Goal: Task Accomplishment & Management: Manage account settings

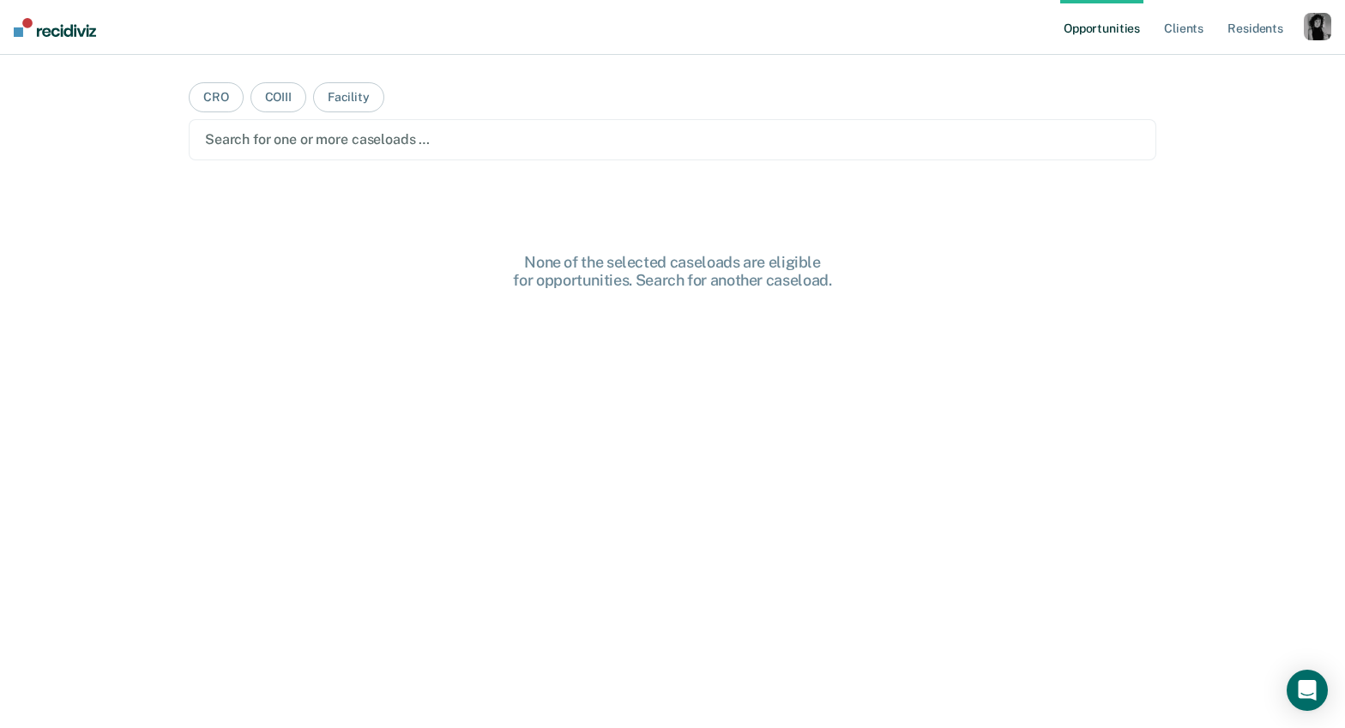
click at [1326, 28] on div "button" at bounding box center [1317, 26] width 27 height 27
click at [1190, 66] on link "Profile" at bounding box center [1248, 70] width 138 height 15
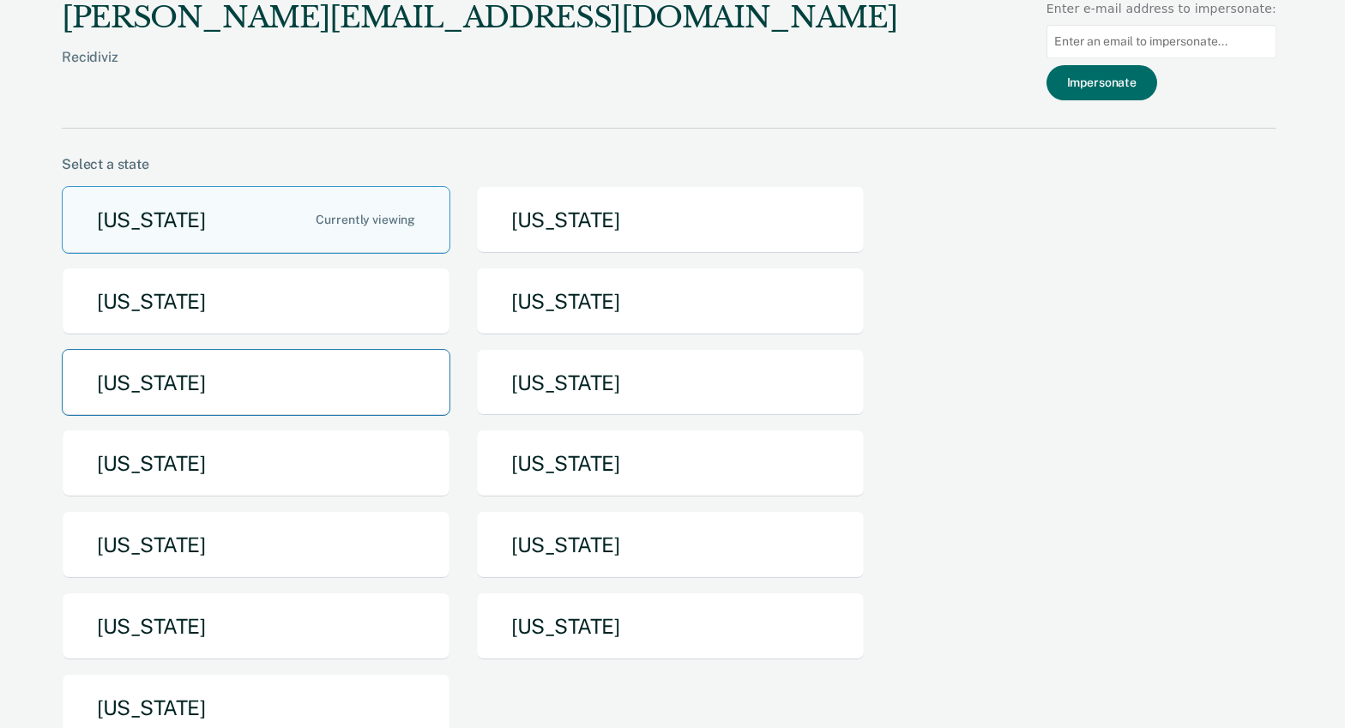
click at [157, 386] on button "[US_STATE]" at bounding box center [256, 383] width 388 height 68
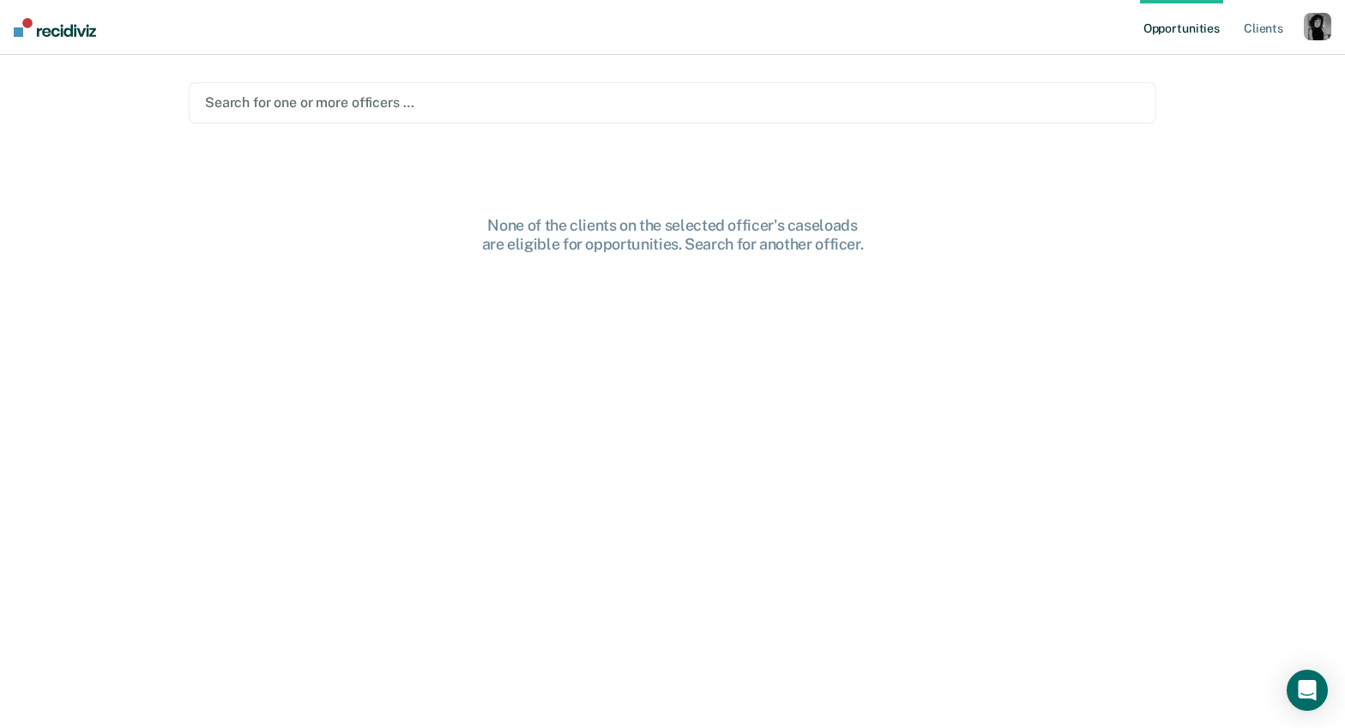
click at [1312, 33] on div "button" at bounding box center [1317, 26] width 27 height 27
click at [1210, 70] on link "Profile" at bounding box center [1248, 70] width 138 height 15
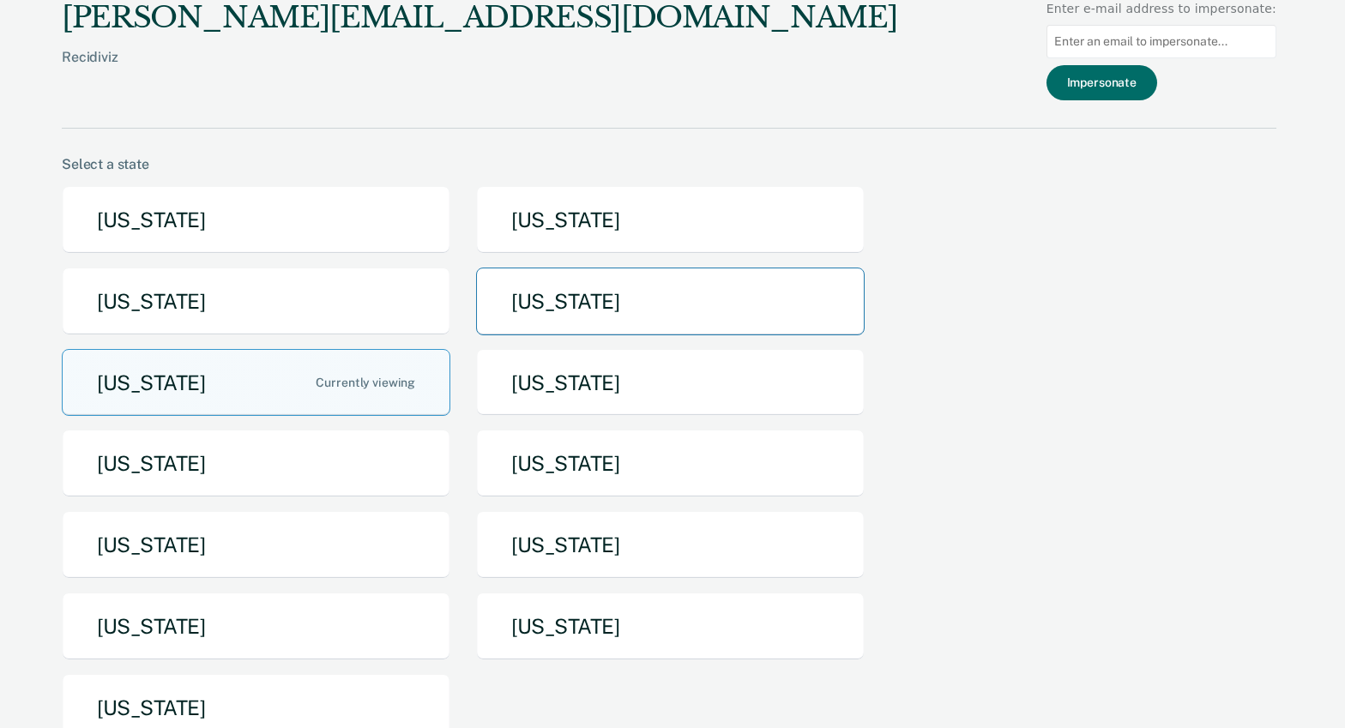
click at [569, 303] on button "[US_STATE]" at bounding box center [670, 302] width 388 height 68
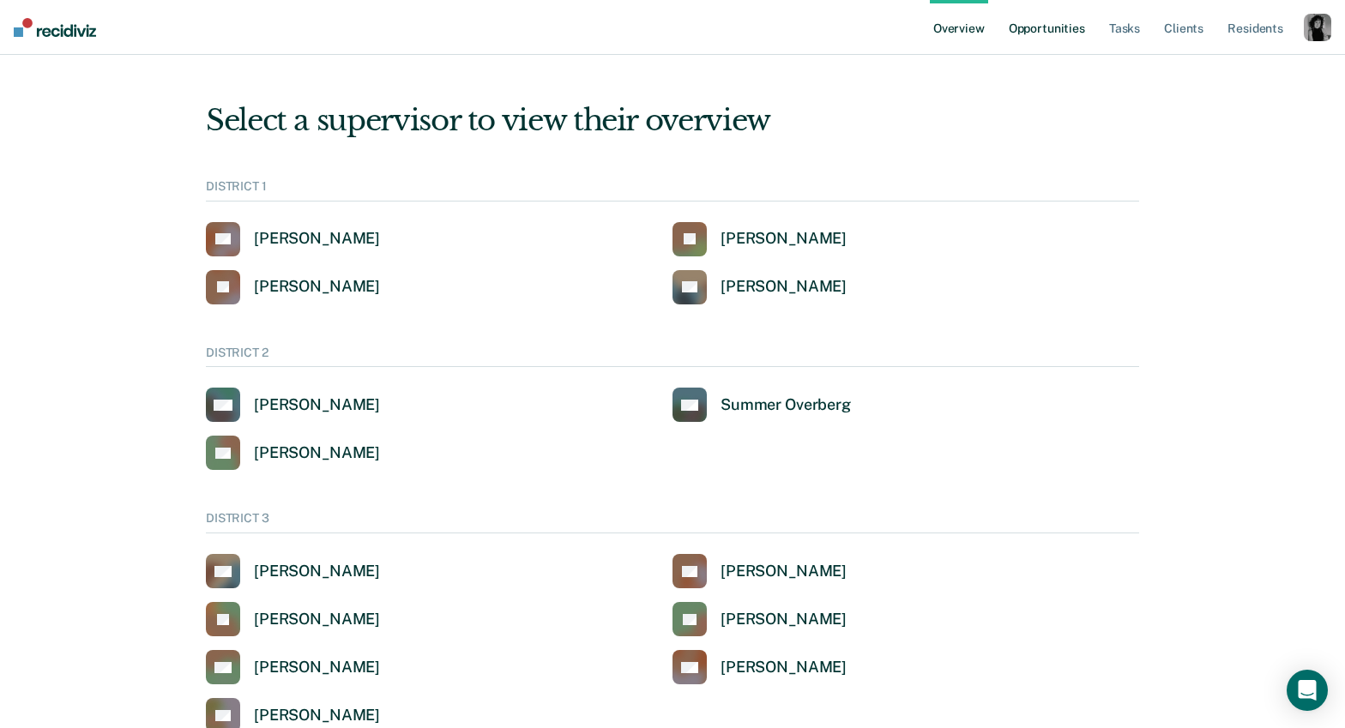
click at [1051, 33] on link "Opportunities" at bounding box center [1046, 27] width 83 height 55
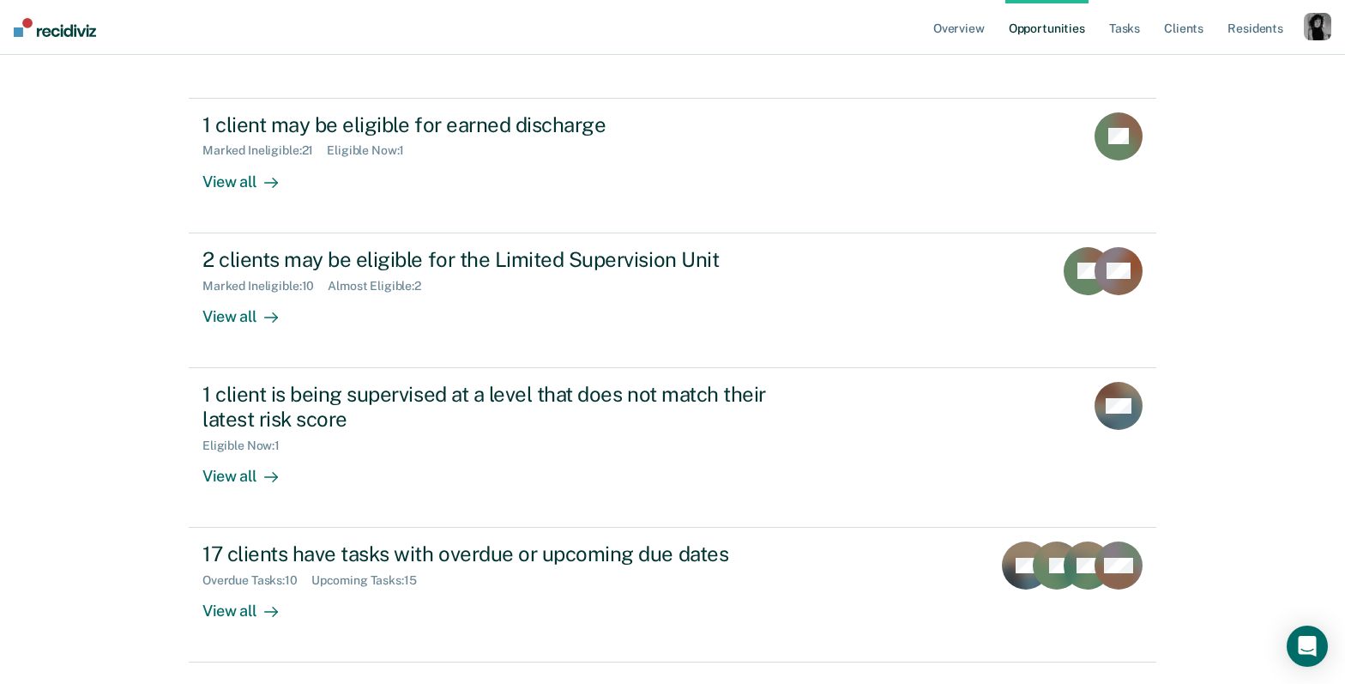
scroll to position [331, 0]
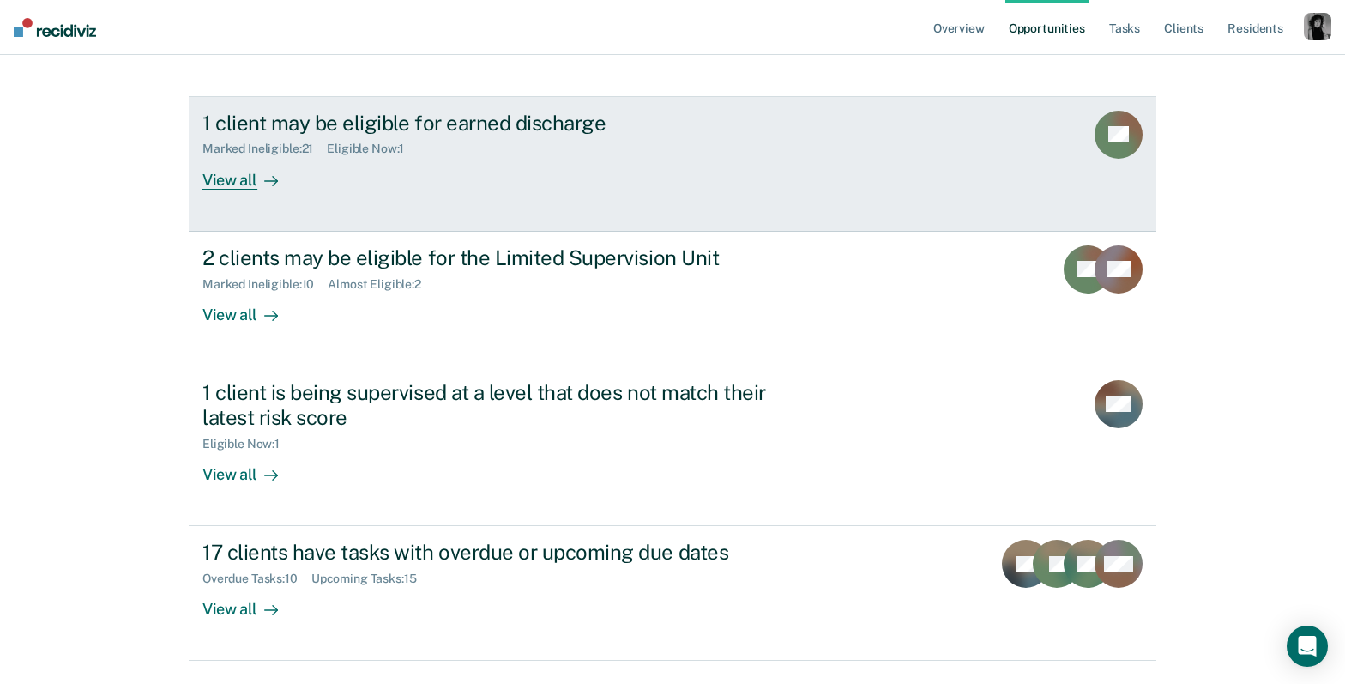
click at [587, 158] on div "1 client may be eligible for earned discharge Marked Ineligible : 21 Eligible N…" at bounding box center [523, 150] width 643 height 79
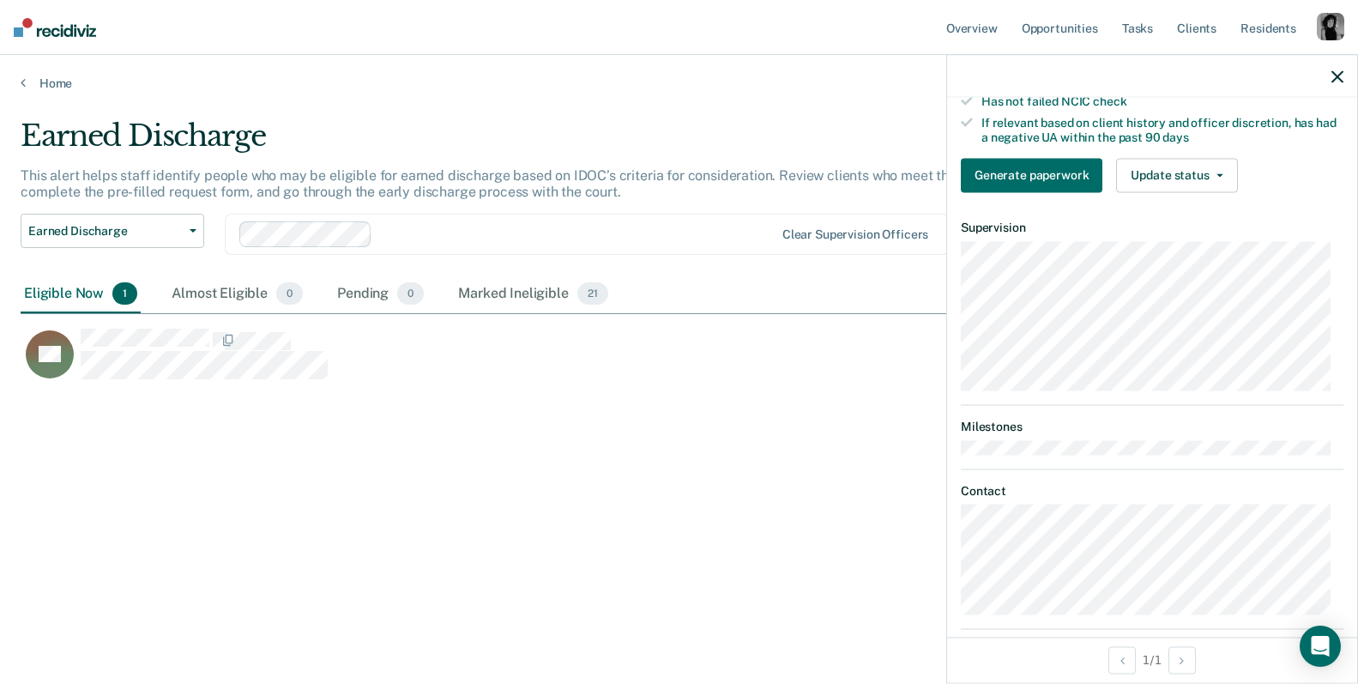
scroll to position [396, 0]
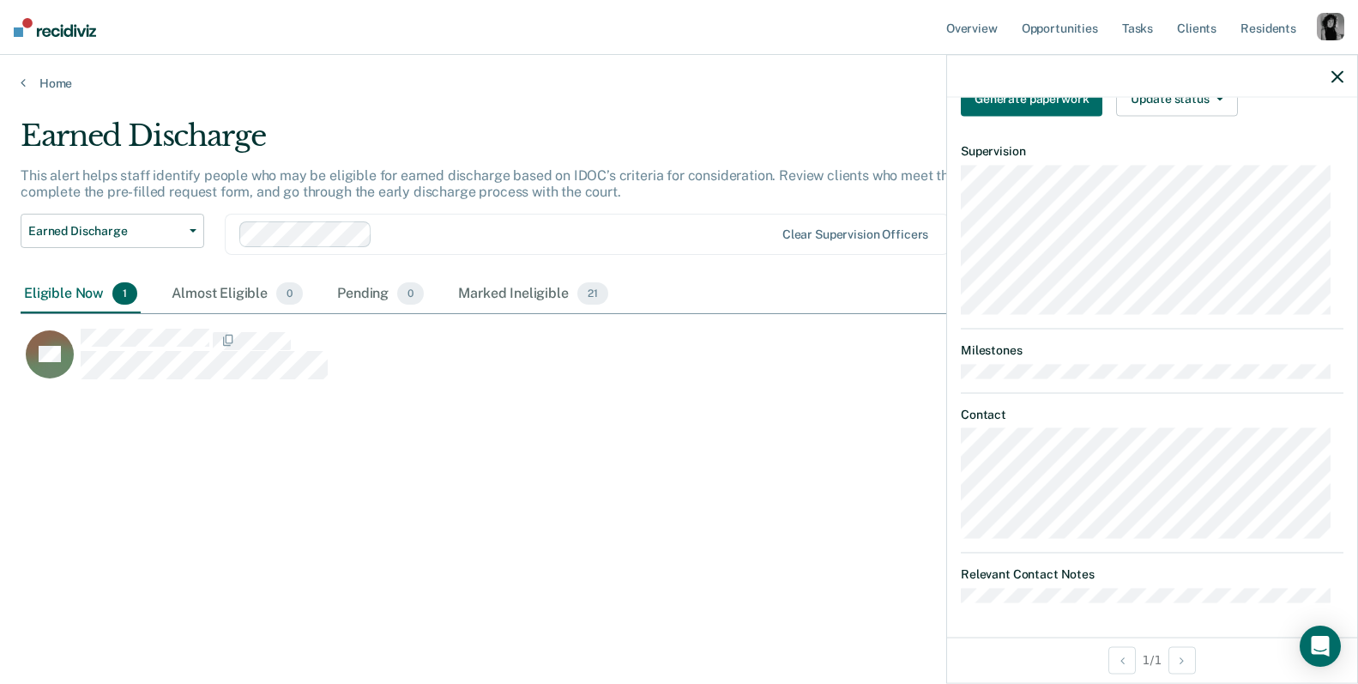
click at [1018, 594] on div "KA Earned Discharge Eligible Requirements validated by OMS data Currently low r…" at bounding box center [1152, 367] width 410 height 539
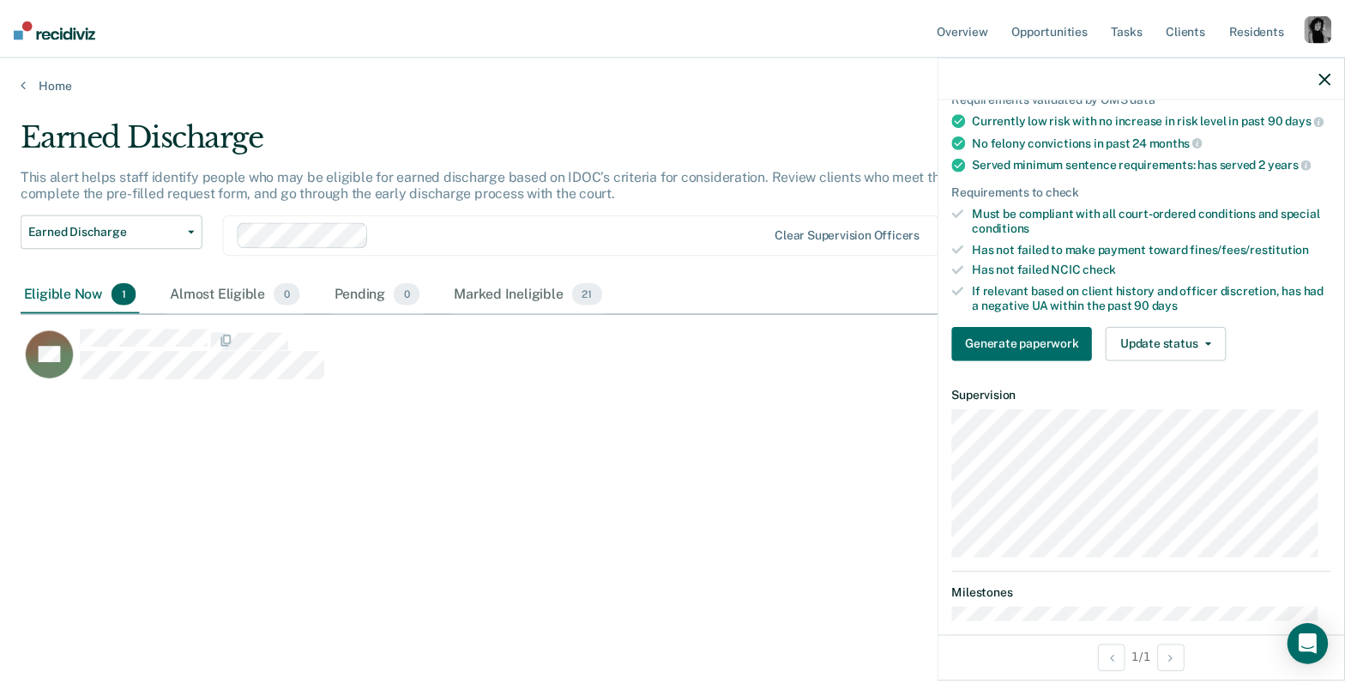
scroll to position [136, 0]
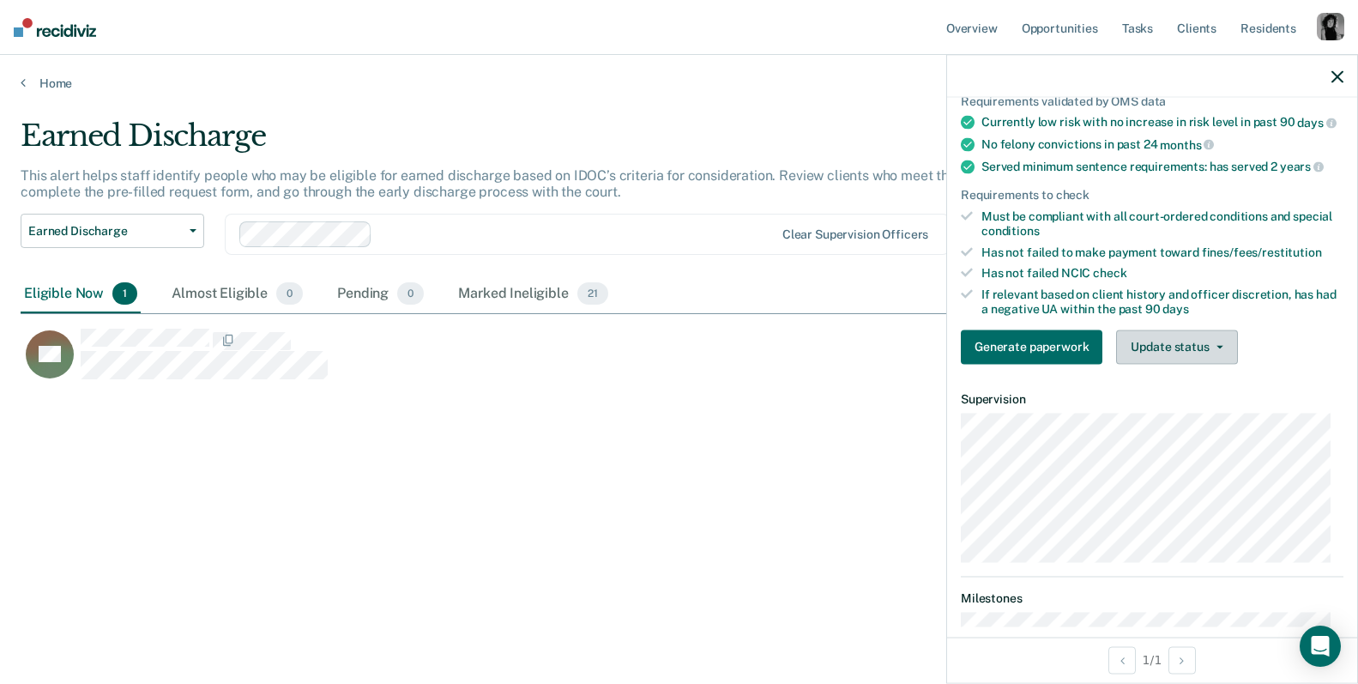
click at [1216, 361] on button "Update status" at bounding box center [1176, 346] width 121 height 34
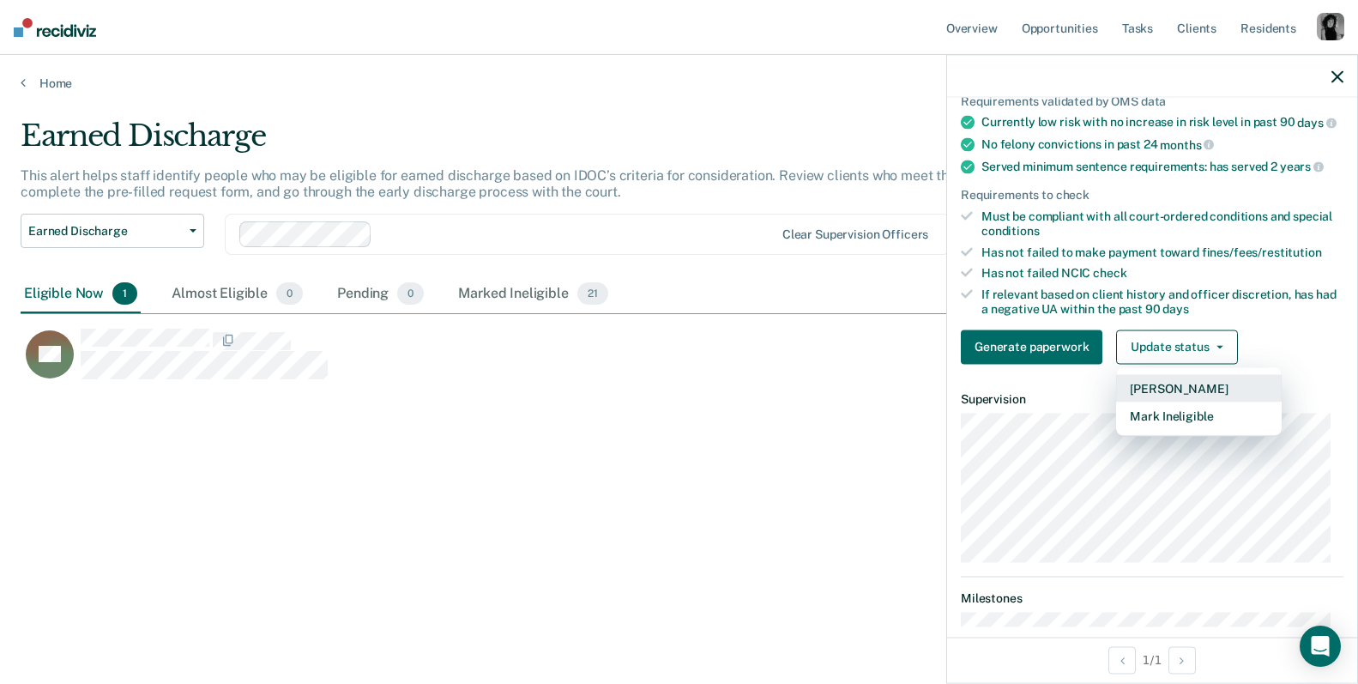
click at [1205, 395] on button "[PERSON_NAME]" at bounding box center [1199, 387] width 166 height 27
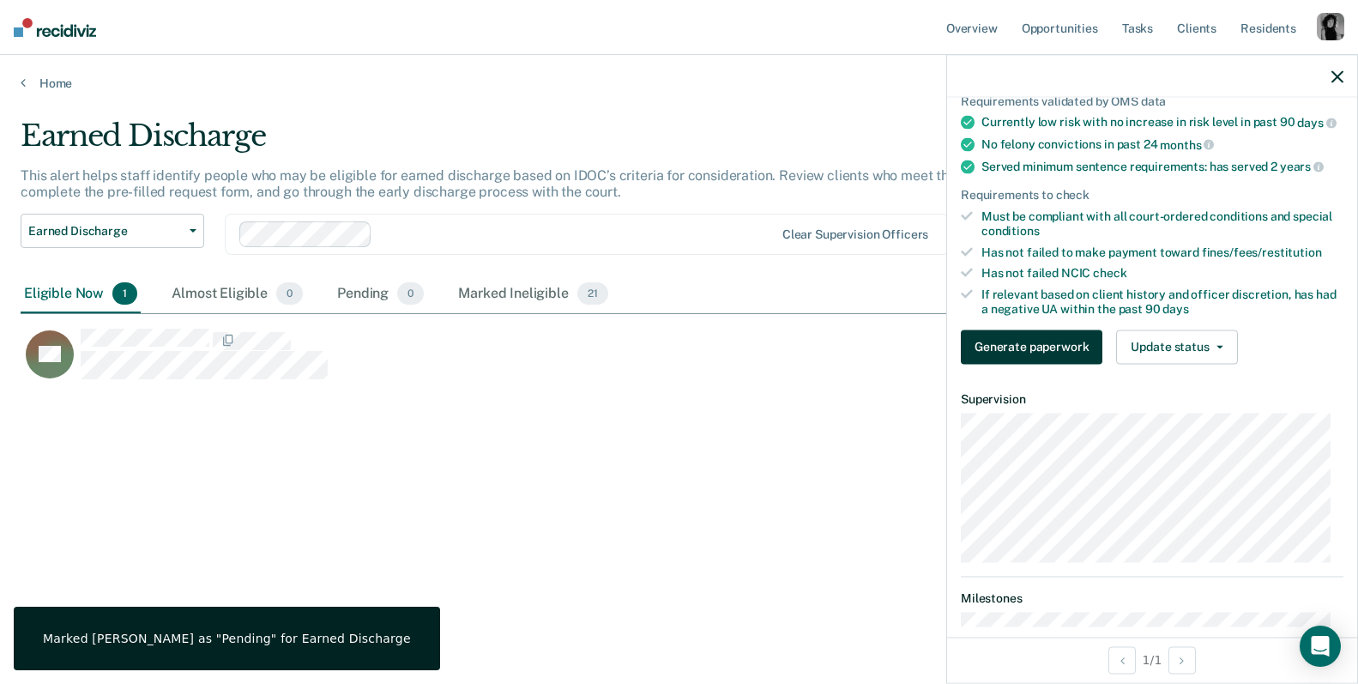
click at [1044, 364] on button "Generate paperwork" at bounding box center [1032, 346] width 142 height 34
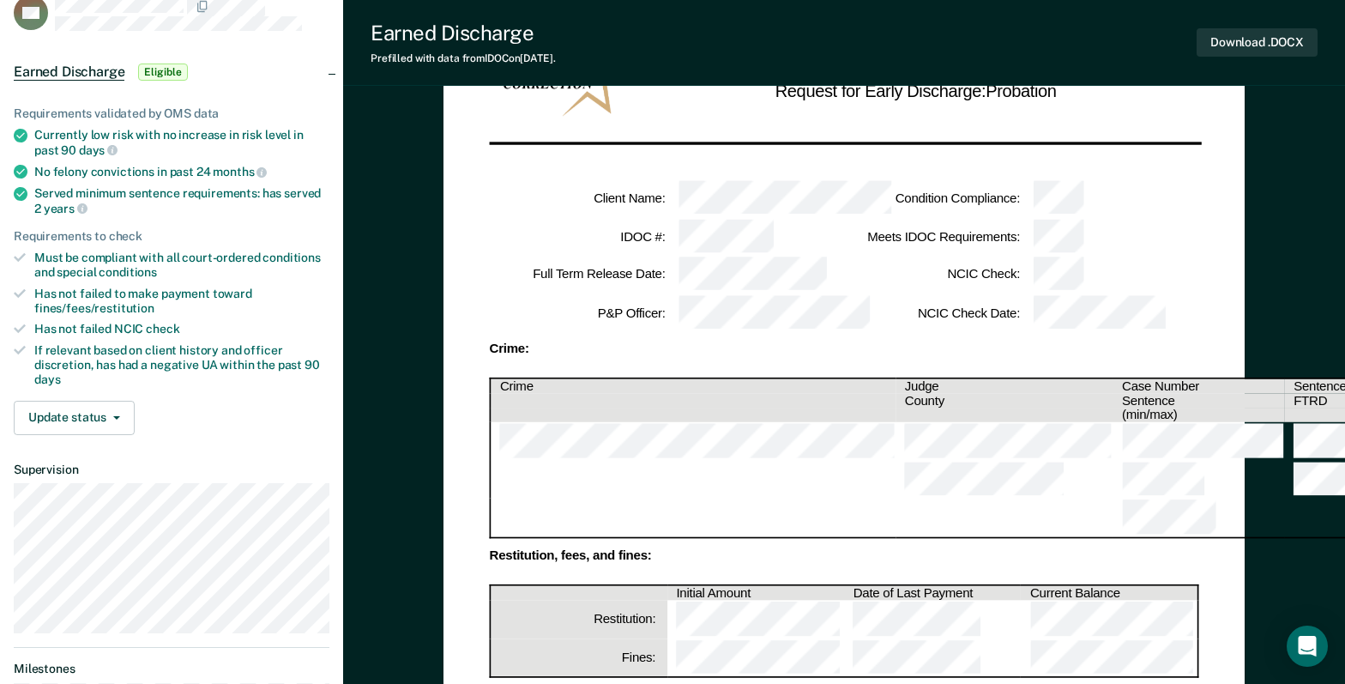
scroll to position [101, 0]
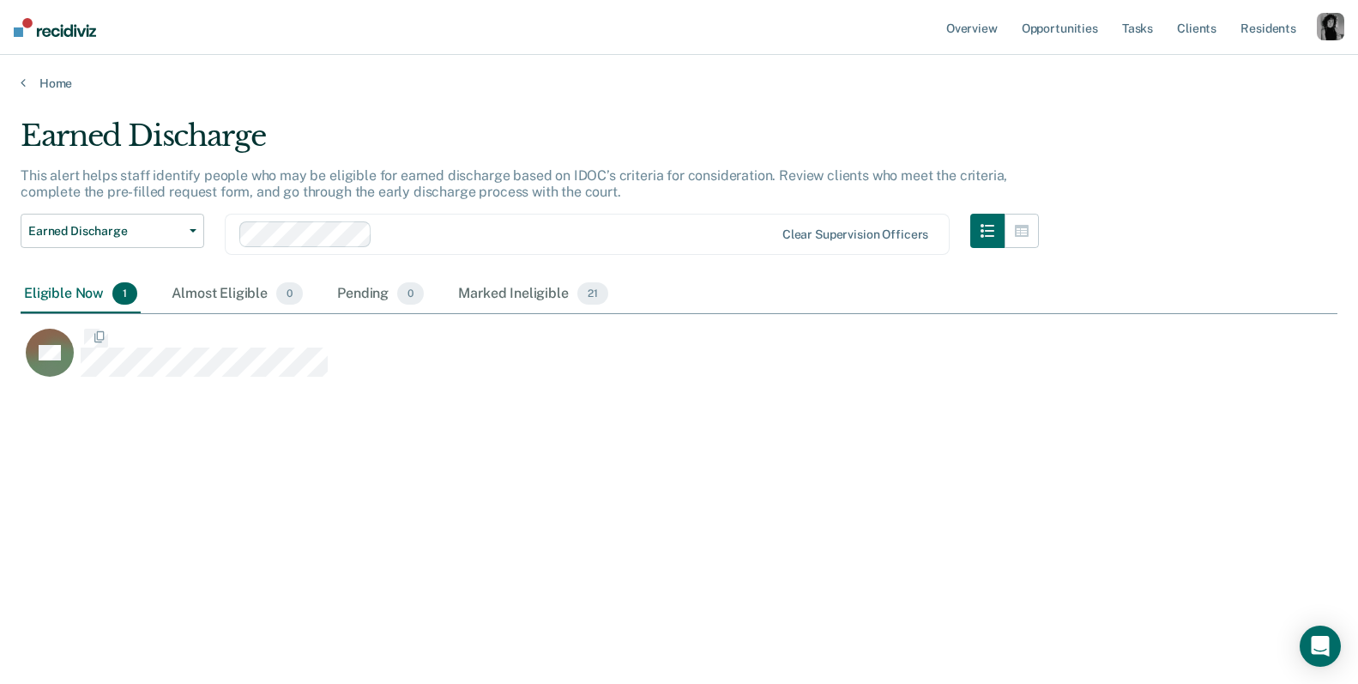
scroll to position [424, 1304]
click at [244, 293] on div "Almost Eligible 0" at bounding box center [237, 294] width 138 height 38
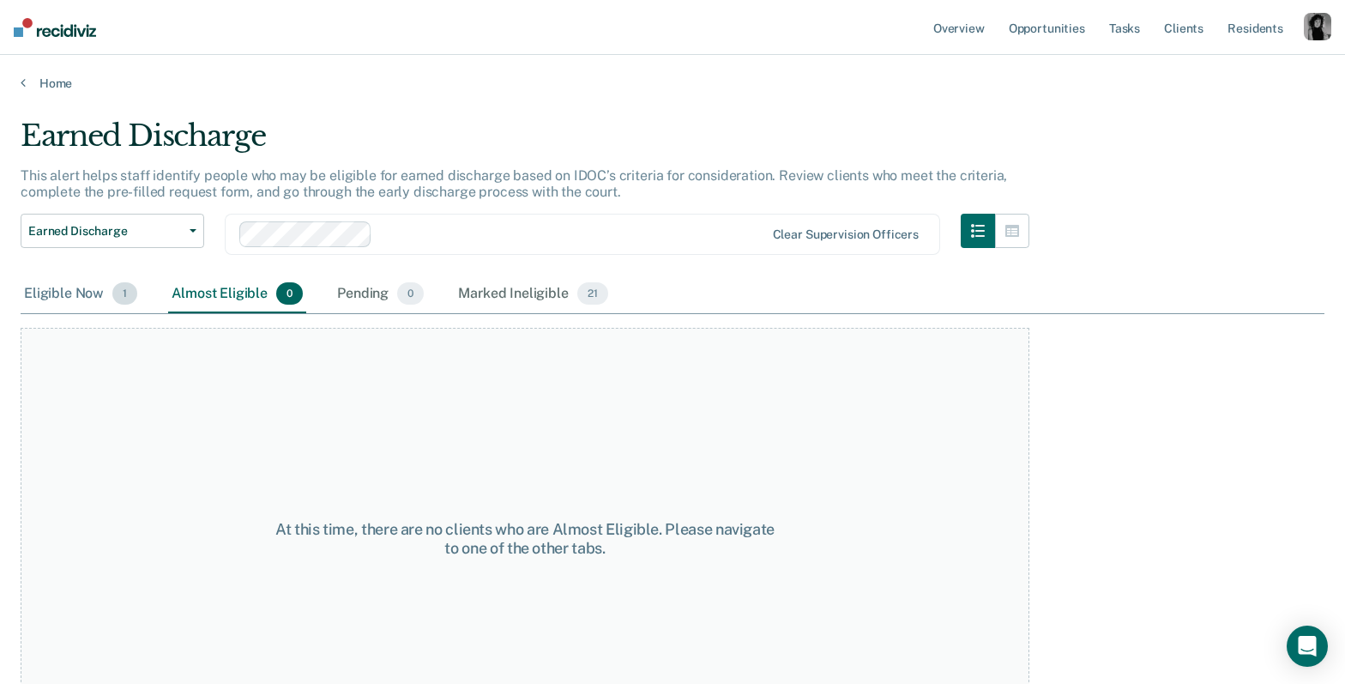
click at [75, 286] on div "Eligible Now 1" at bounding box center [81, 294] width 120 height 38
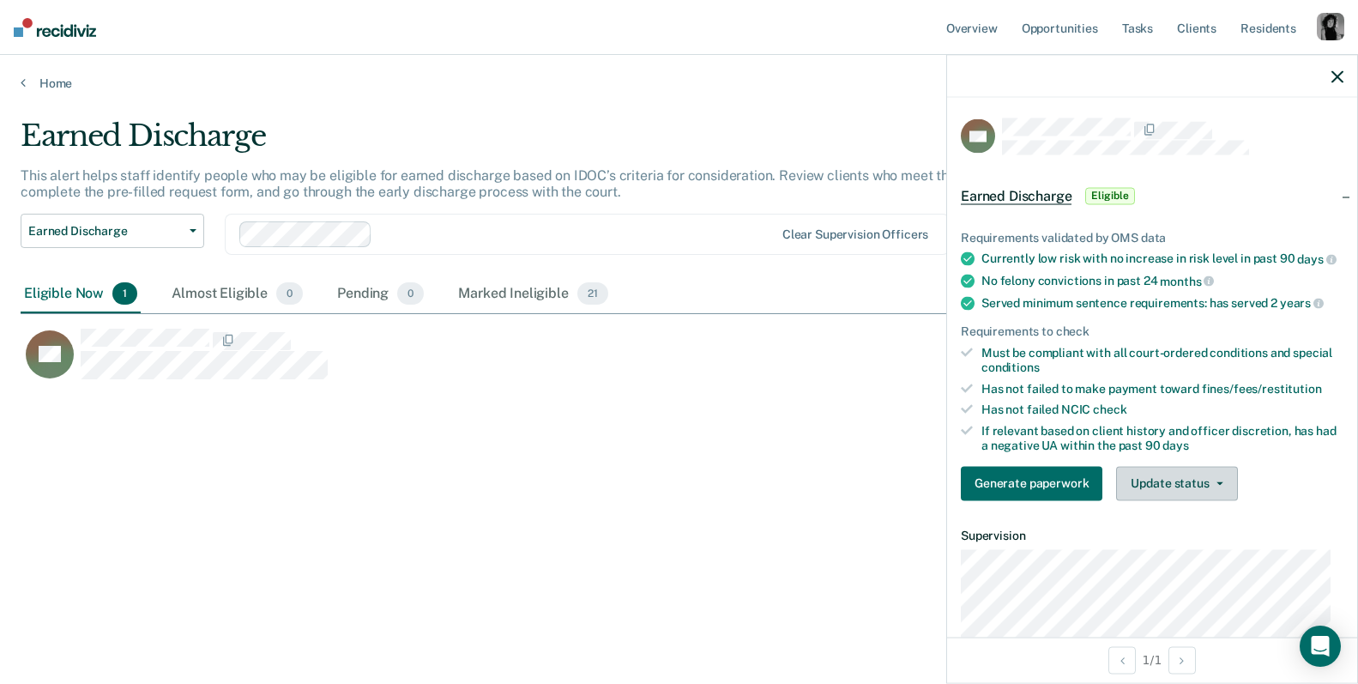
click at [1210, 498] on button "Update status" at bounding box center [1176, 483] width 121 height 34
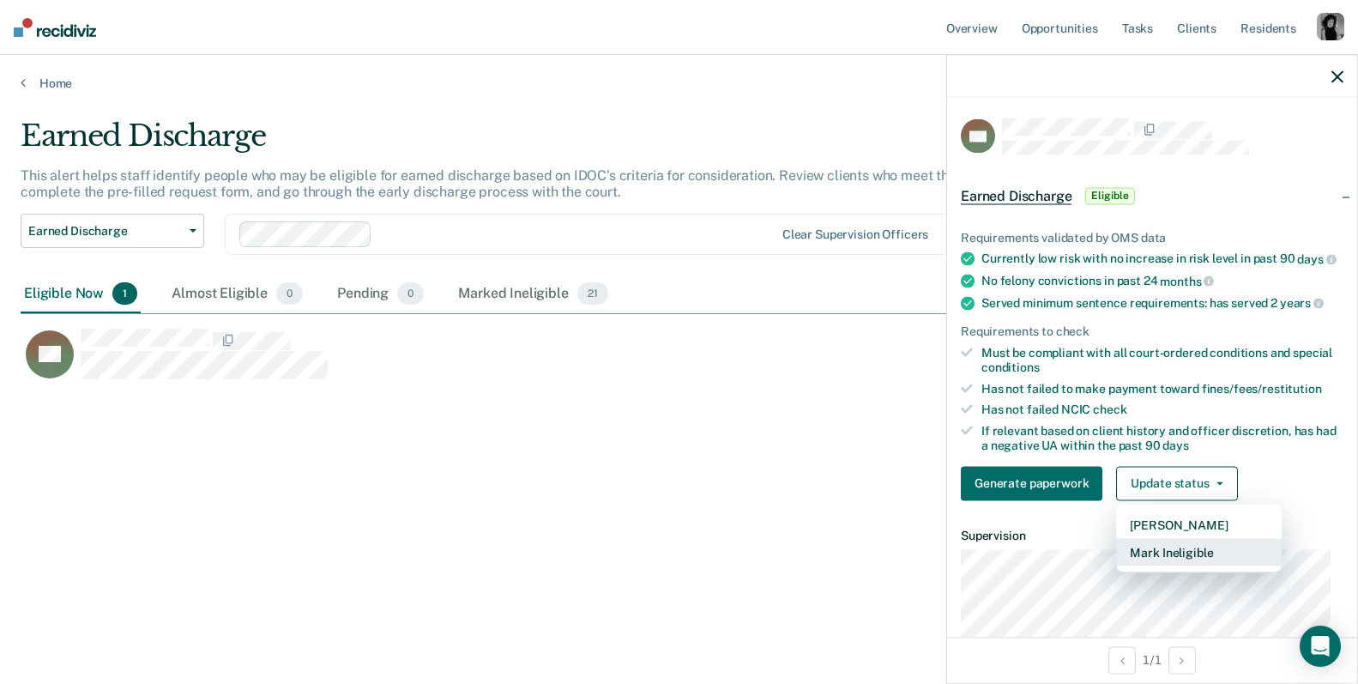
click at [1171, 565] on button "Mark Ineligible" at bounding box center [1199, 551] width 166 height 27
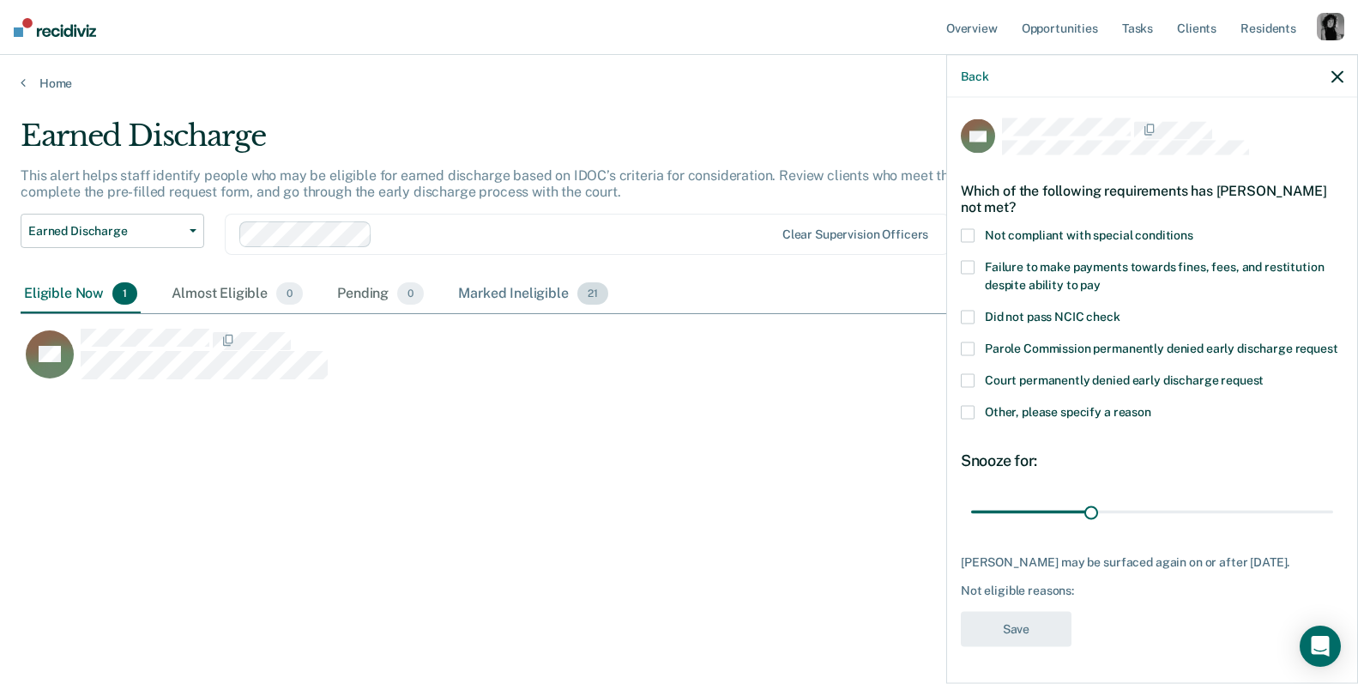
click at [507, 286] on div "Marked Ineligible 21" at bounding box center [533, 294] width 156 height 38
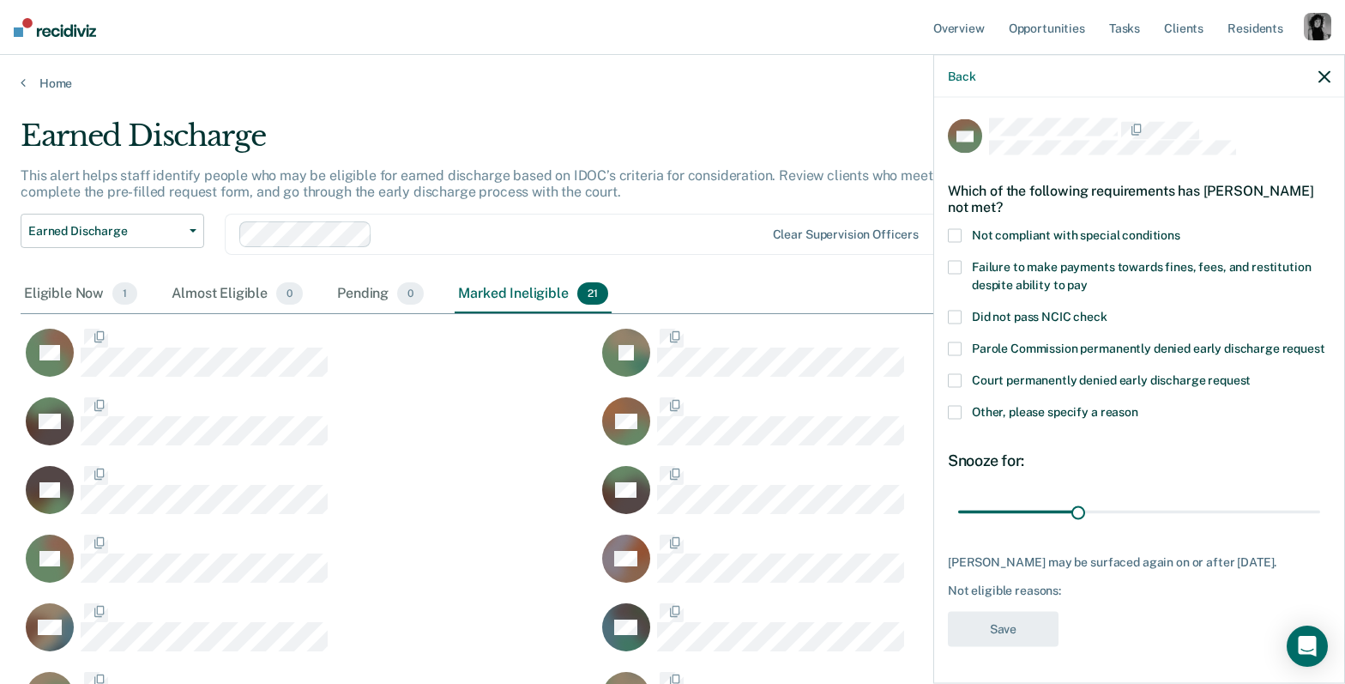
scroll to position [945, 1291]
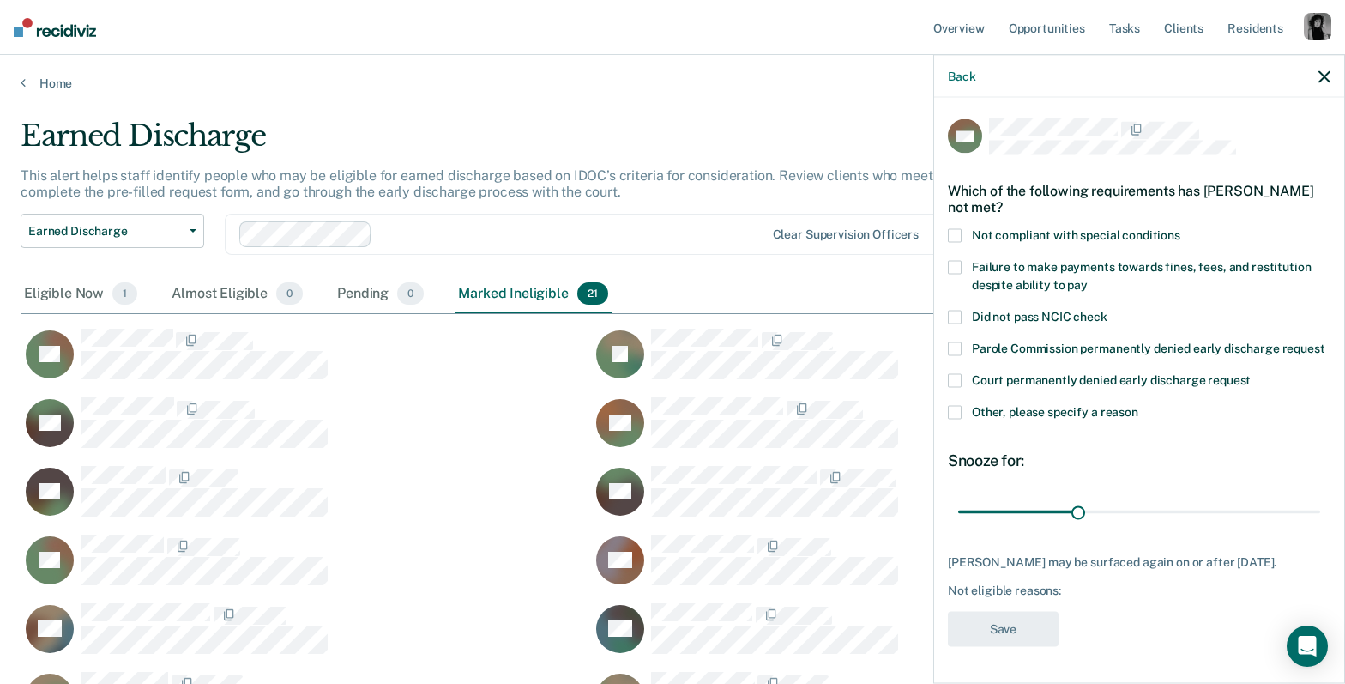
click at [957, 419] on span at bounding box center [955, 413] width 14 height 14
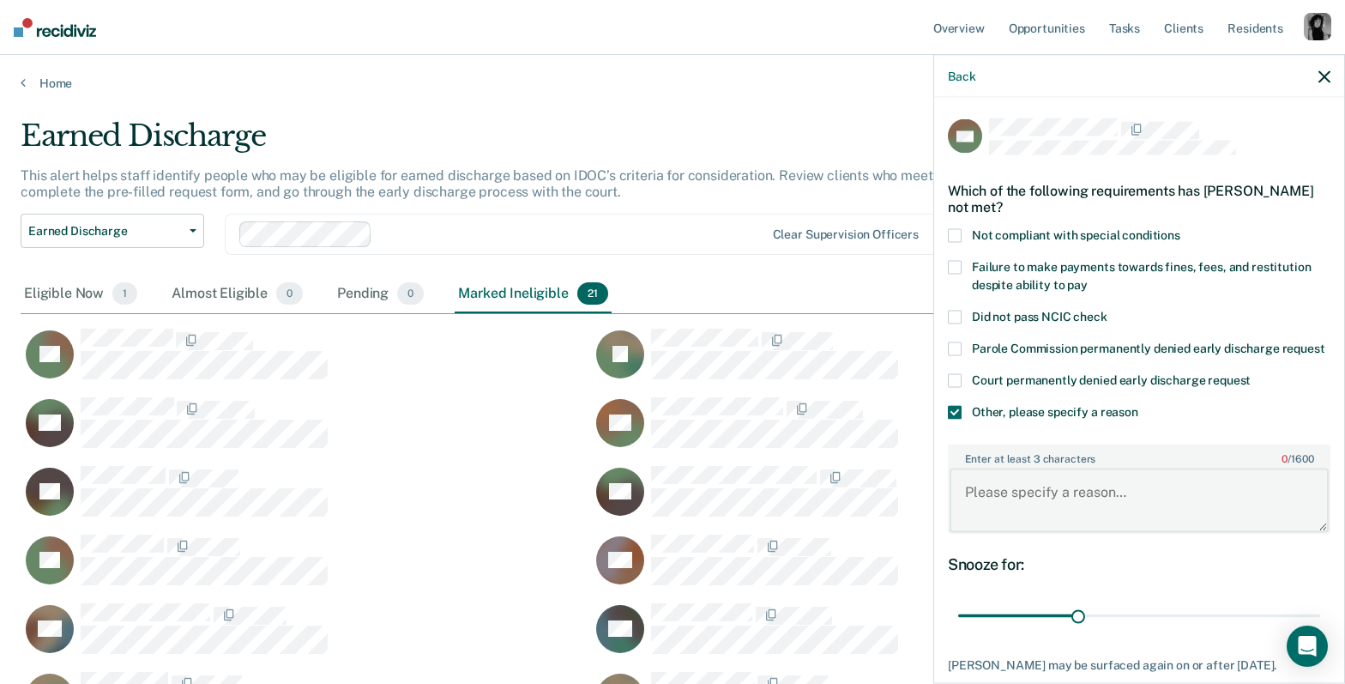
click at [998, 504] on textarea "Enter at least 3 characters 0 / 1600" at bounding box center [1138, 499] width 379 height 63
click at [949, 419] on span at bounding box center [955, 413] width 14 height 14
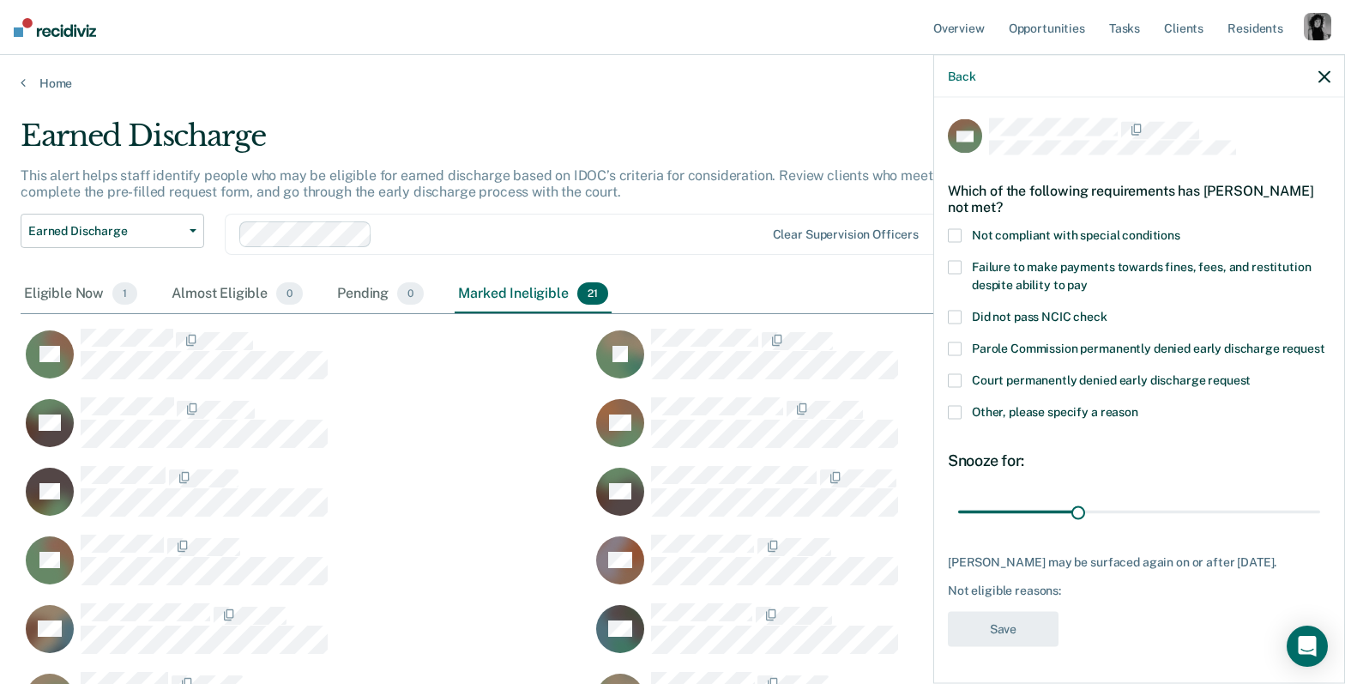
scroll to position [28, 0]
drag, startPoint x: 1070, startPoint y: 498, endPoint x: 1311, endPoint y: 509, distance: 241.2
type input "90"
click at [1311, 509] on input "range" at bounding box center [1139, 512] width 362 height 30
click at [1010, 373] on span "Court permanently denied early discharge request" at bounding box center [1111, 380] width 279 height 14
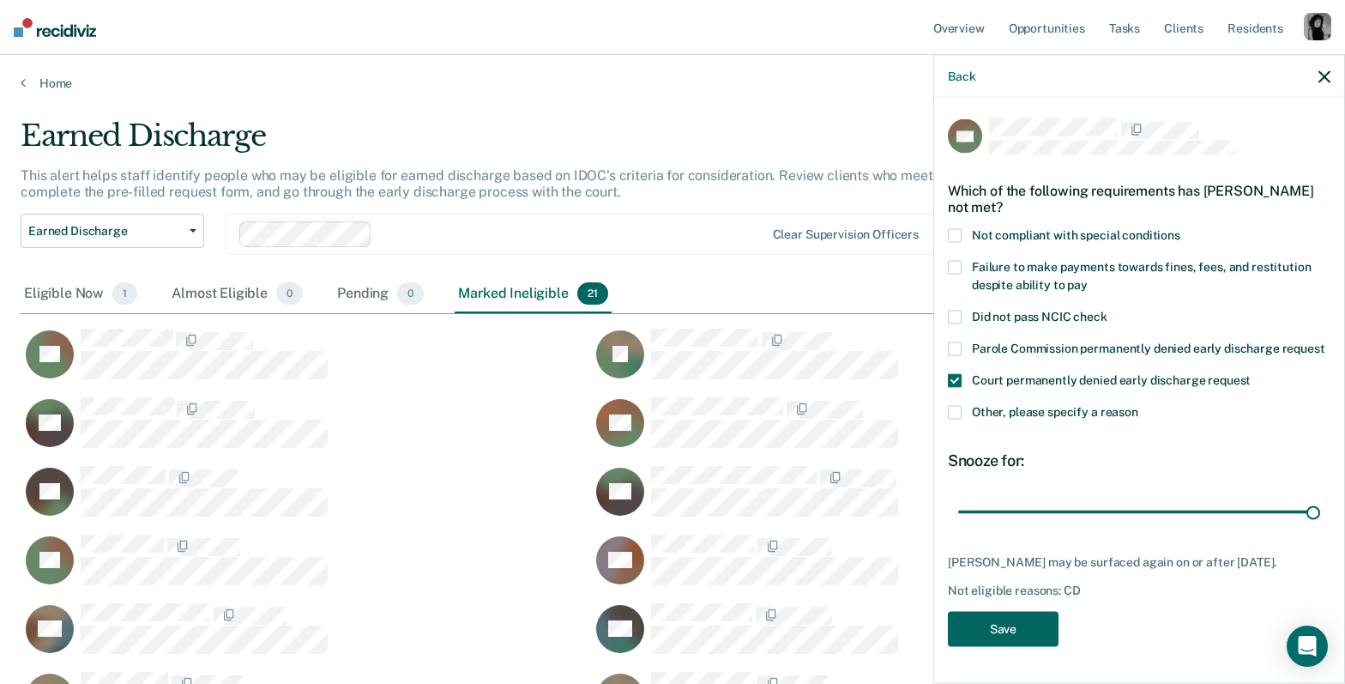
click at [1015, 635] on button "Save" at bounding box center [1003, 628] width 111 height 35
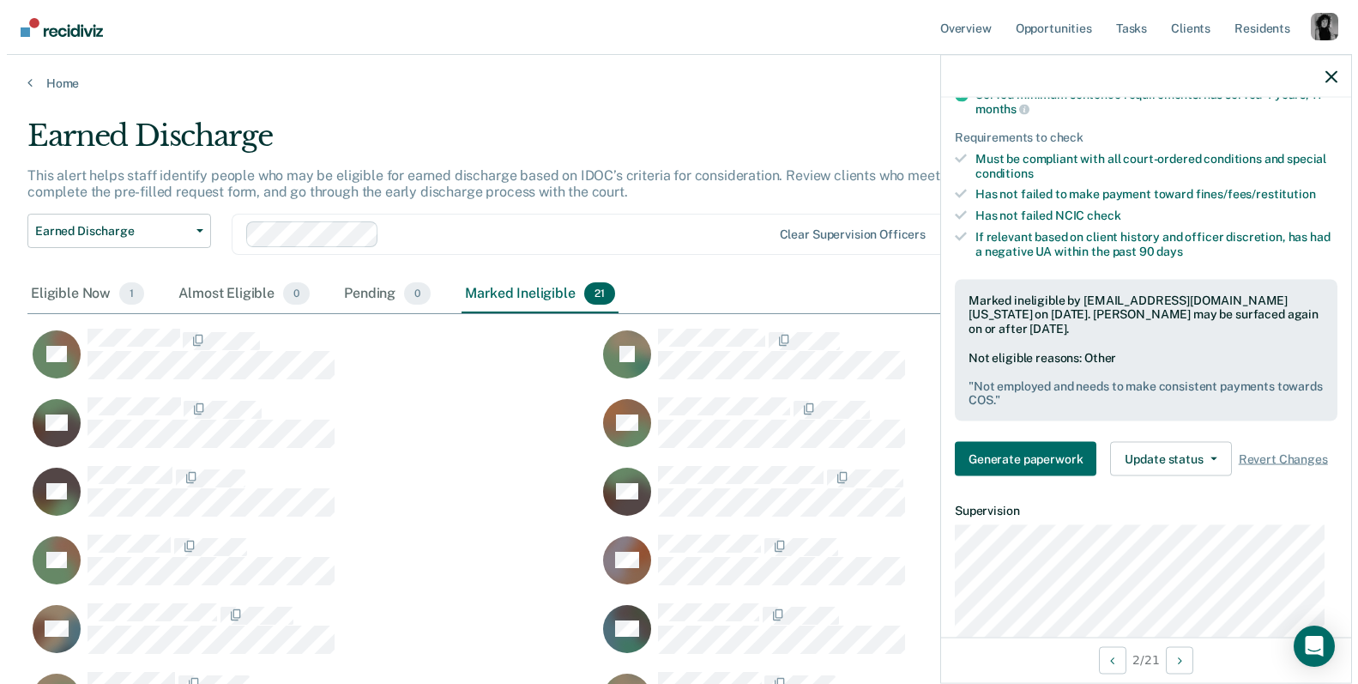
scroll to position [244, 0]
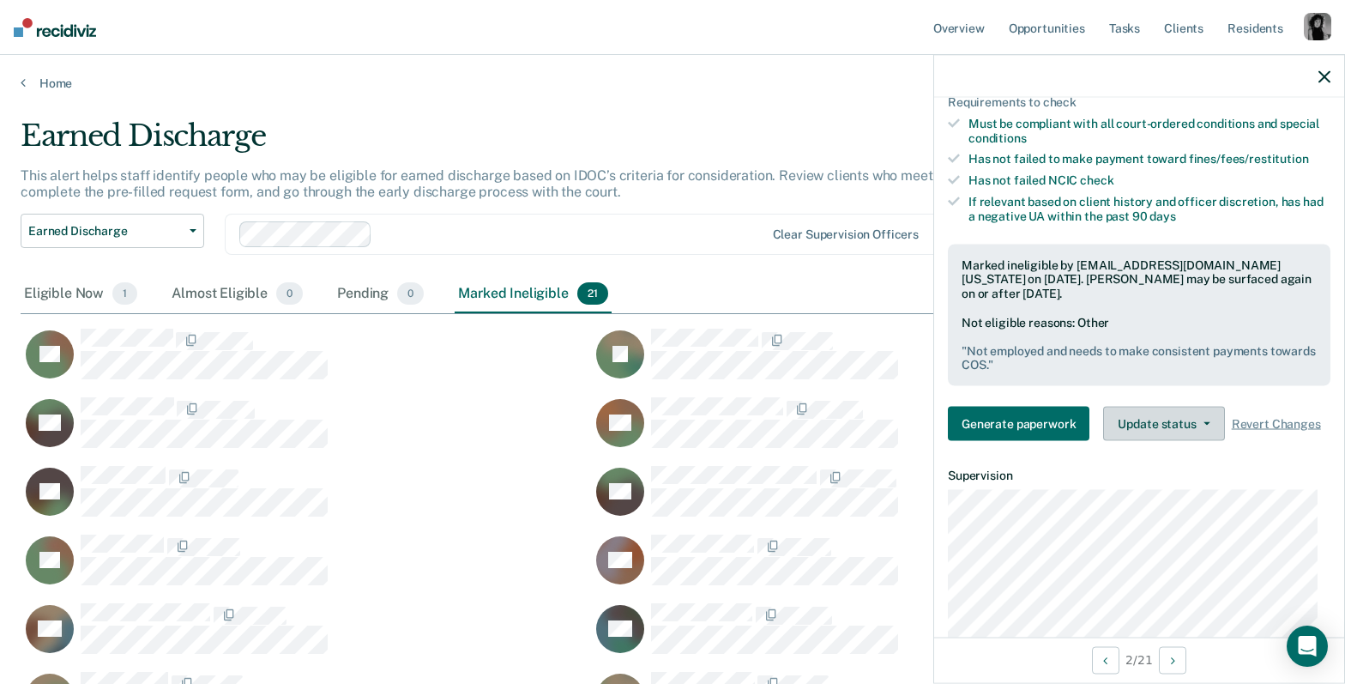
click at [1204, 425] on icon "button" at bounding box center [1206, 423] width 7 height 3
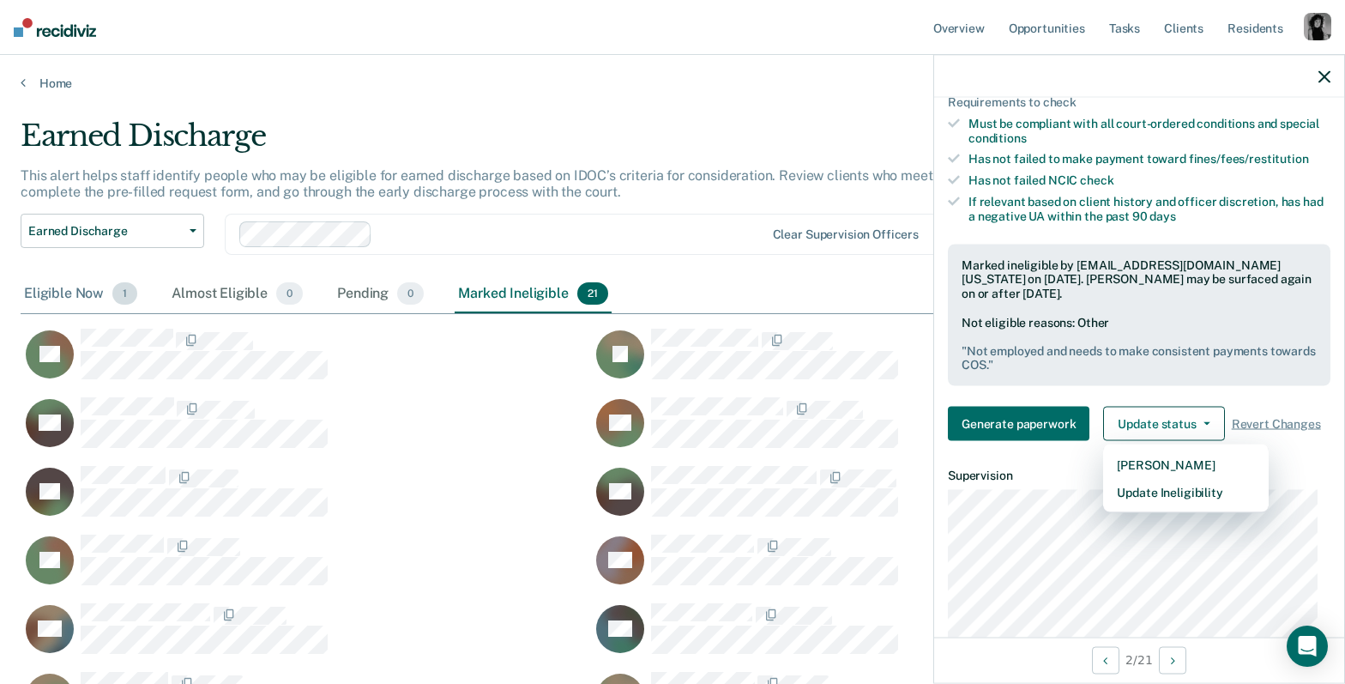
click at [74, 293] on div "Eligible Now 1" at bounding box center [81, 294] width 120 height 38
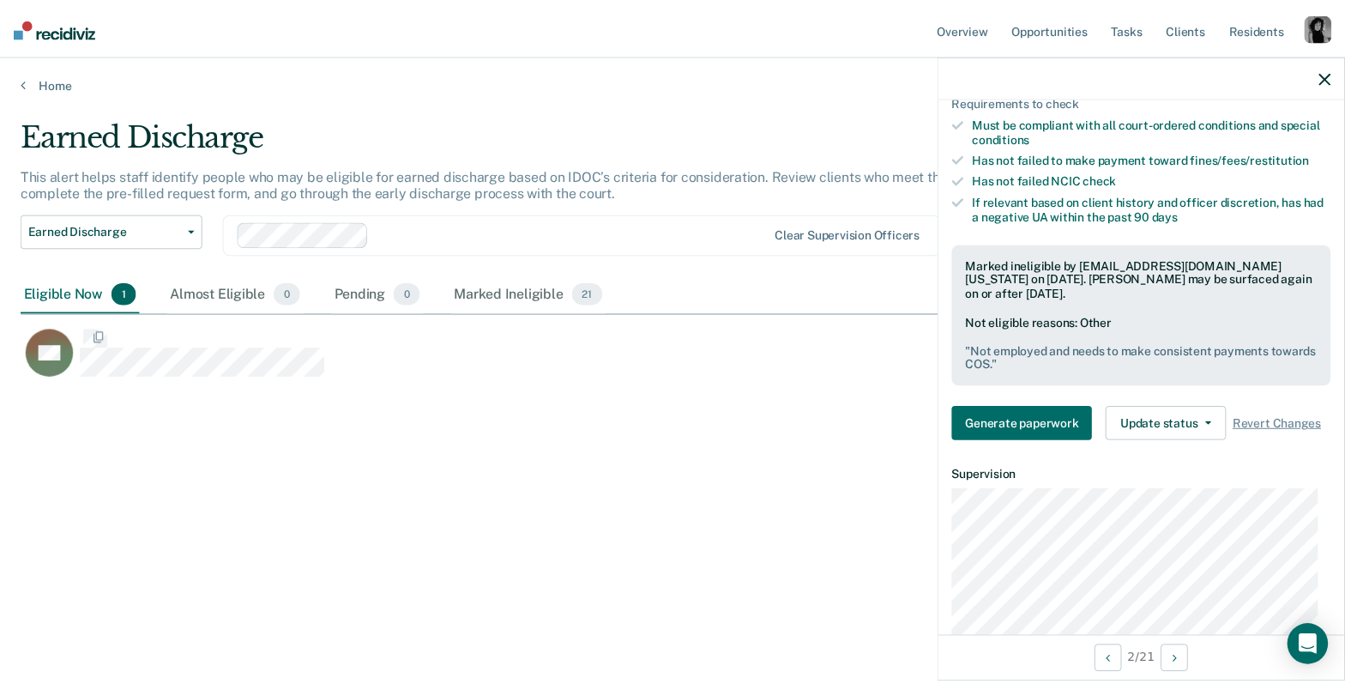
scroll to position [14, 14]
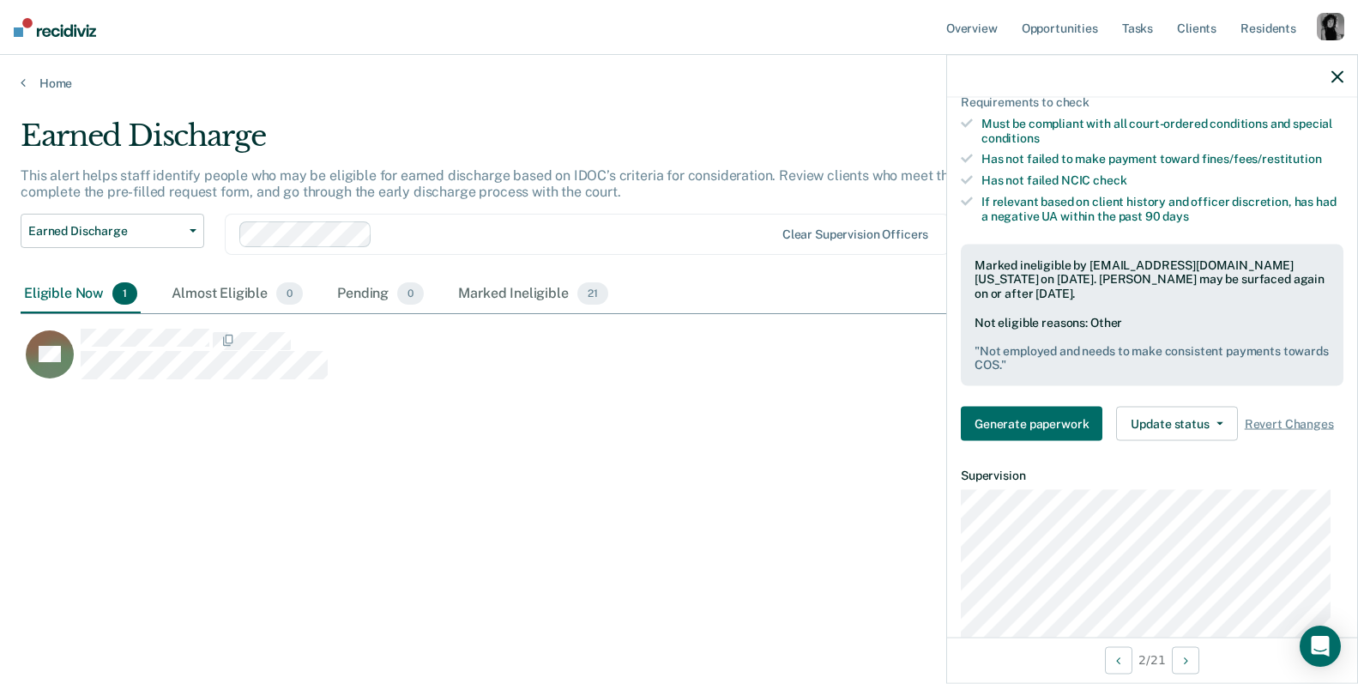
click at [1340, 76] on icon "button" at bounding box center [1337, 76] width 12 height 12
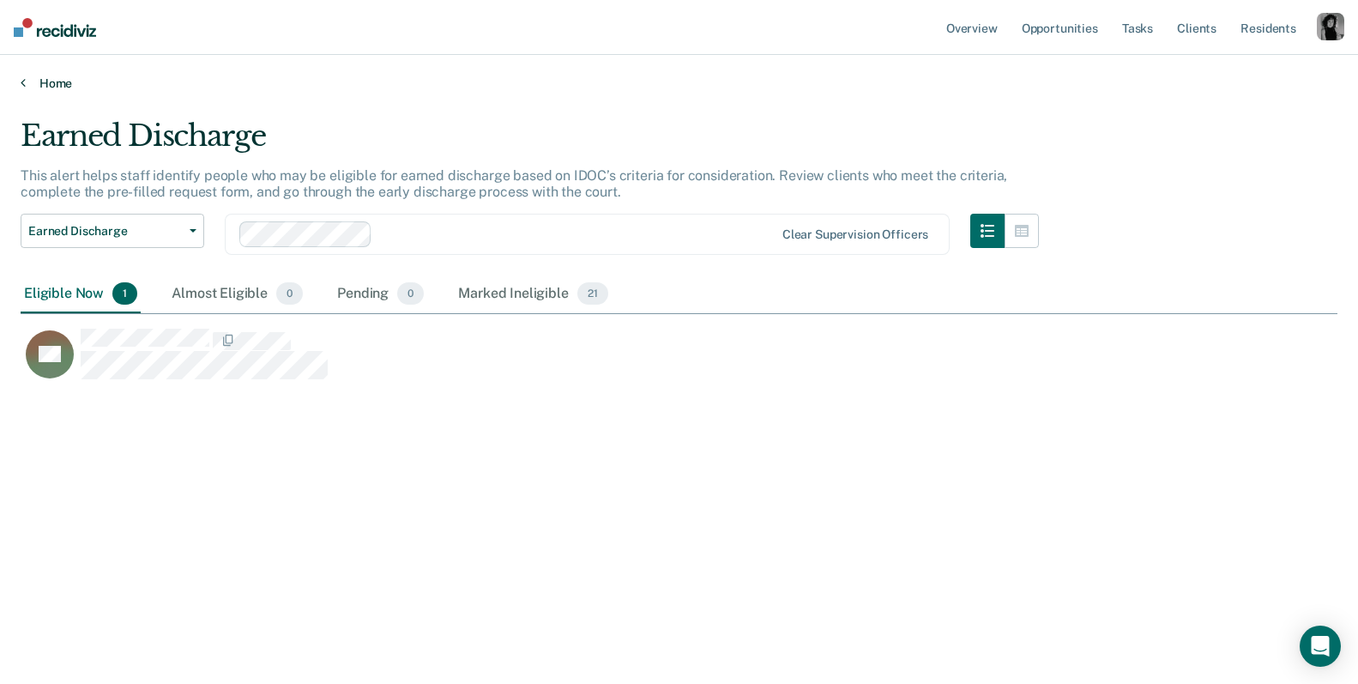
click at [26, 86] on link "Home" at bounding box center [679, 82] width 1316 height 15
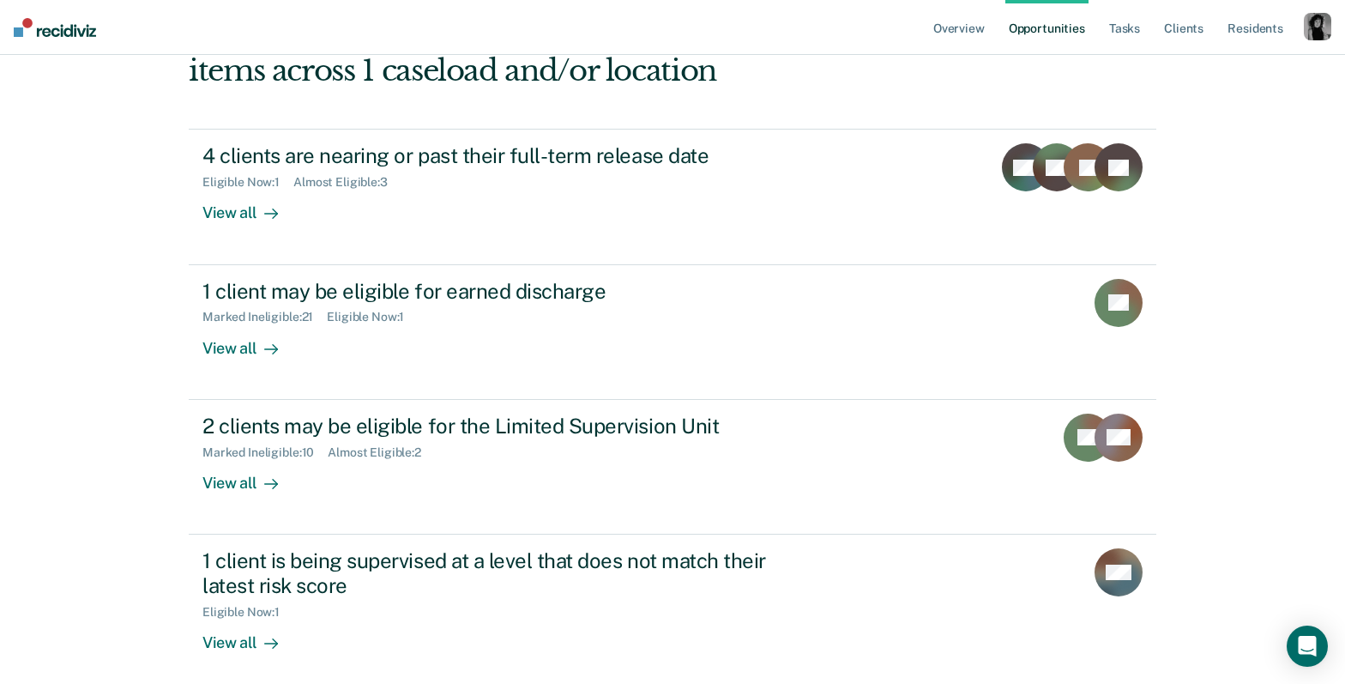
scroll to position [179, 0]
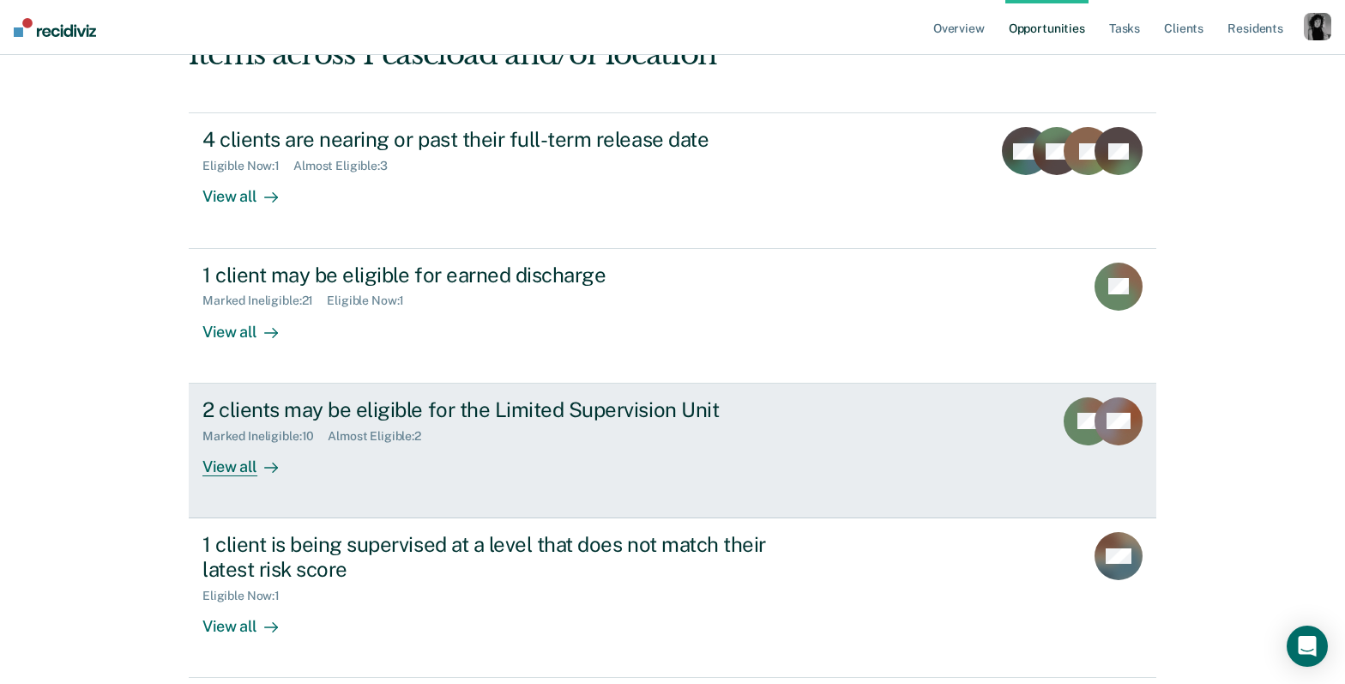
click at [682, 397] on div "2 clients may be eligible for the Limited Supervision Unit" at bounding box center [503, 409] width 602 height 25
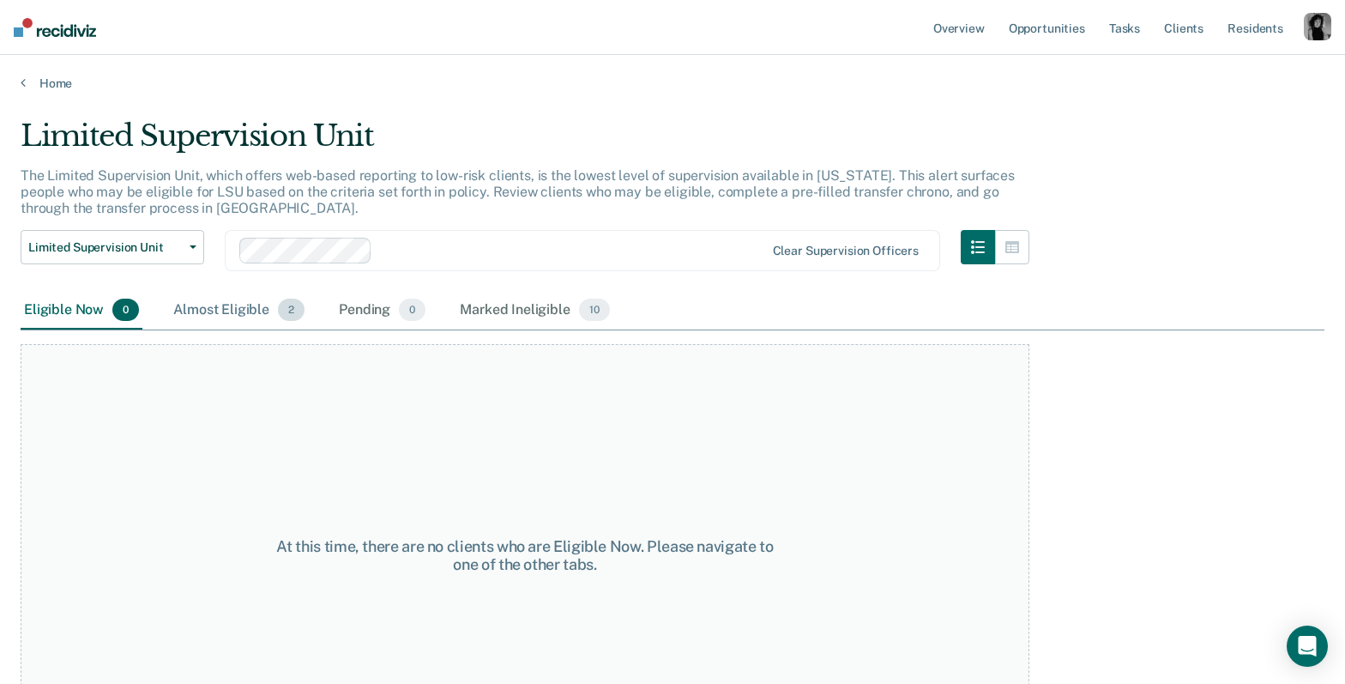
click at [219, 310] on div "Almost Eligible 2" at bounding box center [239, 311] width 138 height 38
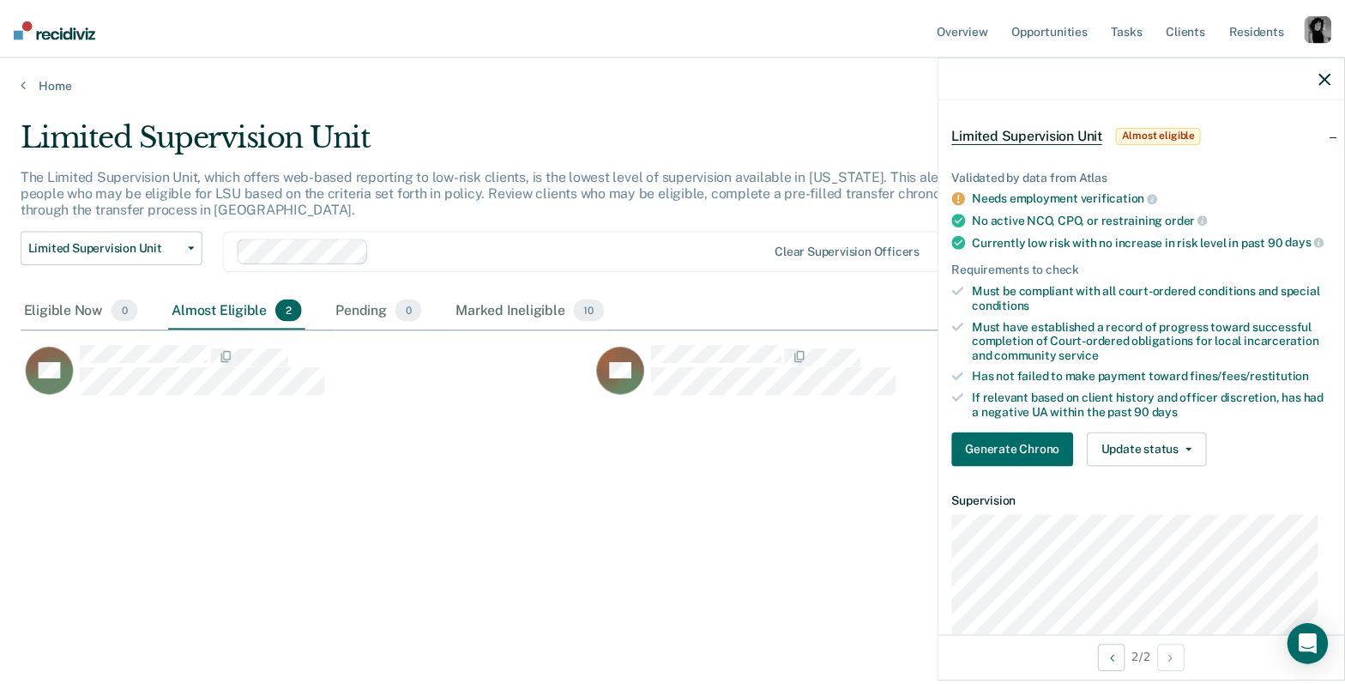
scroll to position [73, 0]
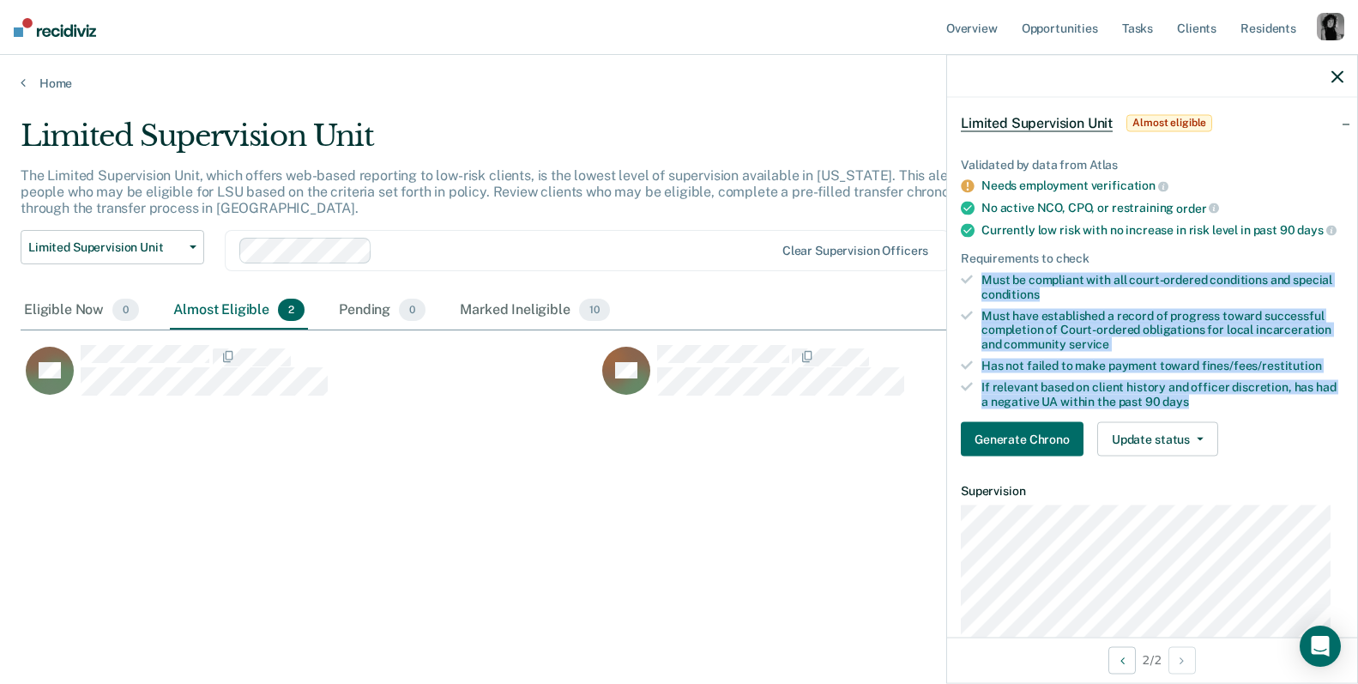
drag, startPoint x: 960, startPoint y: 288, endPoint x: 1232, endPoint y: 416, distance: 300.4
click at [1232, 408] on ul "Validated by data from Atlas Needs employment verification No active NCO, CPO, …" at bounding box center [1152, 282] width 382 height 251
click at [1207, 456] on button "Update status" at bounding box center [1157, 439] width 121 height 34
click at [1258, 388] on ul "Validated by data from Atlas Needs employment verification No active NCO, CPO, …" at bounding box center [1152, 282] width 382 height 251
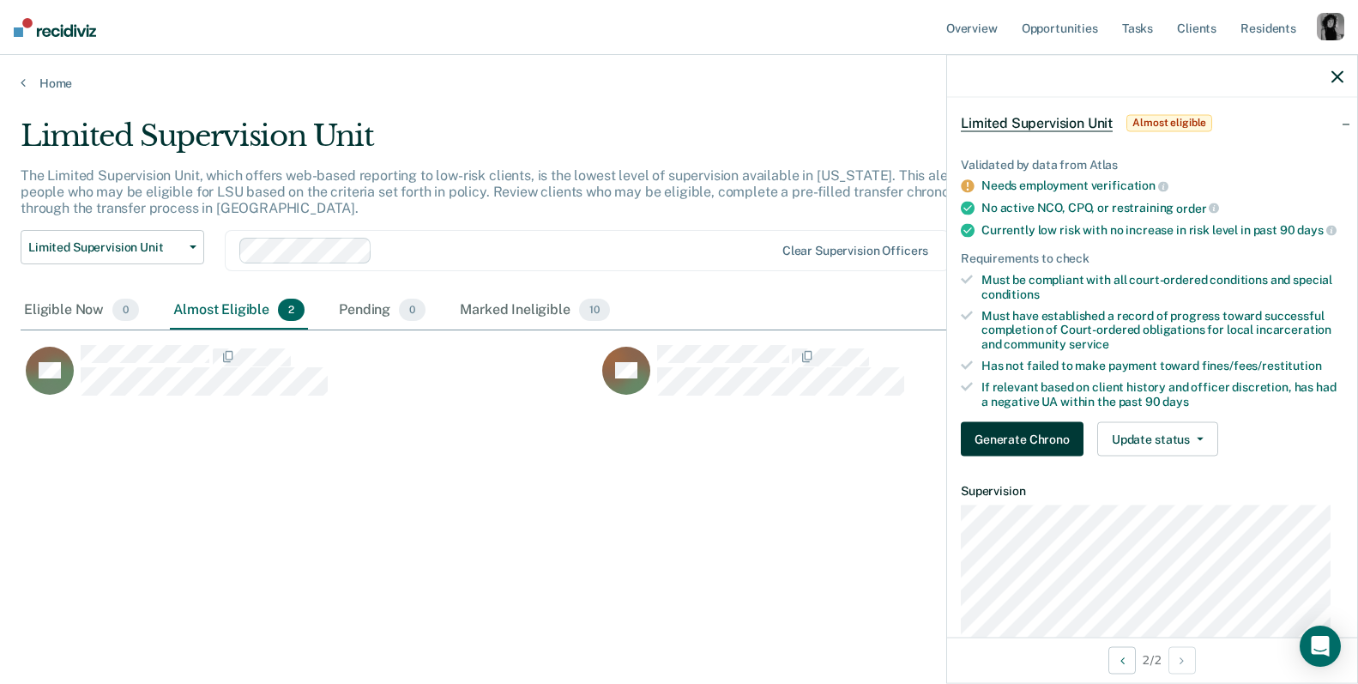
click at [1031, 456] on button "Generate Chrono" at bounding box center [1022, 439] width 123 height 34
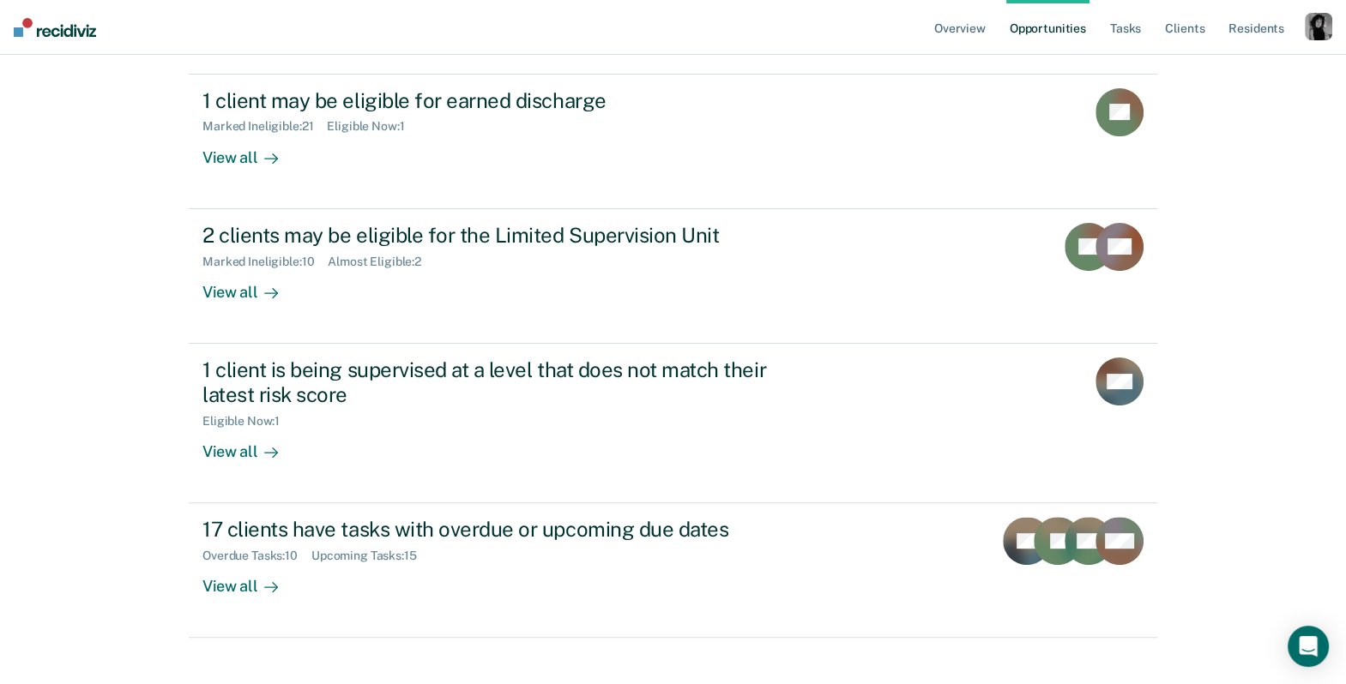
scroll to position [374, 0]
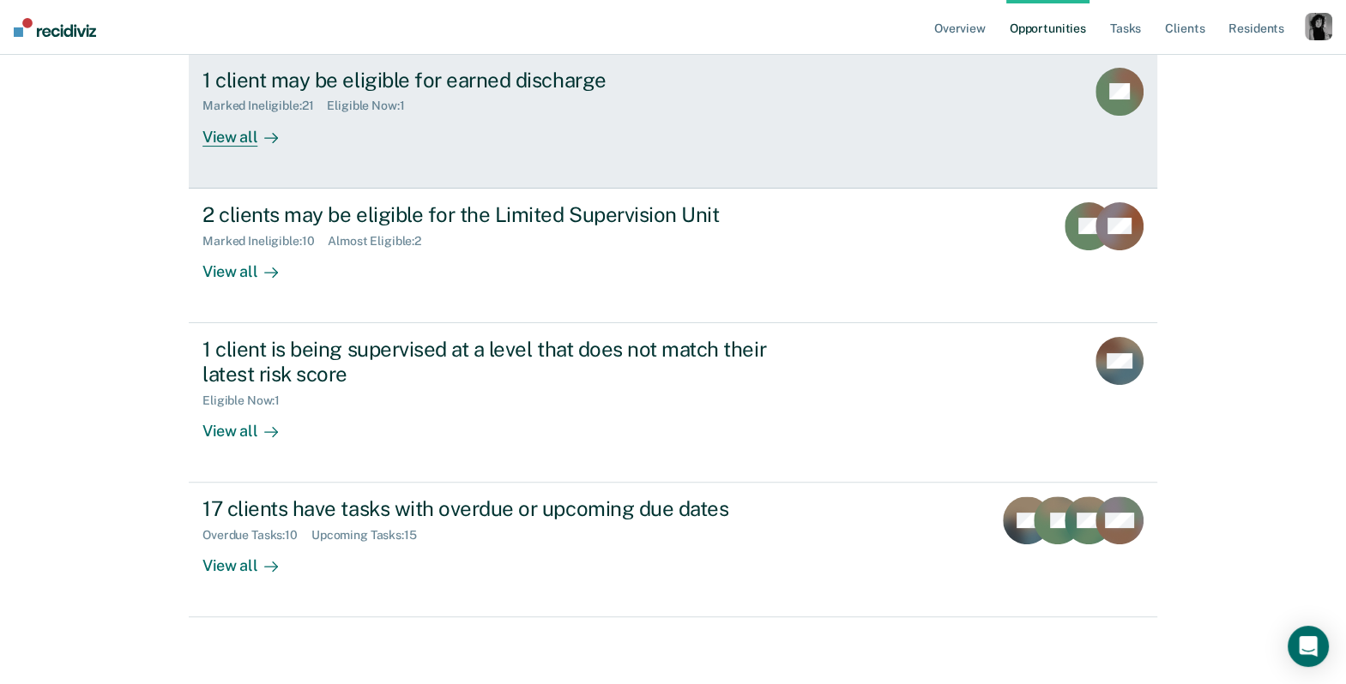
click at [619, 115] on div "1 client may be eligible for earned discharge Marked Ineligible : 21 Eligible N…" at bounding box center [523, 107] width 643 height 79
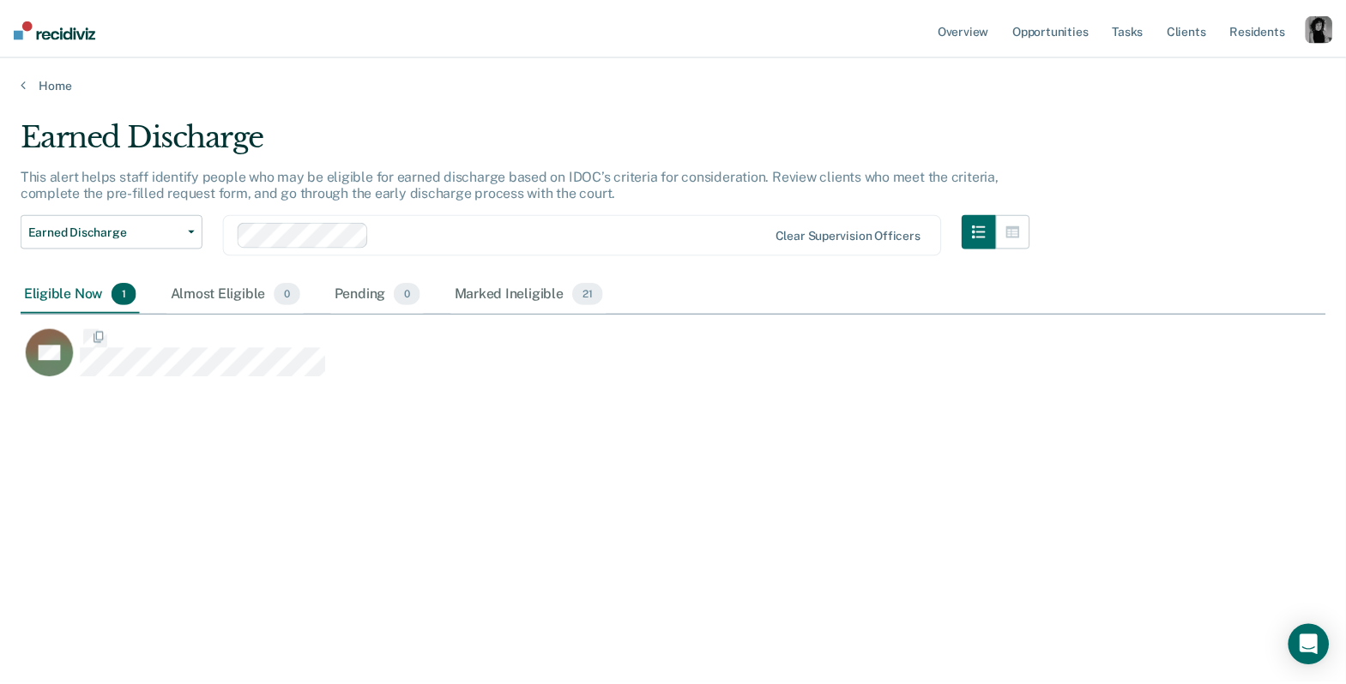
scroll to position [425, 1304]
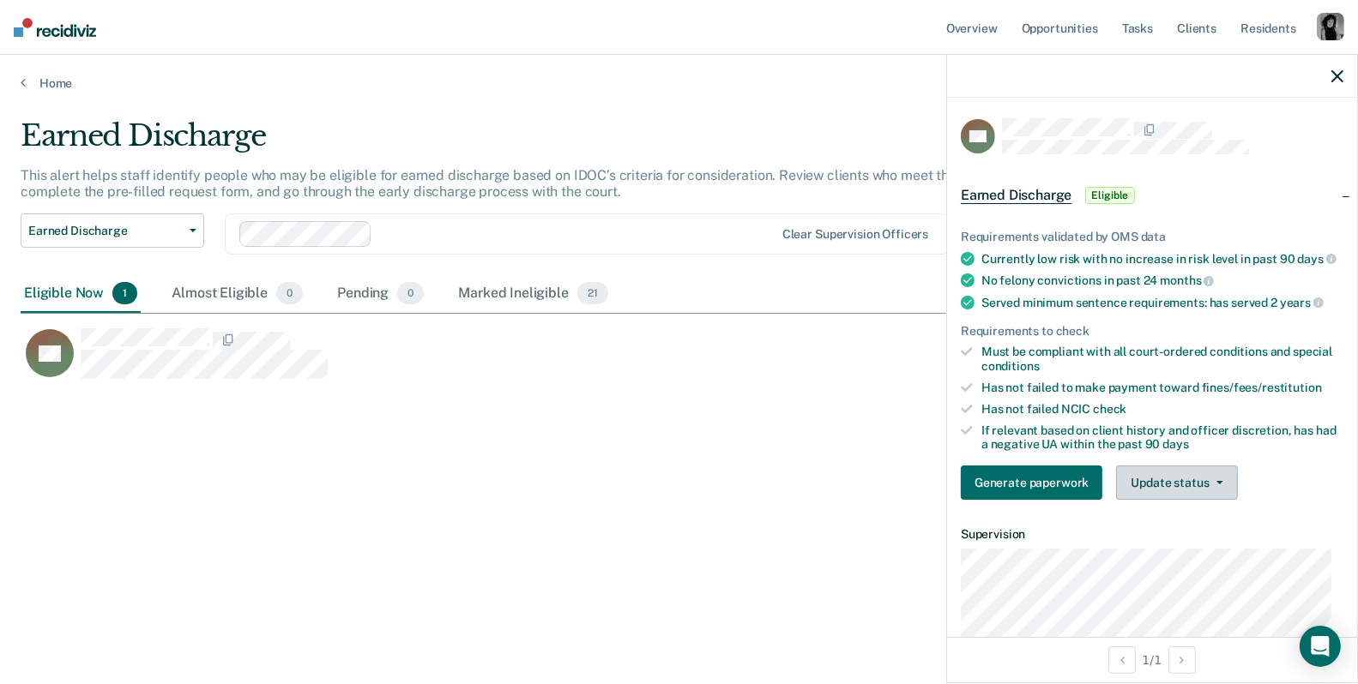
click at [1217, 496] on button "Update status" at bounding box center [1176, 483] width 121 height 34
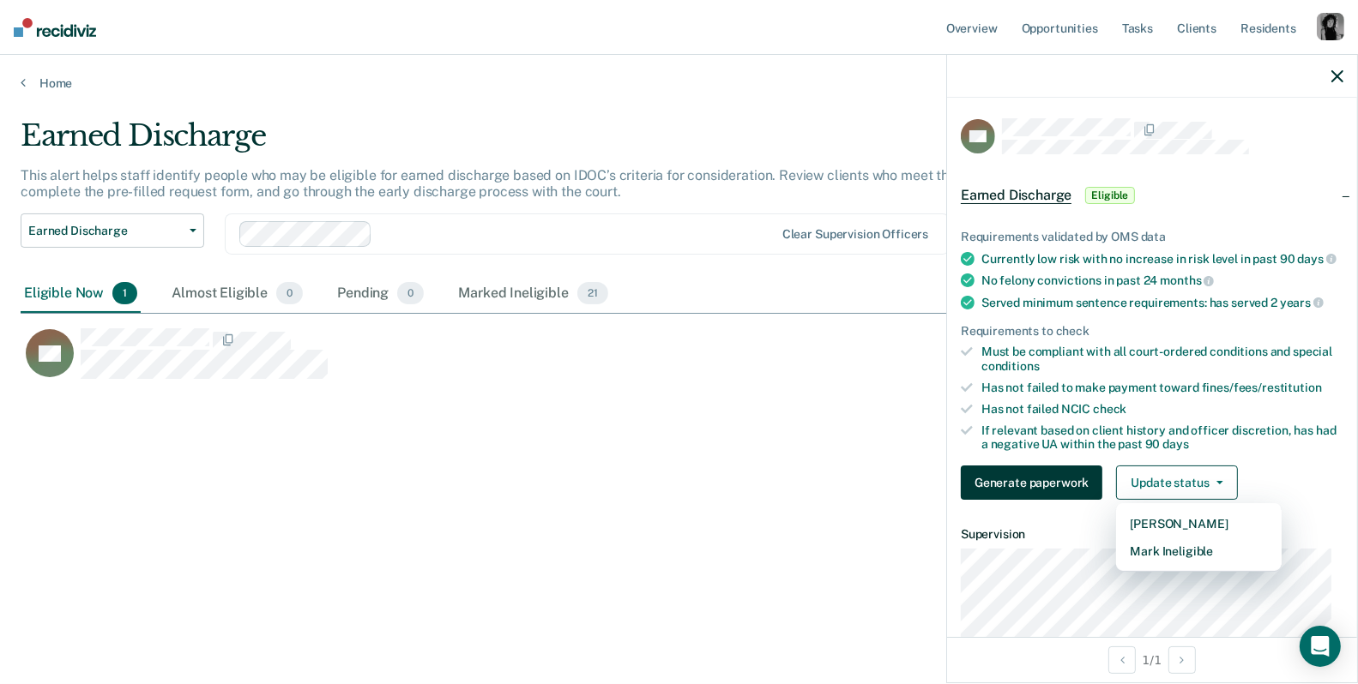
click at [1015, 499] on button "Generate paperwork" at bounding box center [1032, 483] width 142 height 34
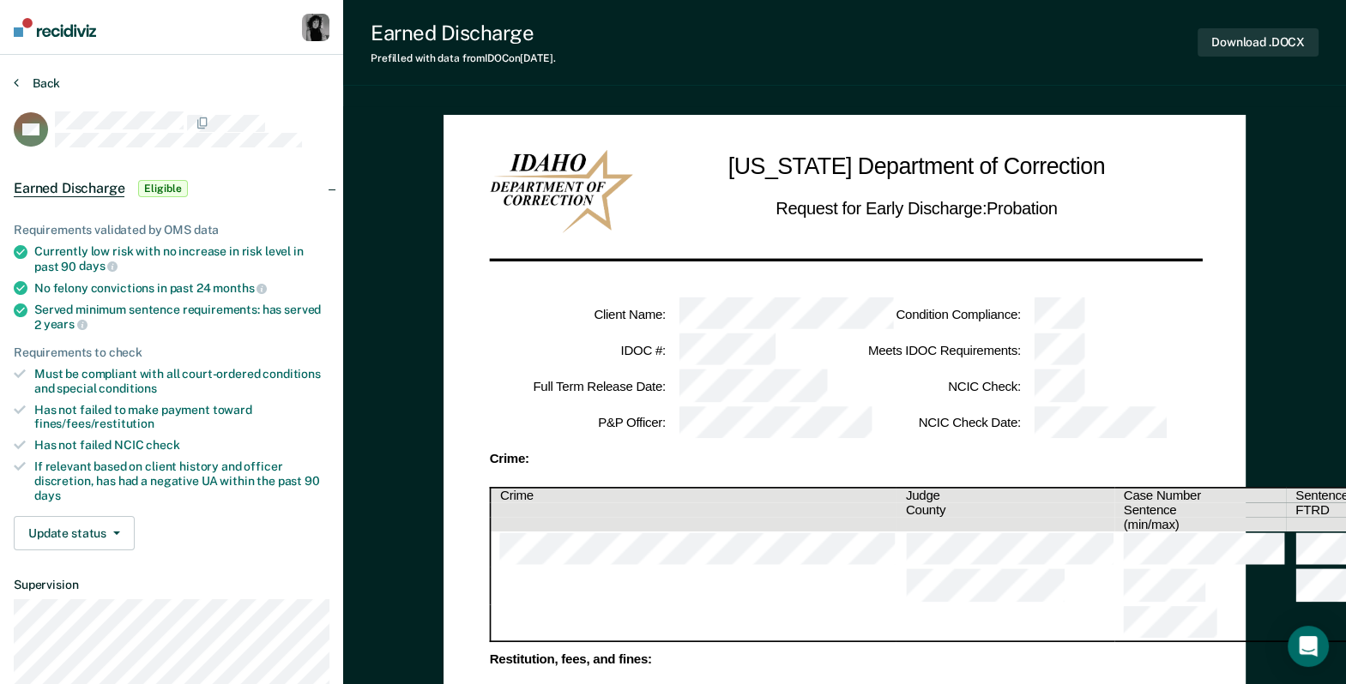
click at [45, 85] on button "Back" at bounding box center [37, 82] width 46 height 15
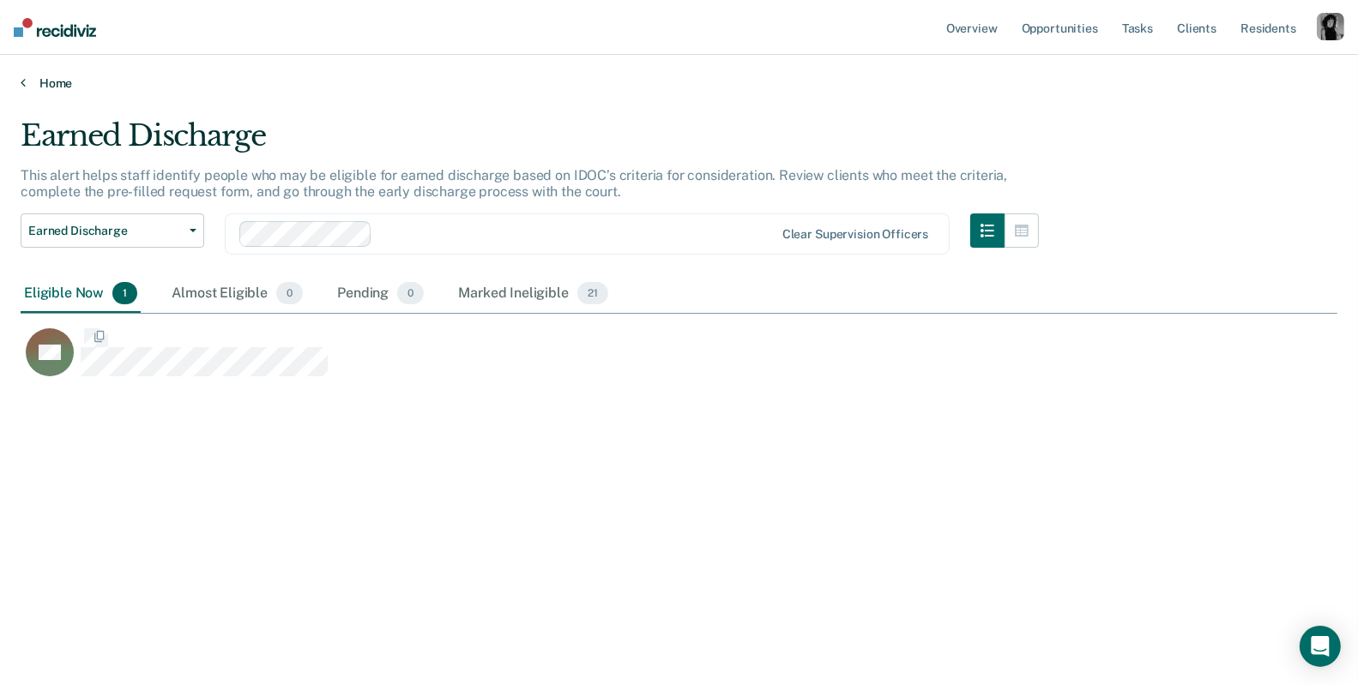
scroll to position [425, 1304]
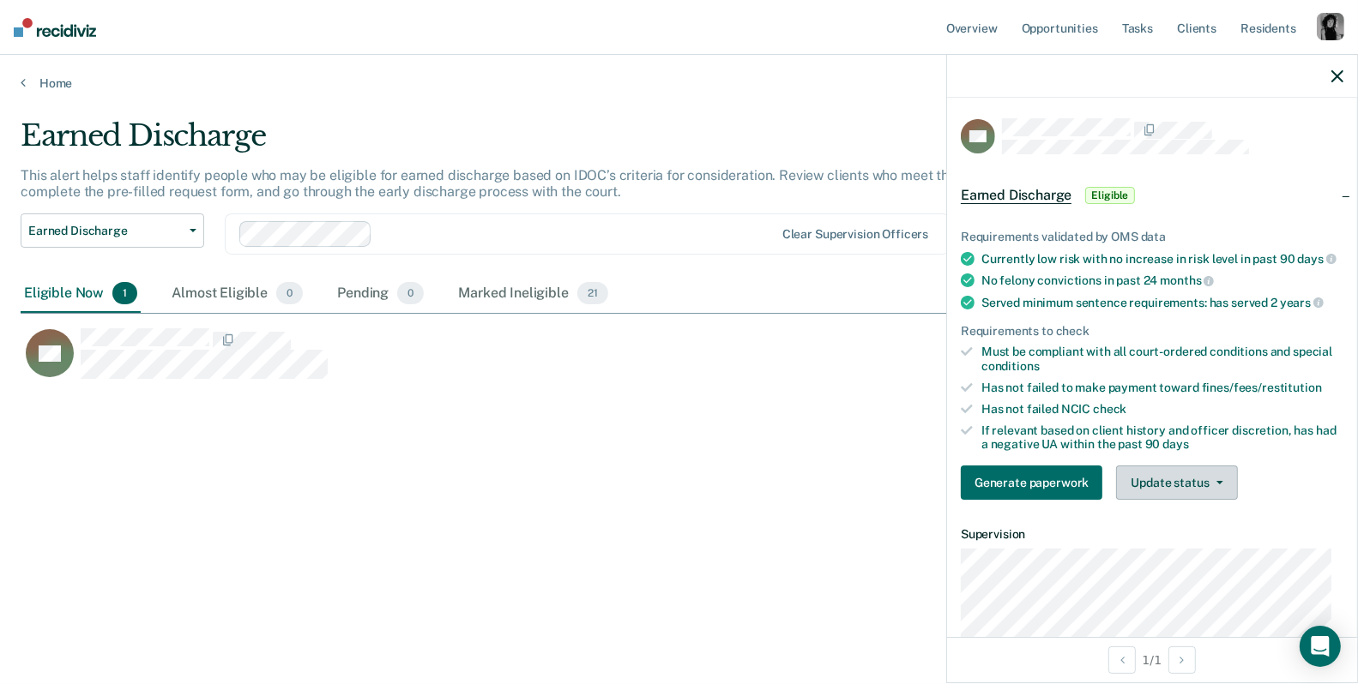
click at [1204, 498] on button "Update status" at bounding box center [1176, 483] width 121 height 34
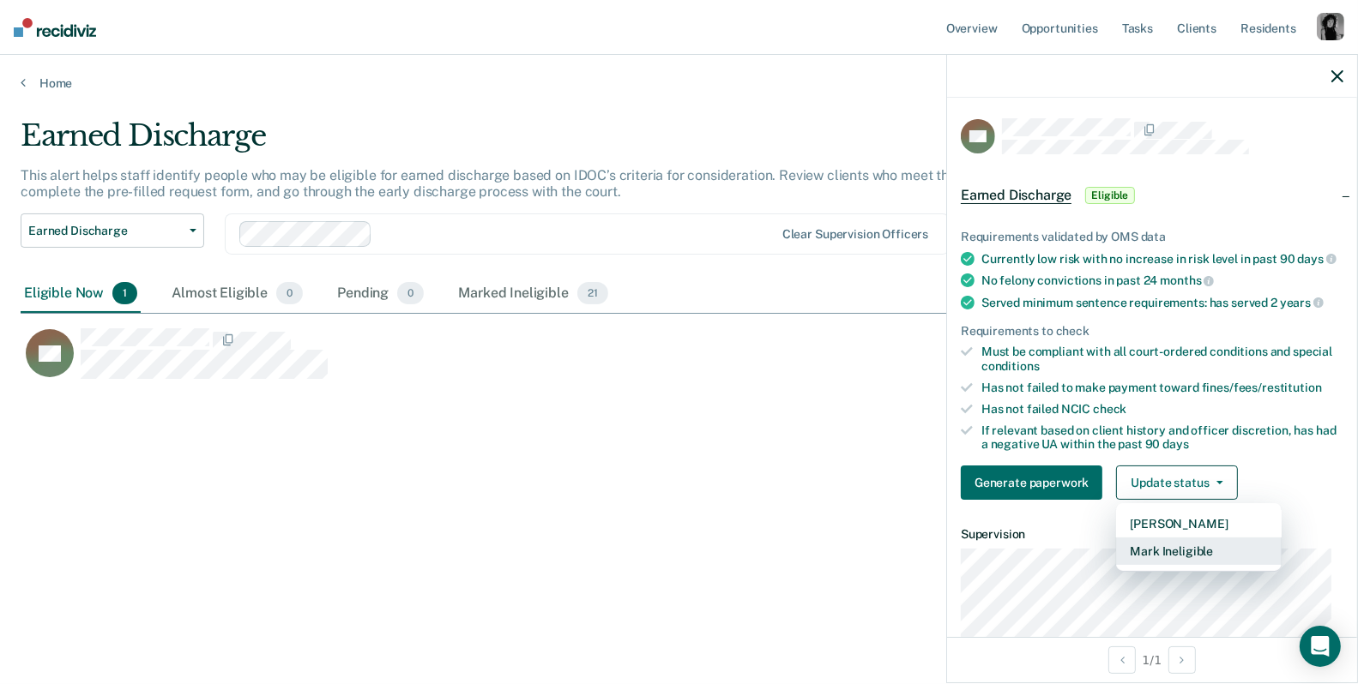
click at [1182, 557] on button "Mark Ineligible" at bounding box center [1199, 551] width 166 height 27
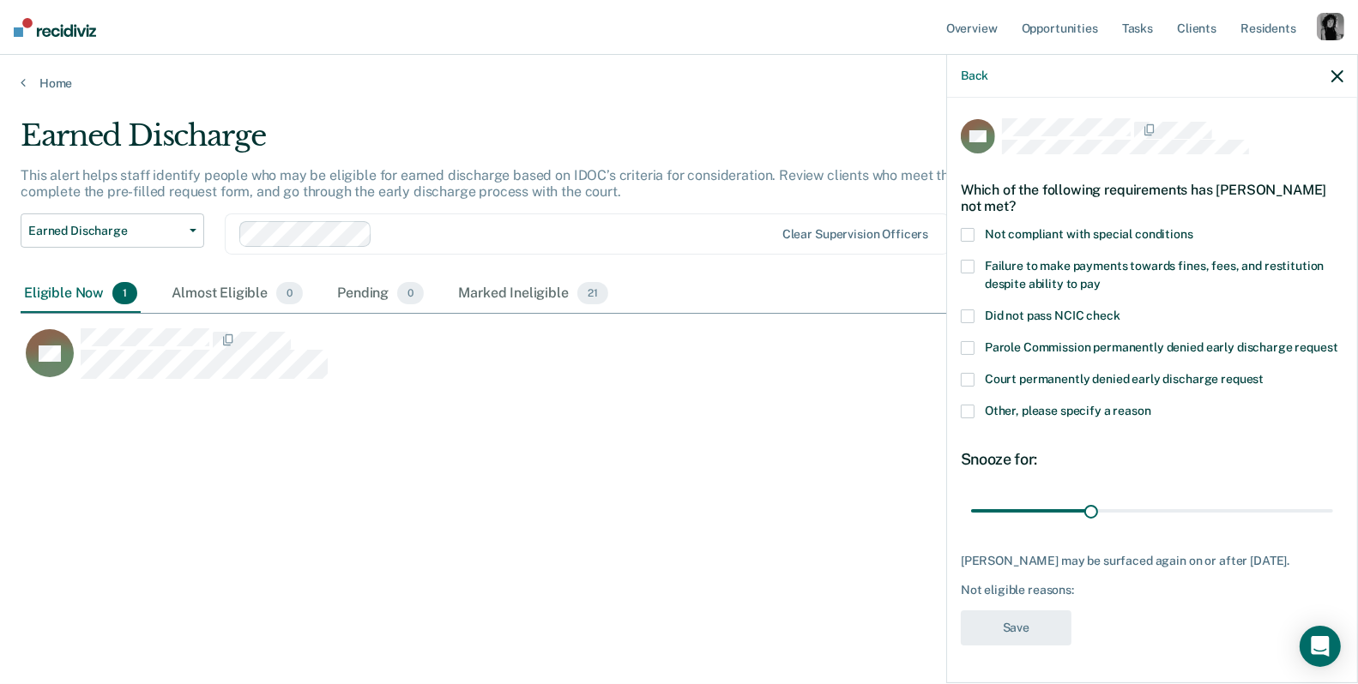
click at [971, 419] on span at bounding box center [968, 412] width 14 height 14
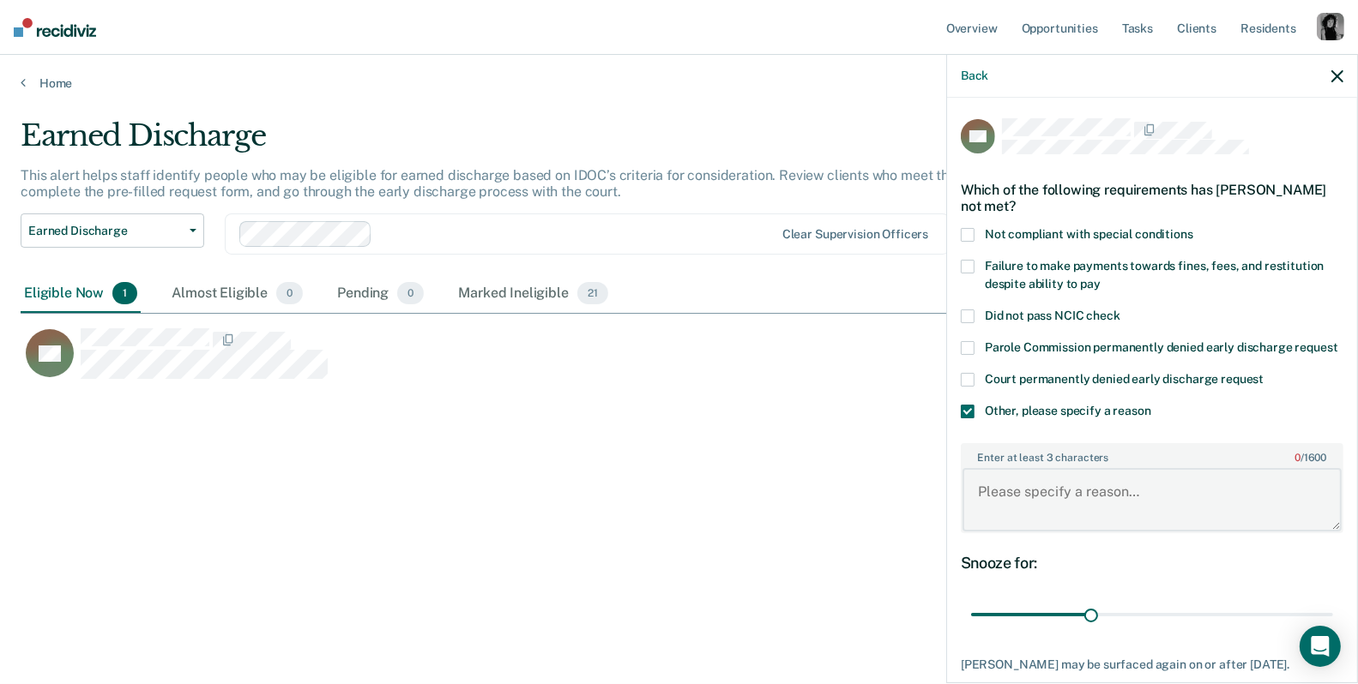
click at [981, 510] on textarea "Enter at least 3 characters 0 / 1600" at bounding box center [1151, 499] width 379 height 63
drag, startPoint x: 1087, startPoint y: 629, endPoint x: 1334, endPoint y: 605, distance: 248.9
type input "90"
click at [1331, 630] on input "range" at bounding box center [1152, 615] width 362 height 30
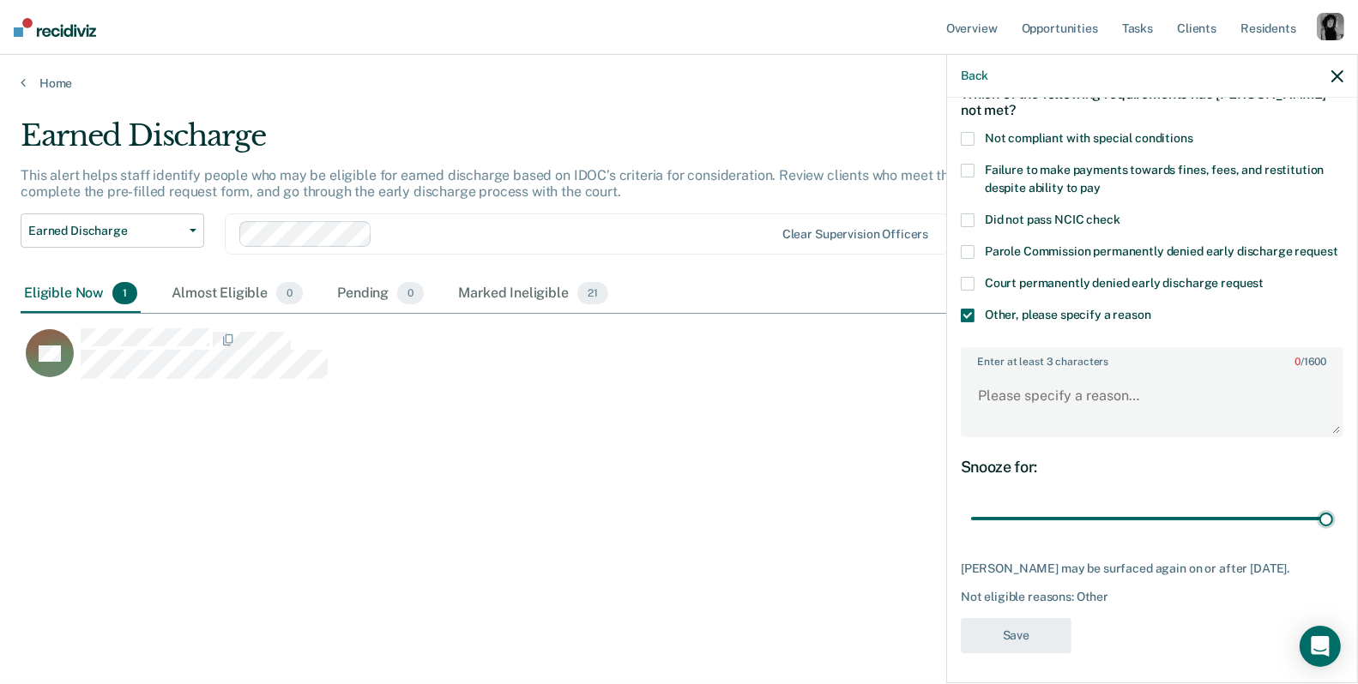
scroll to position [129, 0]
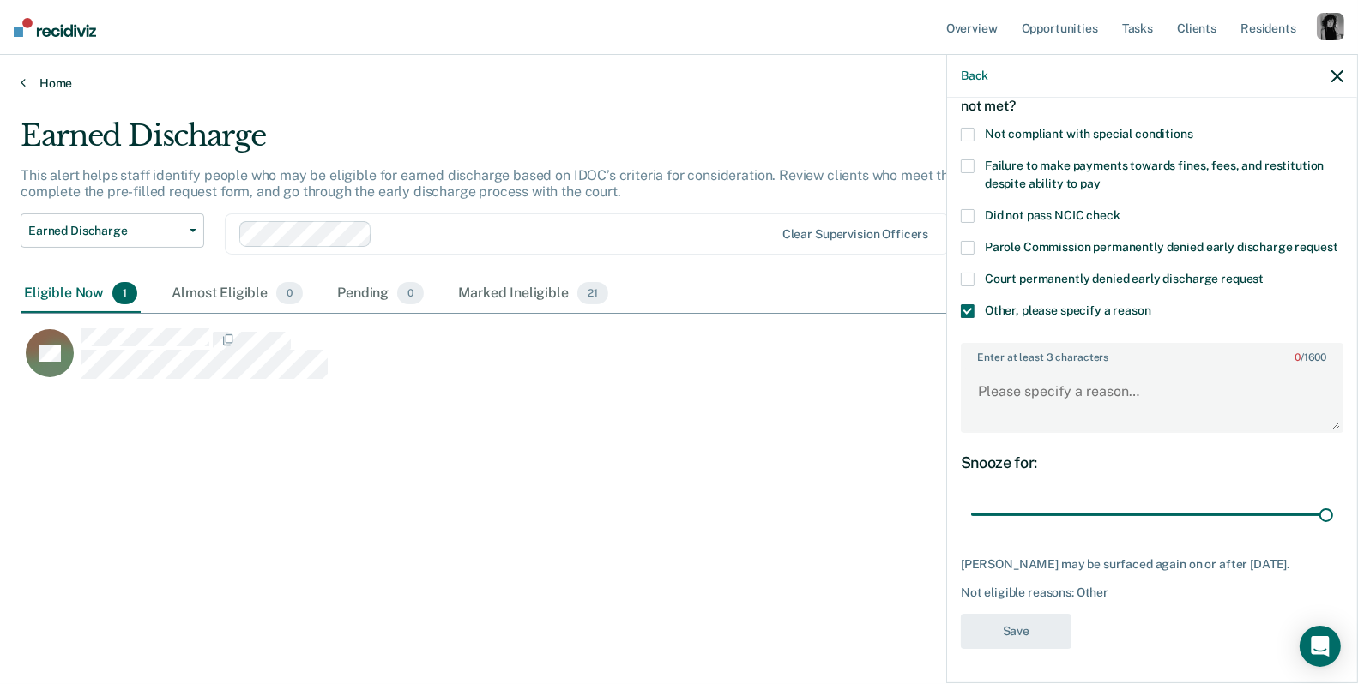
click at [67, 81] on link "Home" at bounding box center [679, 82] width 1316 height 15
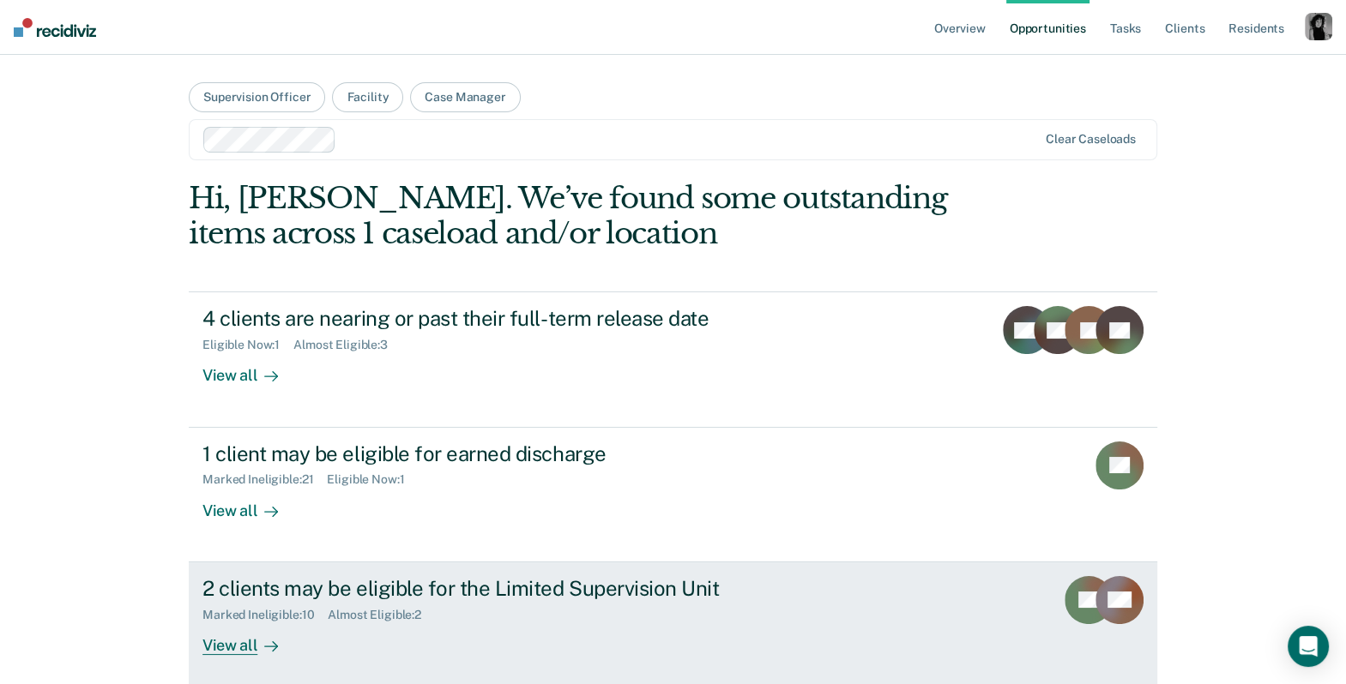
click at [558, 569] on link "2 clients may be eligible for the Limited Supervision Unit Marked Ineligible : …" at bounding box center [673, 630] width 968 height 135
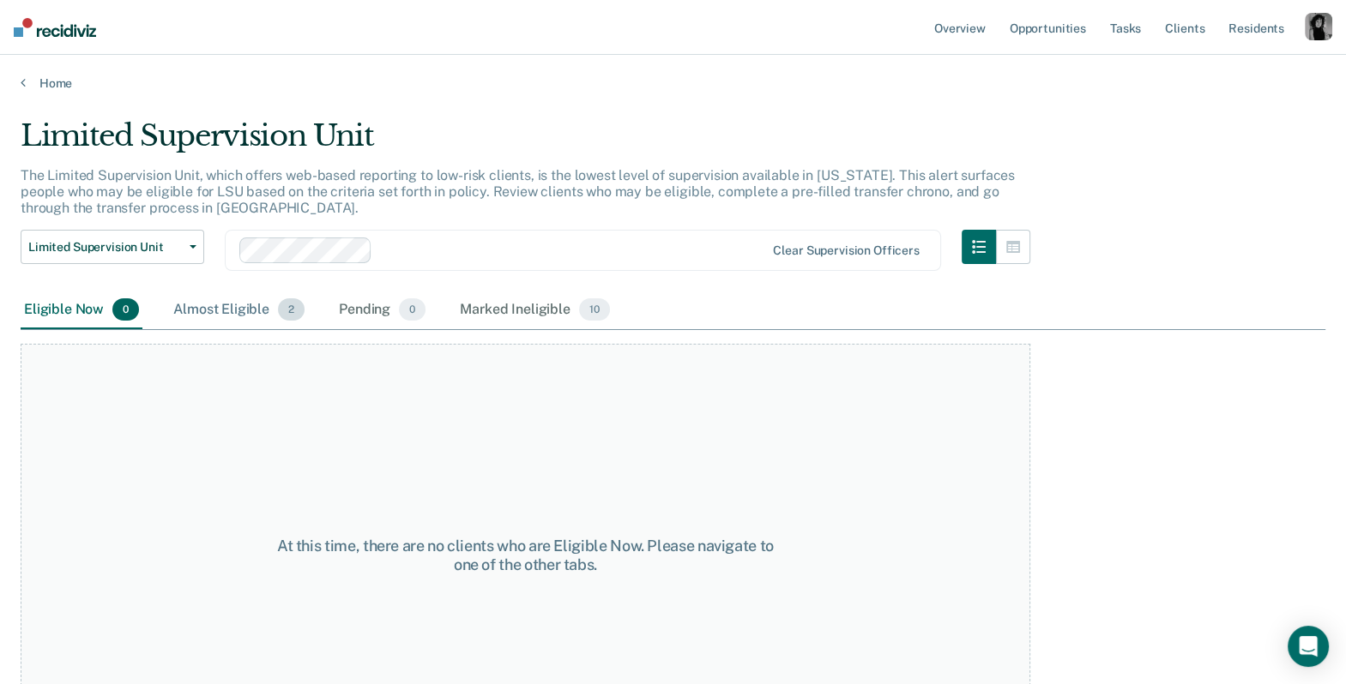
click at [241, 314] on div "Almost Eligible 2" at bounding box center [239, 311] width 138 height 38
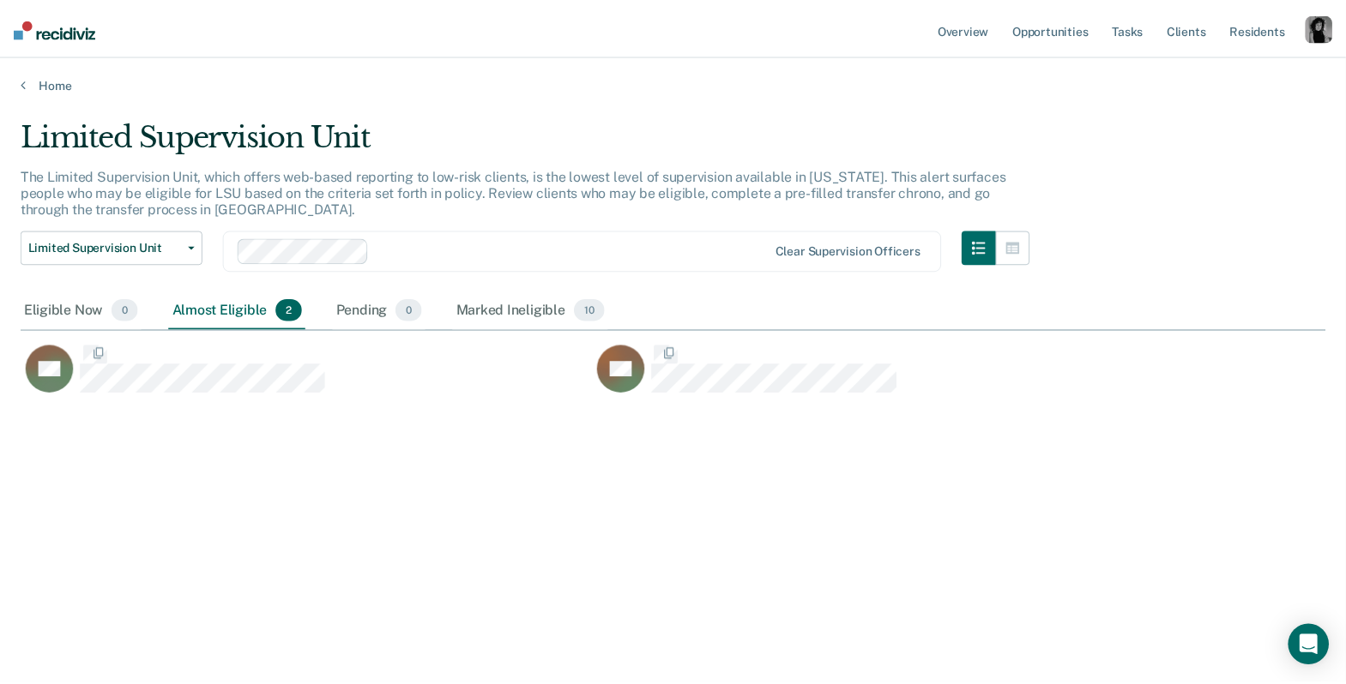
scroll to position [425, 1304]
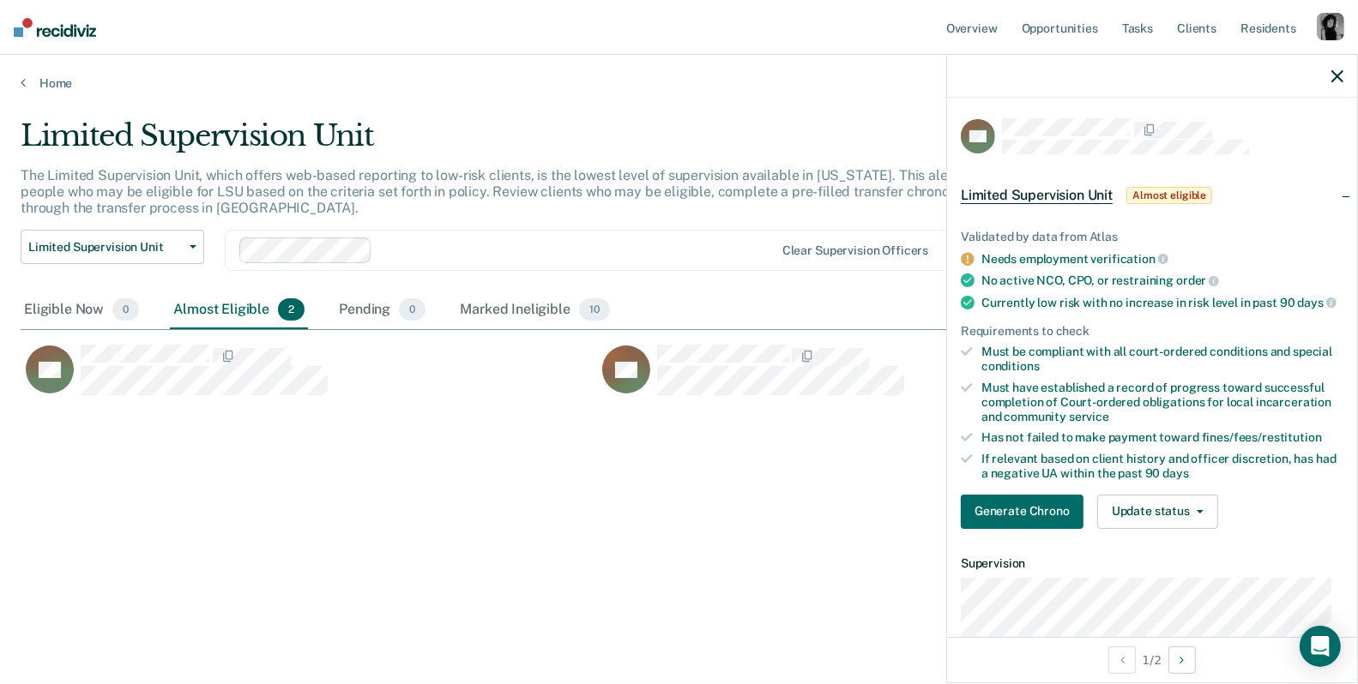
click at [1337, 79] on icon "button" at bounding box center [1337, 76] width 12 height 12
click at [1128, 519] on button "Update status" at bounding box center [1157, 512] width 121 height 34
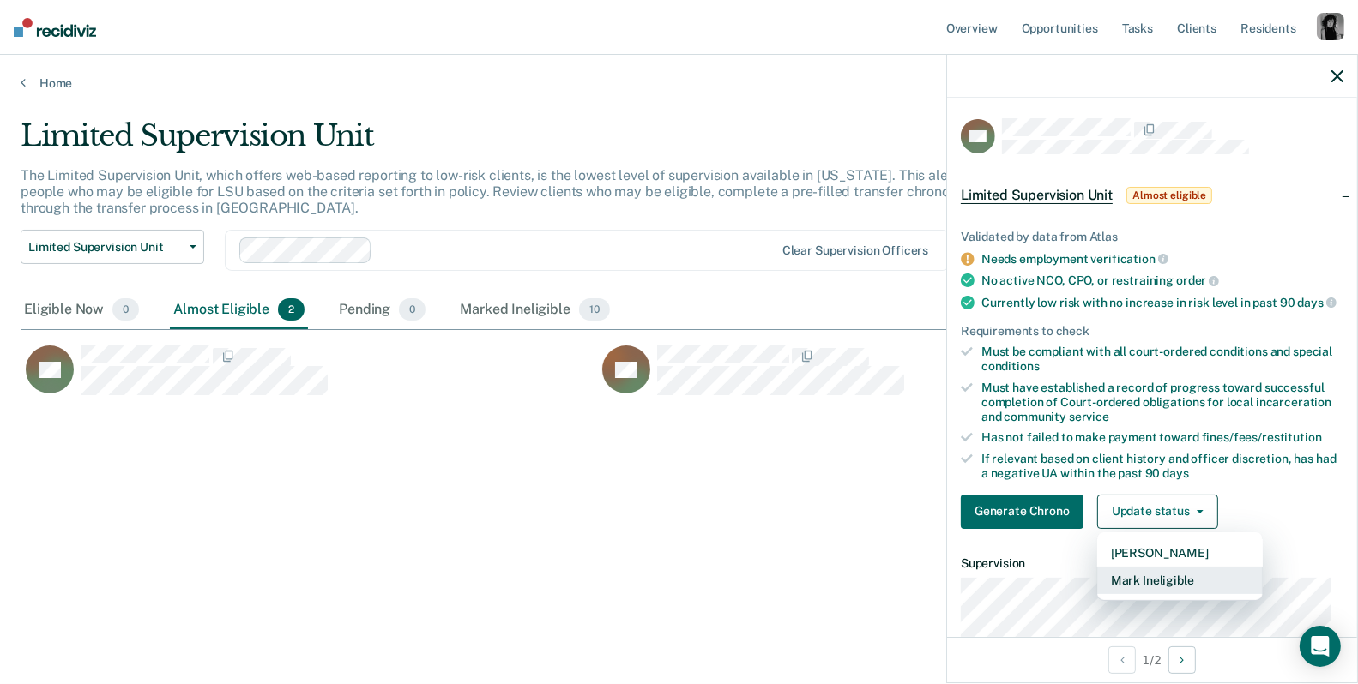
click at [1162, 591] on button "Mark Ineligible" at bounding box center [1180, 580] width 166 height 27
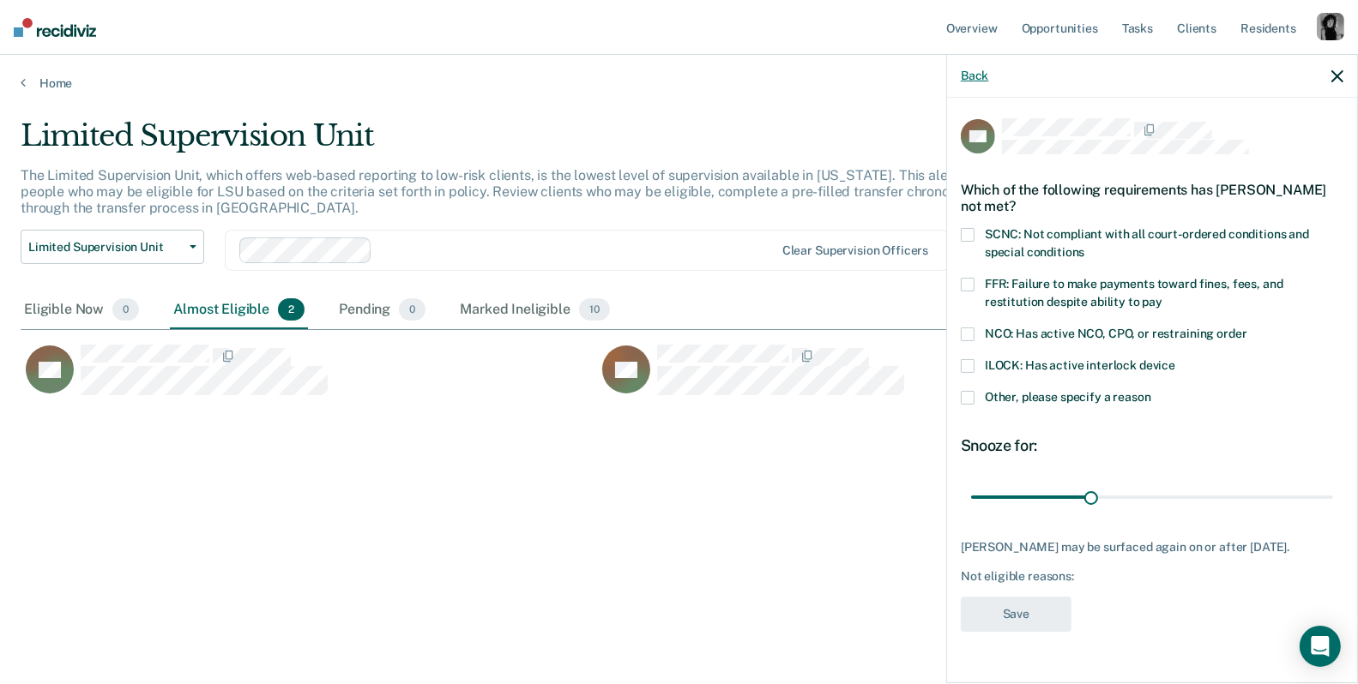
click at [977, 81] on button "Back" at bounding box center [974, 76] width 27 height 15
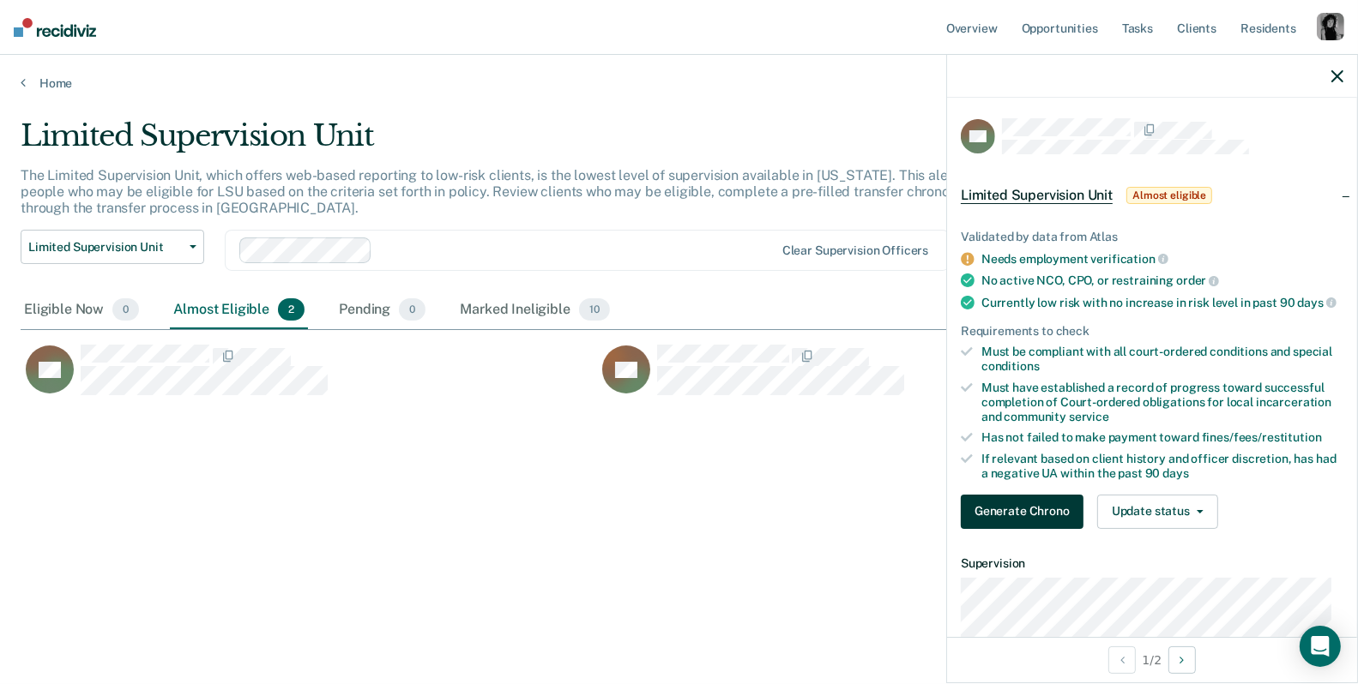
click at [1035, 524] on button "Generate Chrono" at bounding box center [1022, 512] width 123 height 34
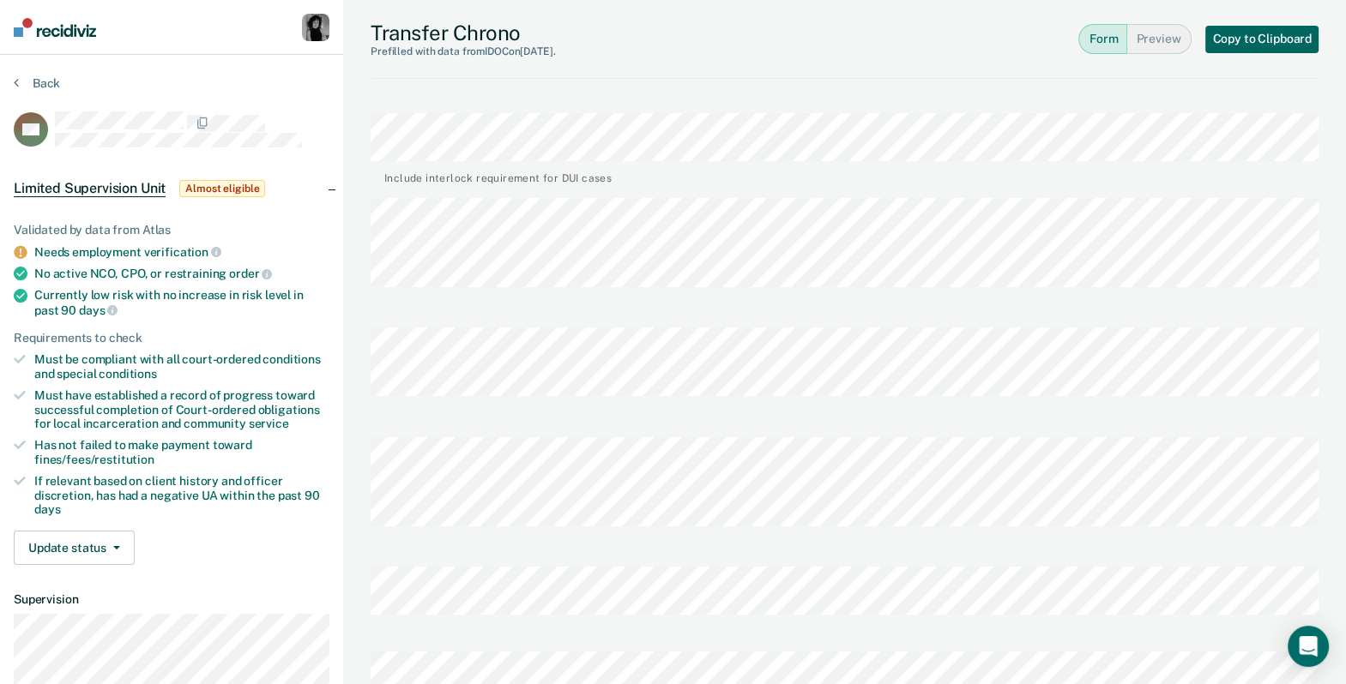
click at [1282, 31] on button "Copy to Clipboard" at bounding box center [1261, 39] width 113 height 27
click at [36, 83] on button "Back" at bounding box center [37, 82] width 46 height 15
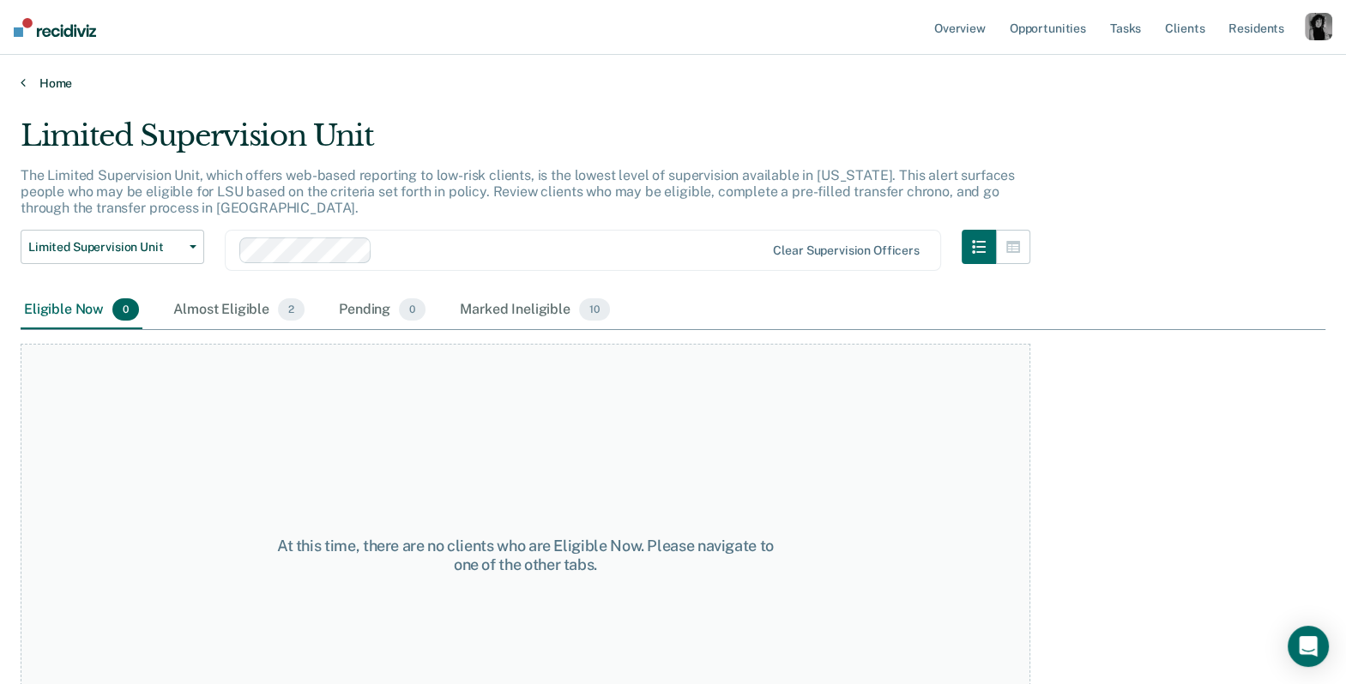
click at [37, 83] on link "Home" at bounding box center [673, 82] width 1304 height 15
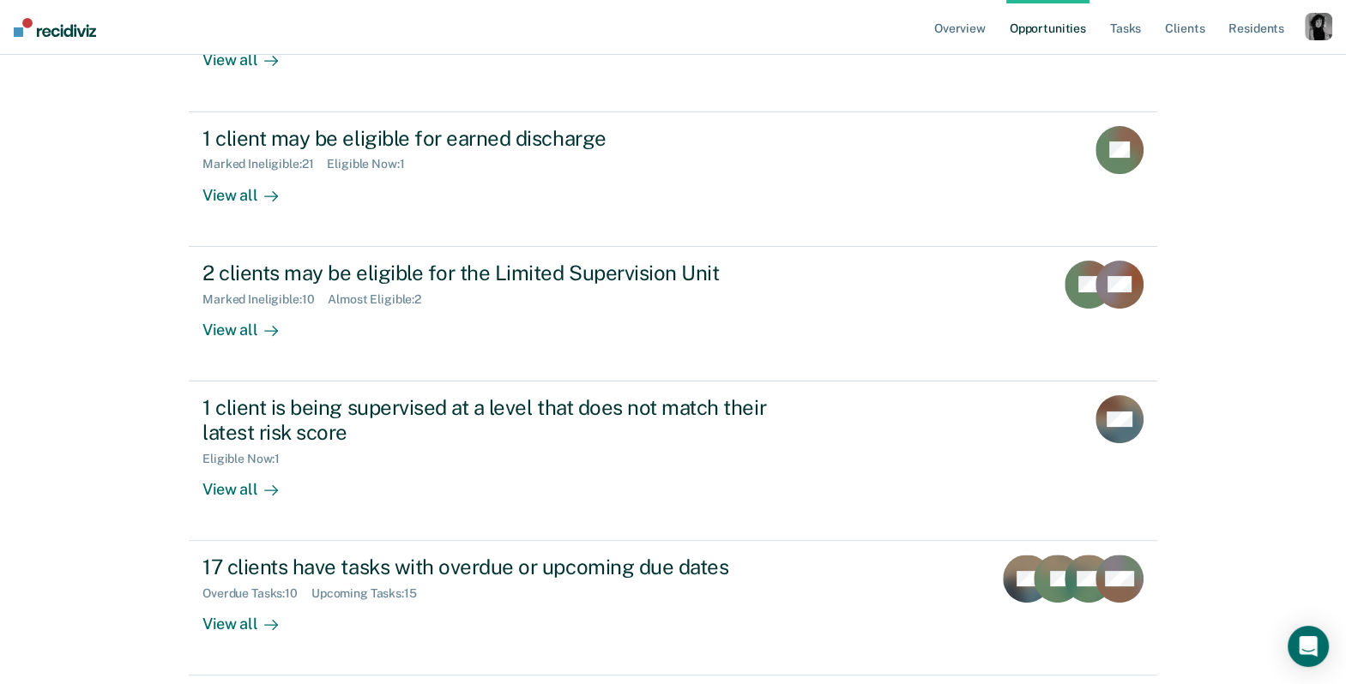
scroll to position [374, 0]
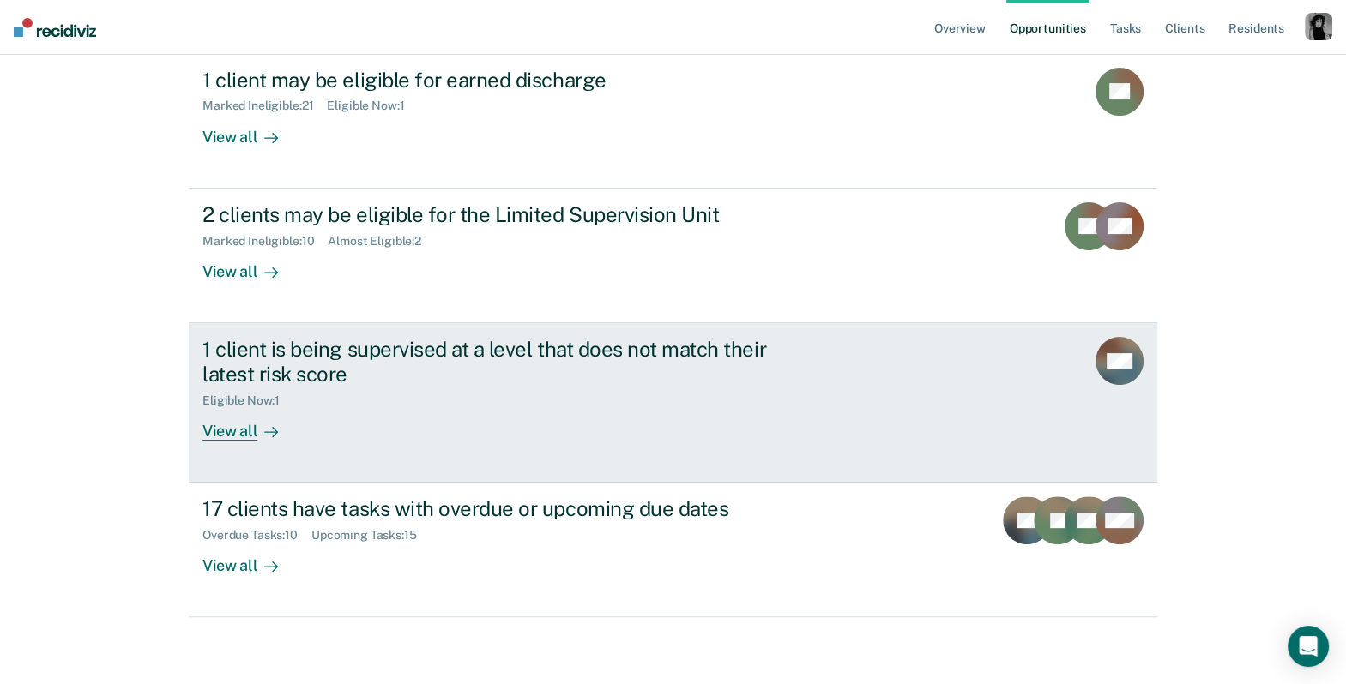
click at [587, 364] on div "1 client is being supervised at a level that does not match their latest risk s…" at bounding box center [503, 362] width 602 height 50
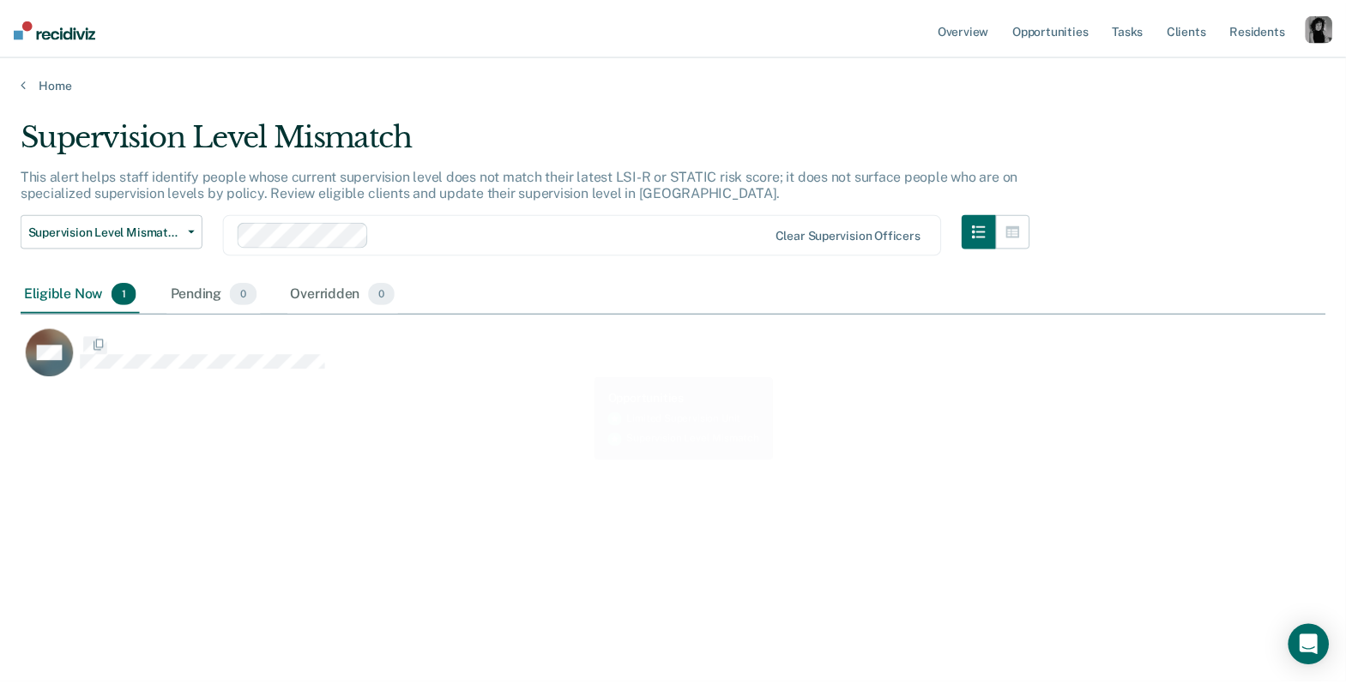
scroll to position [425, 1304]
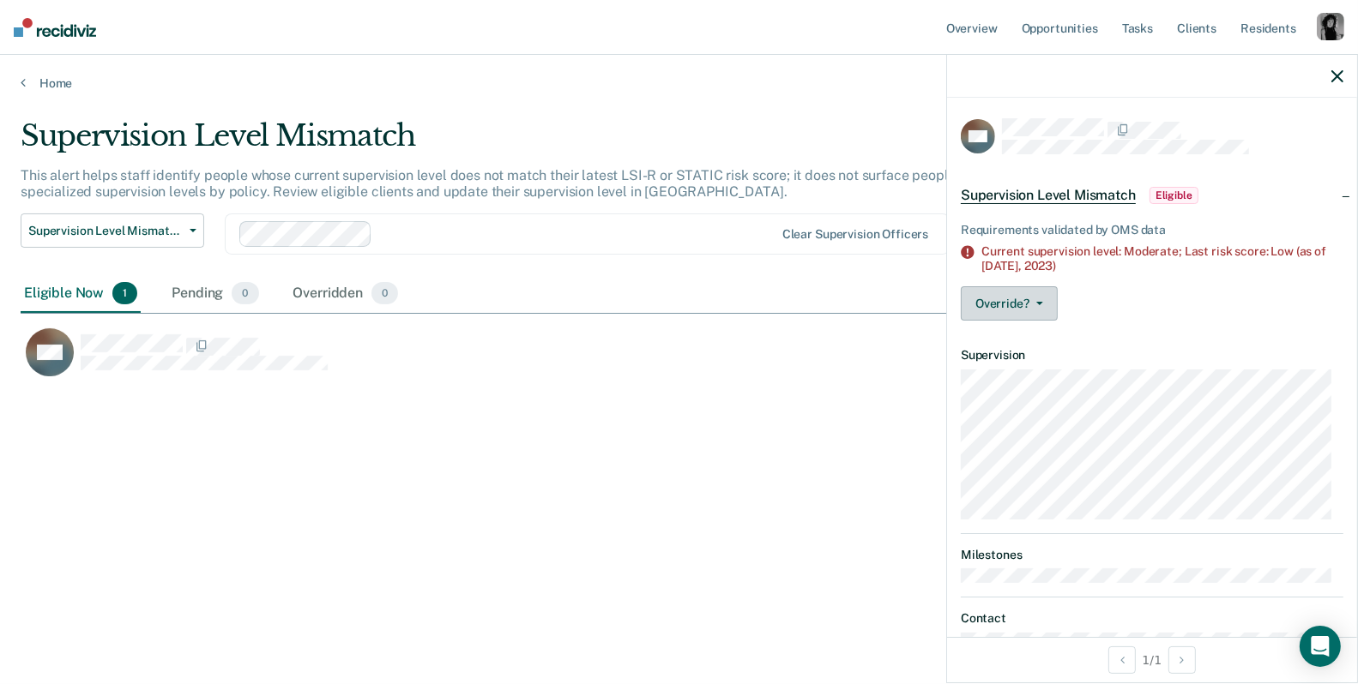
click at [1039, 303] on icon "button" at bounding box center [1039, 303] width 7 height 3
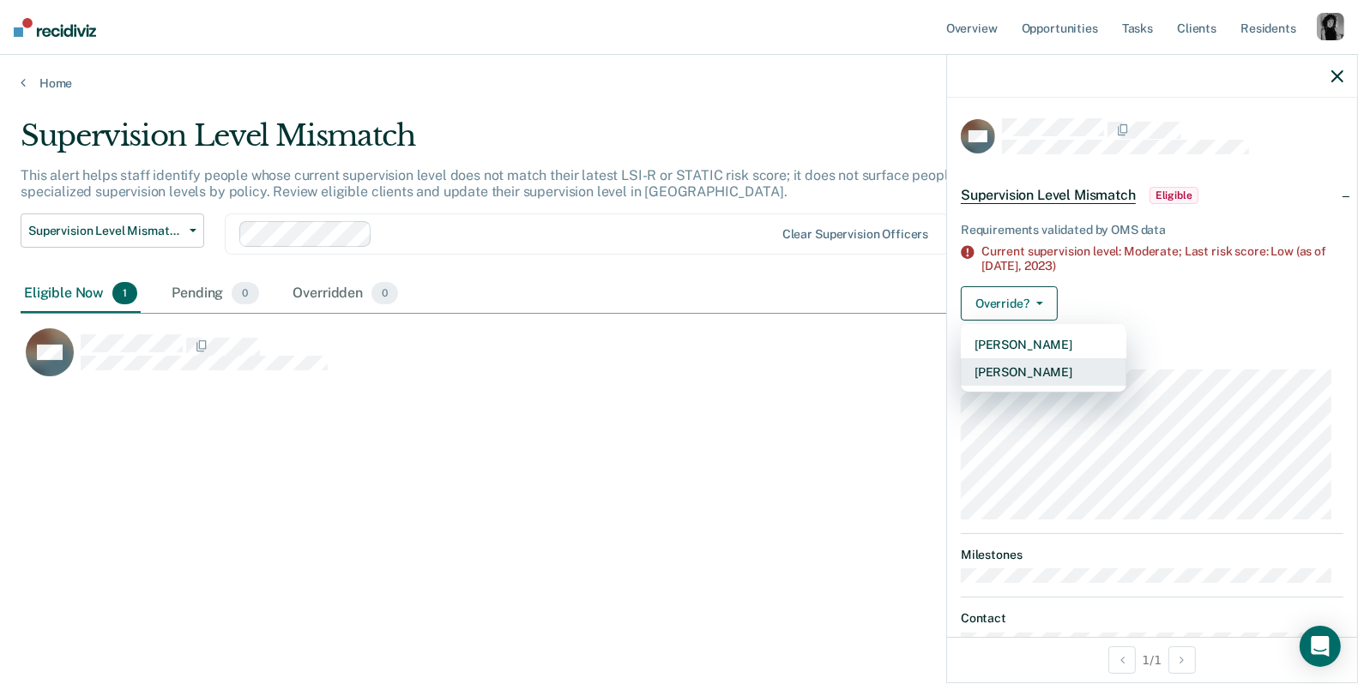
click at [1030, 372] on button "Mark Overridden" at bounding box center [1044, 371] width 166 height 27
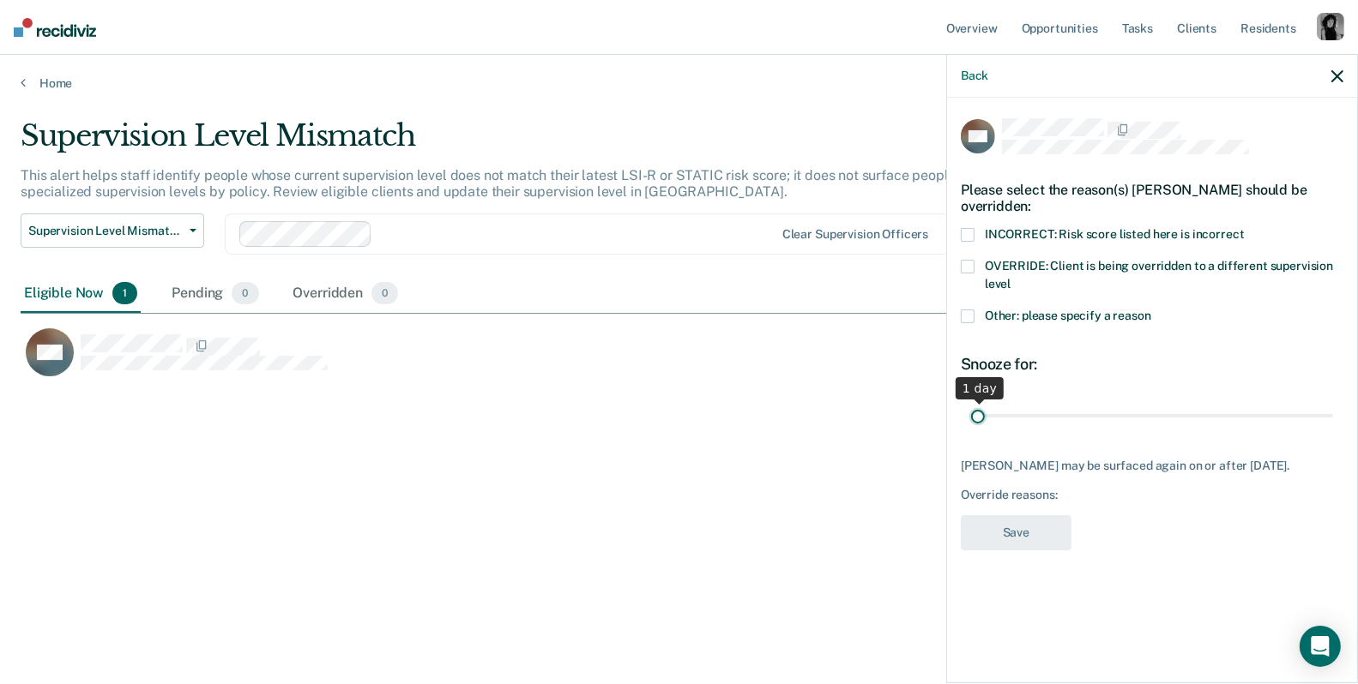
drag, startPoint x: 1092, startPoint y: 419, endPoint x: 970, endPoint y: 424, distance: 121.9
type input "1"
click at [971, 424] on input "range" at bounding box center [1152, 416] width 362 height 30
click at [58, 87] on link "Home" at bounding box center [679, 82] width 1316 height 15
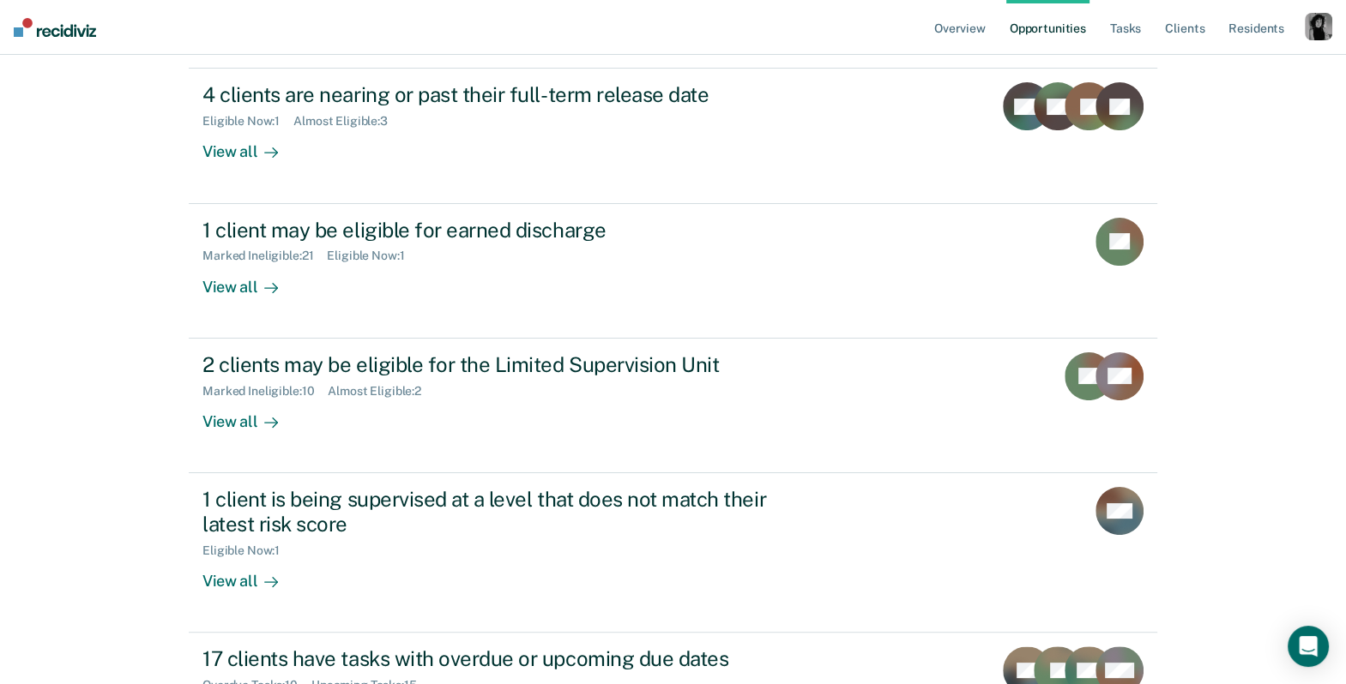
scroll to position [221, 0]
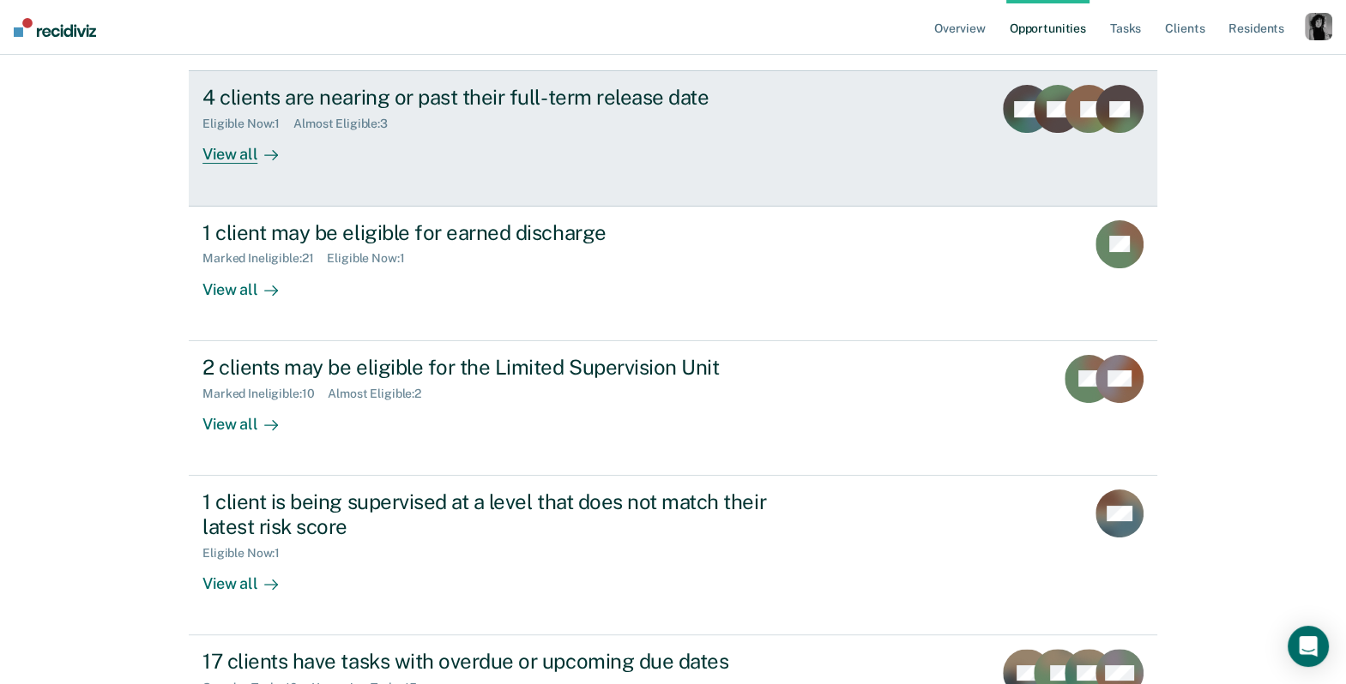
click at [558, 104] on div "4 clients are nearing or past their full-term release date" at bounding box center [503, 97] width 602 height 25
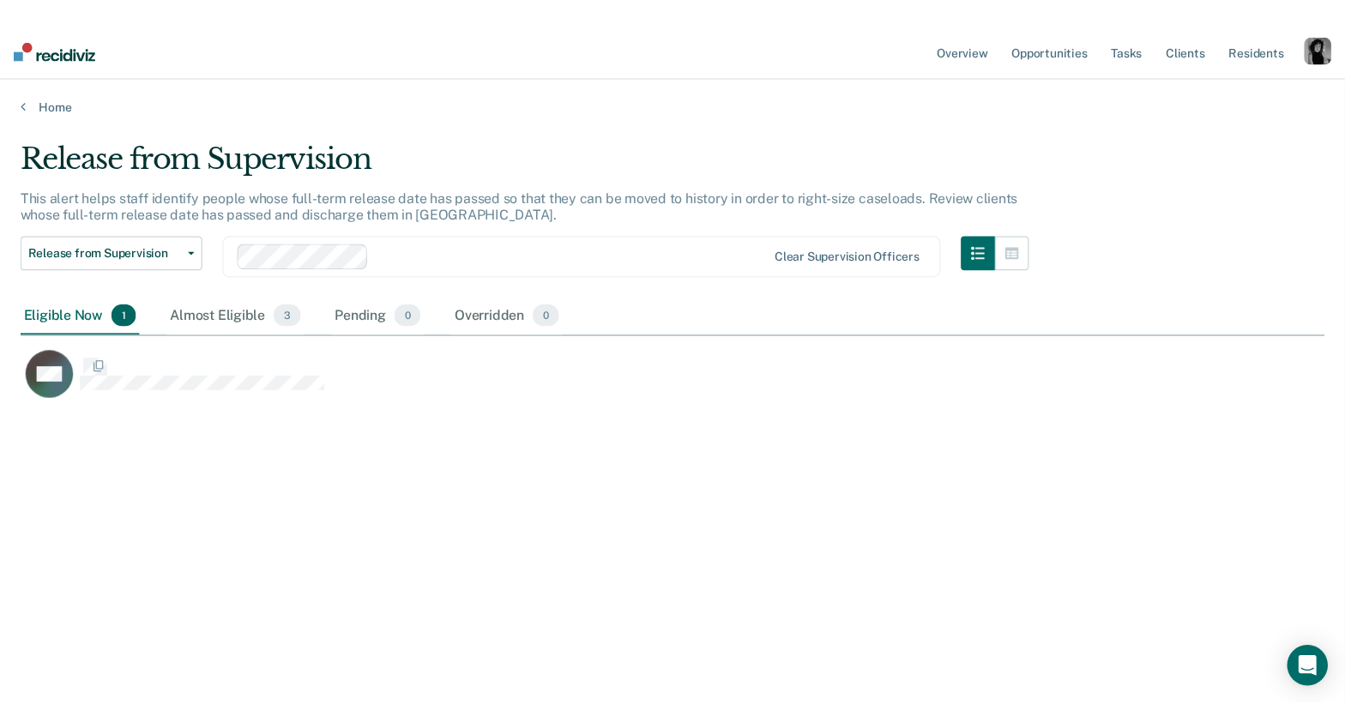
scroll to position [425, 1304]
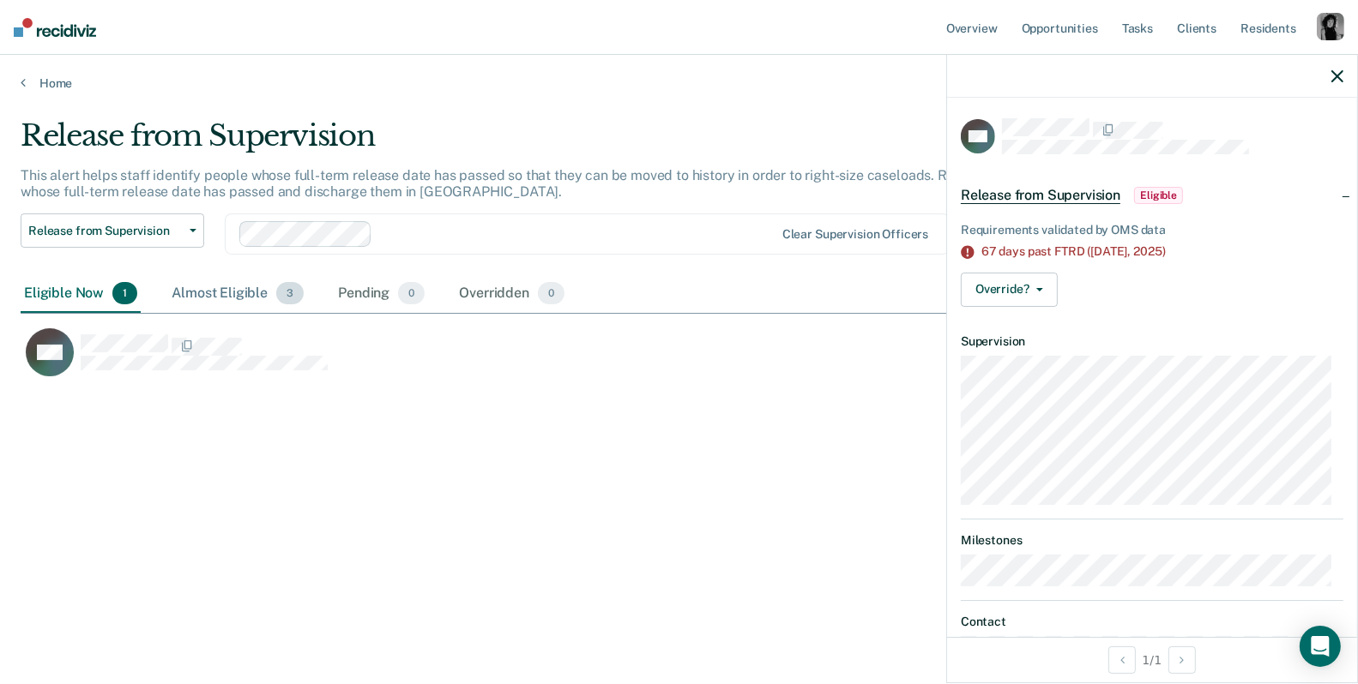
click at [207, 301] on div "Almost Eligible 3" at bounding box center [237, 294] width 139 height 38
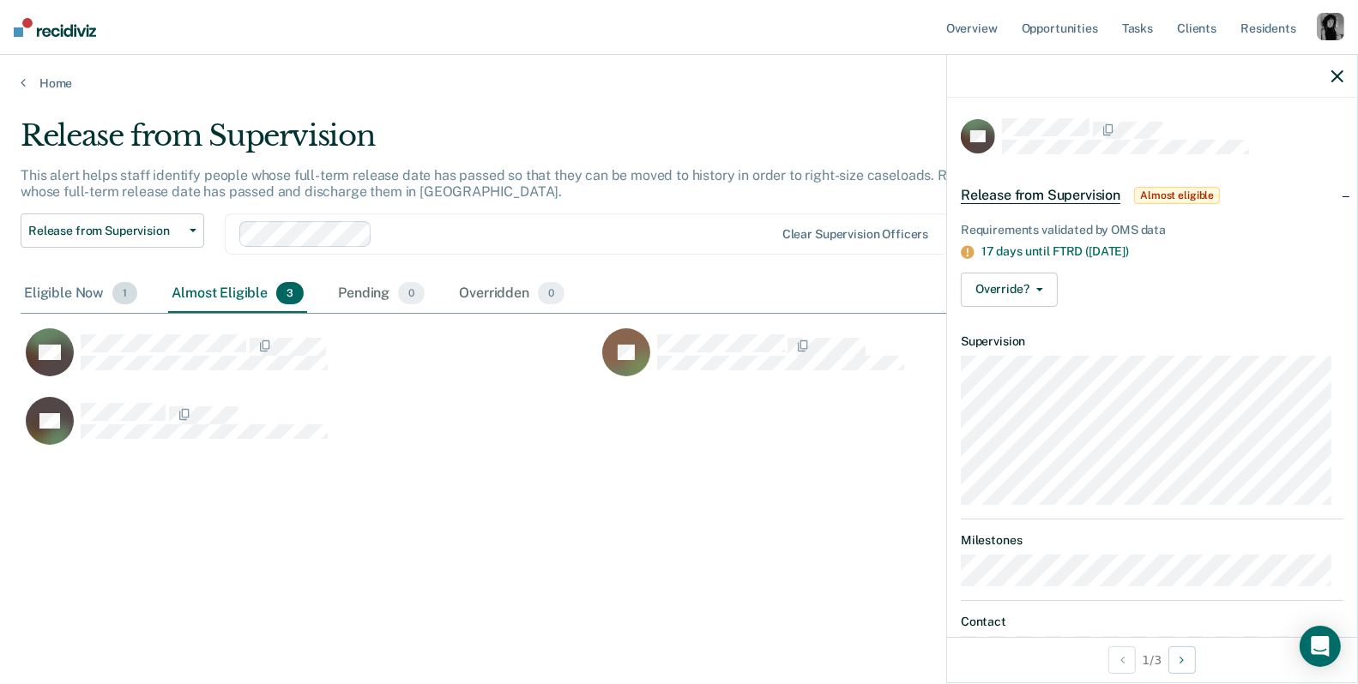
click at [40, 298] on div "Eligible Now 1" at bounding box center [81, 294] width 120 height 38
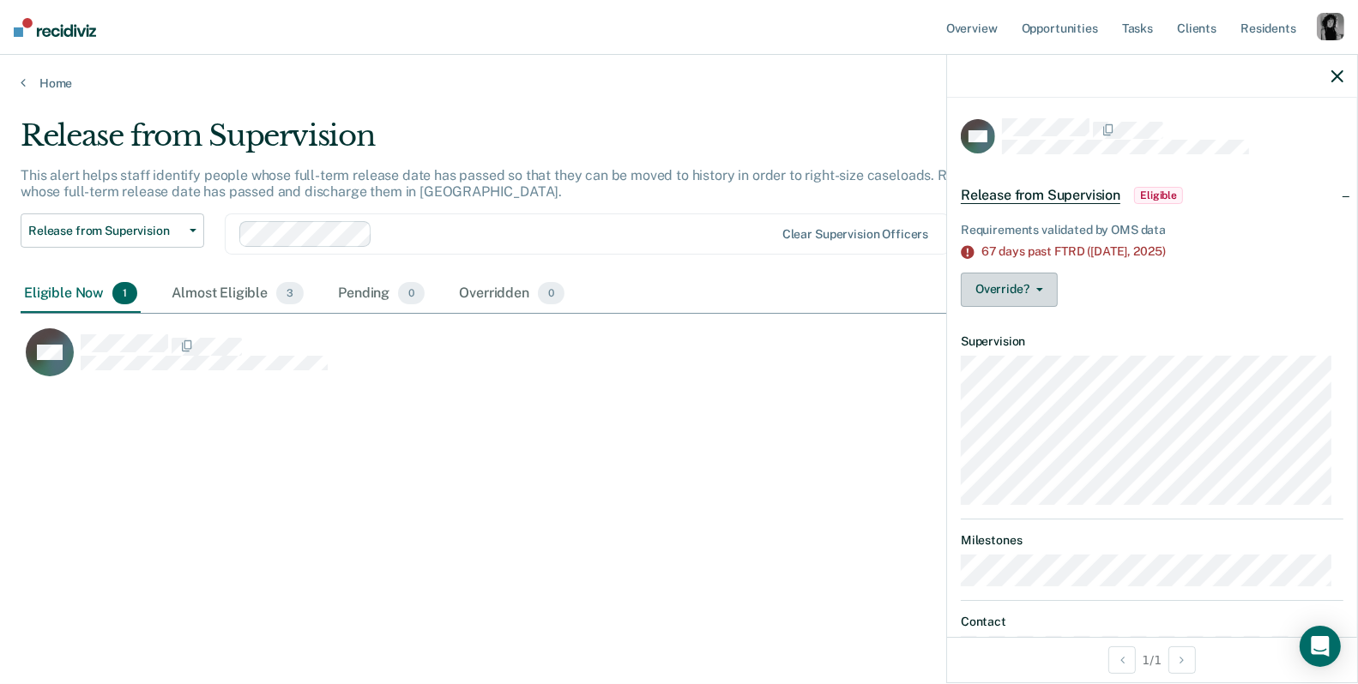
click at [1034, 293] on button "Override?" at bounding box center [1009, 290] width 97 height 34
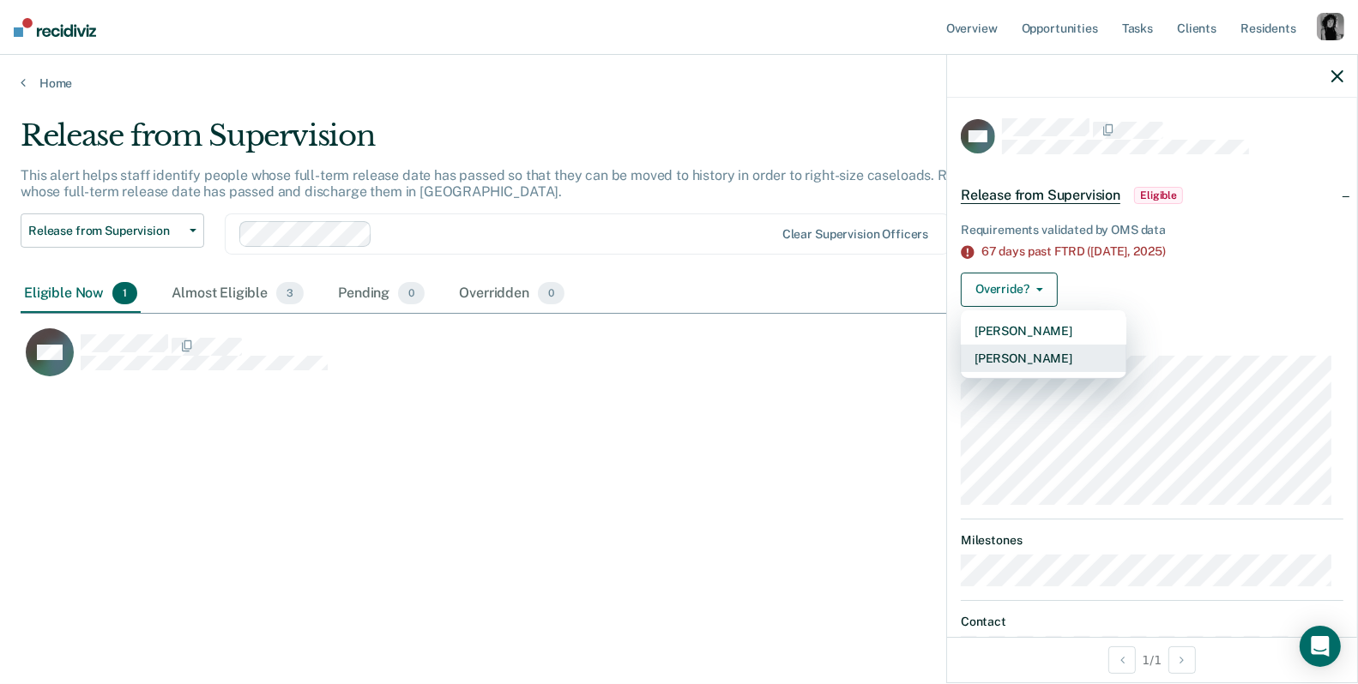
click at [1037, 359] on button "Mark Overridden" at bounding box center [1044, 358] width 166 height 27
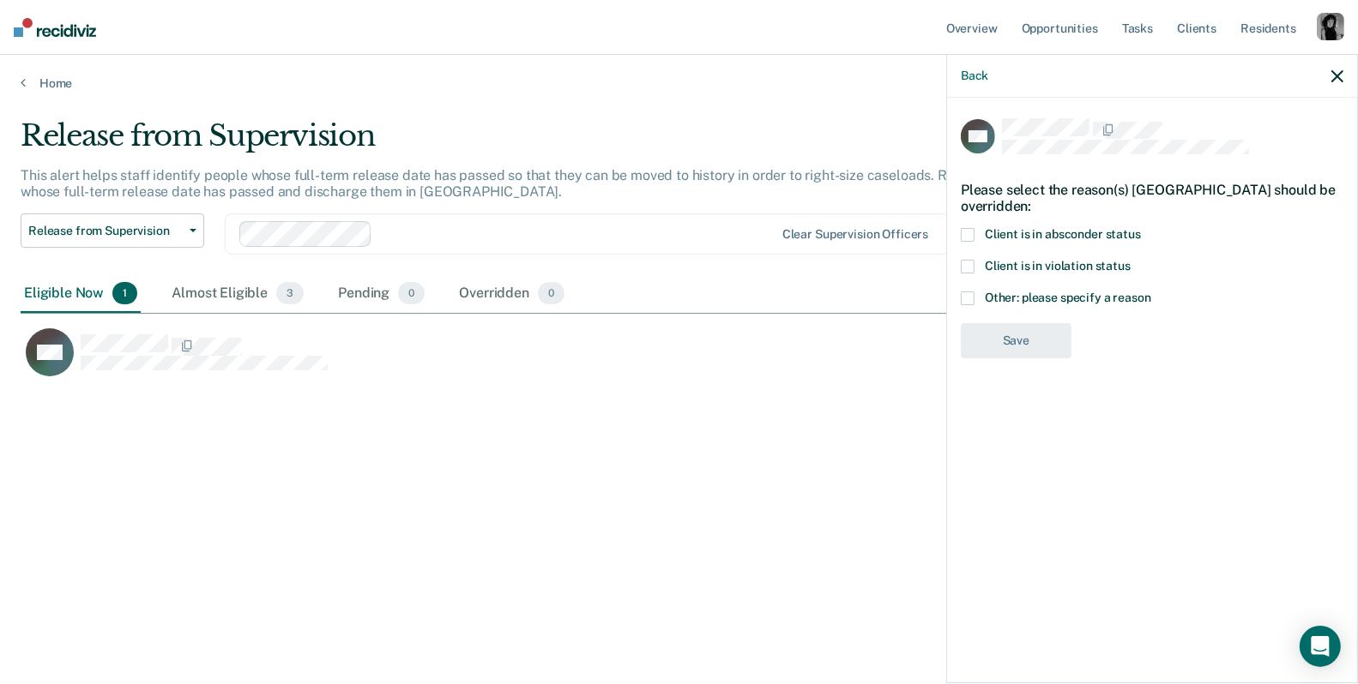
click at [967, 300] on span at bounding box center [968, 299] width 14 height 14
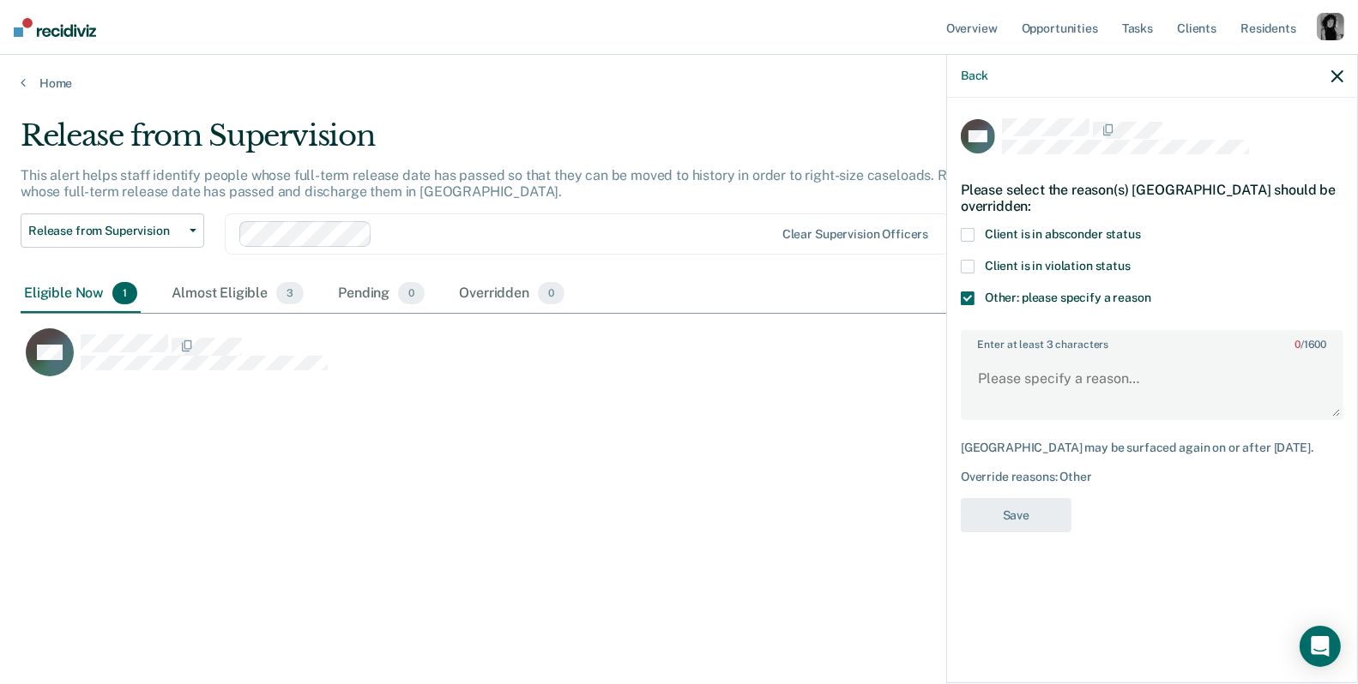
click at [967, 300] on span at bounding box center [968, 299] width 14 height 14
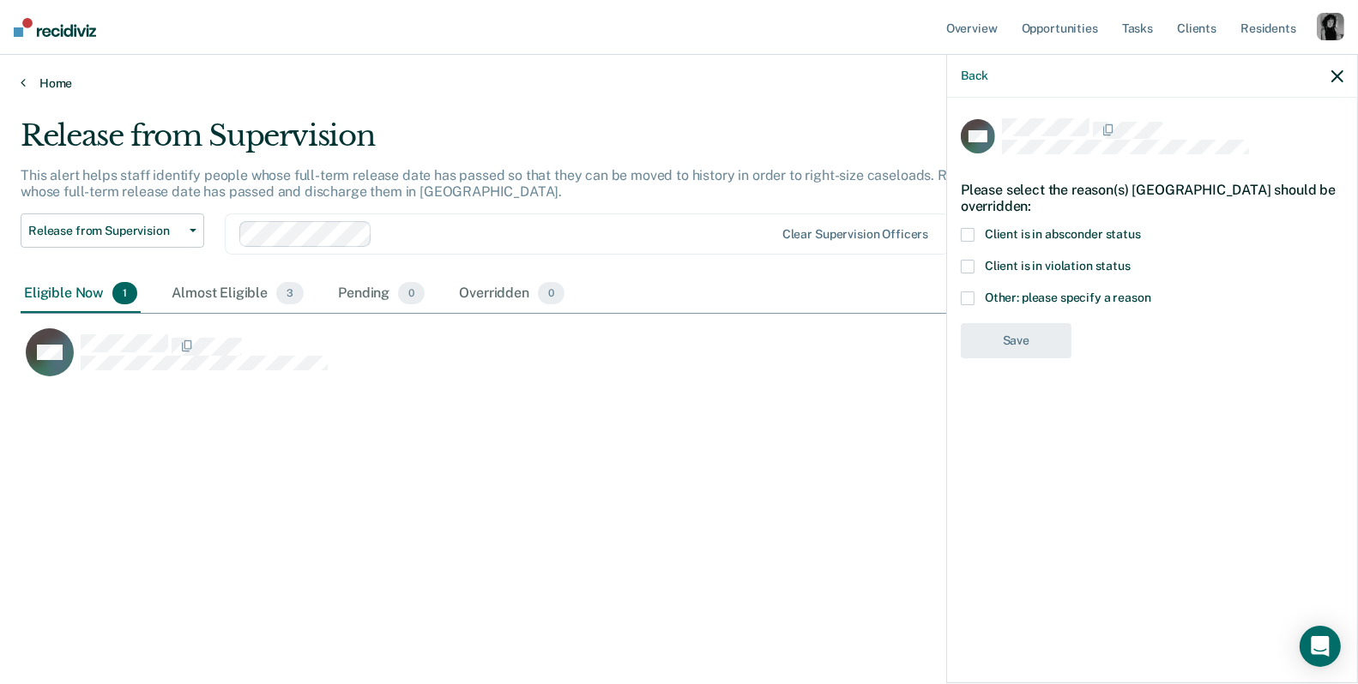
click at [49, 87] on link "Home" at bounding box center [679, 82] width 1316 height 15
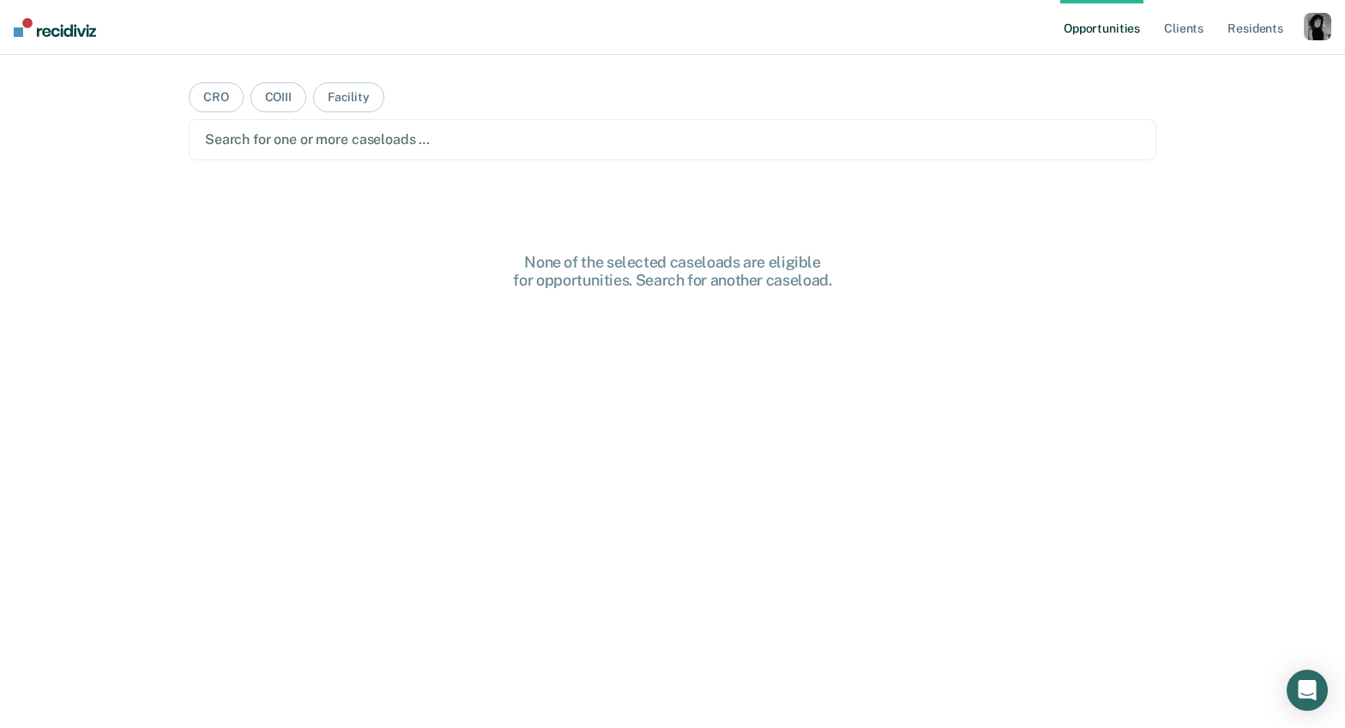
click at [1309, 31] on div "button" at bounding box center [1317, 26] width 27 height 27
click at [1220, 75] on link "Profile" at bounding box center [1248, 70] width 138 height 15
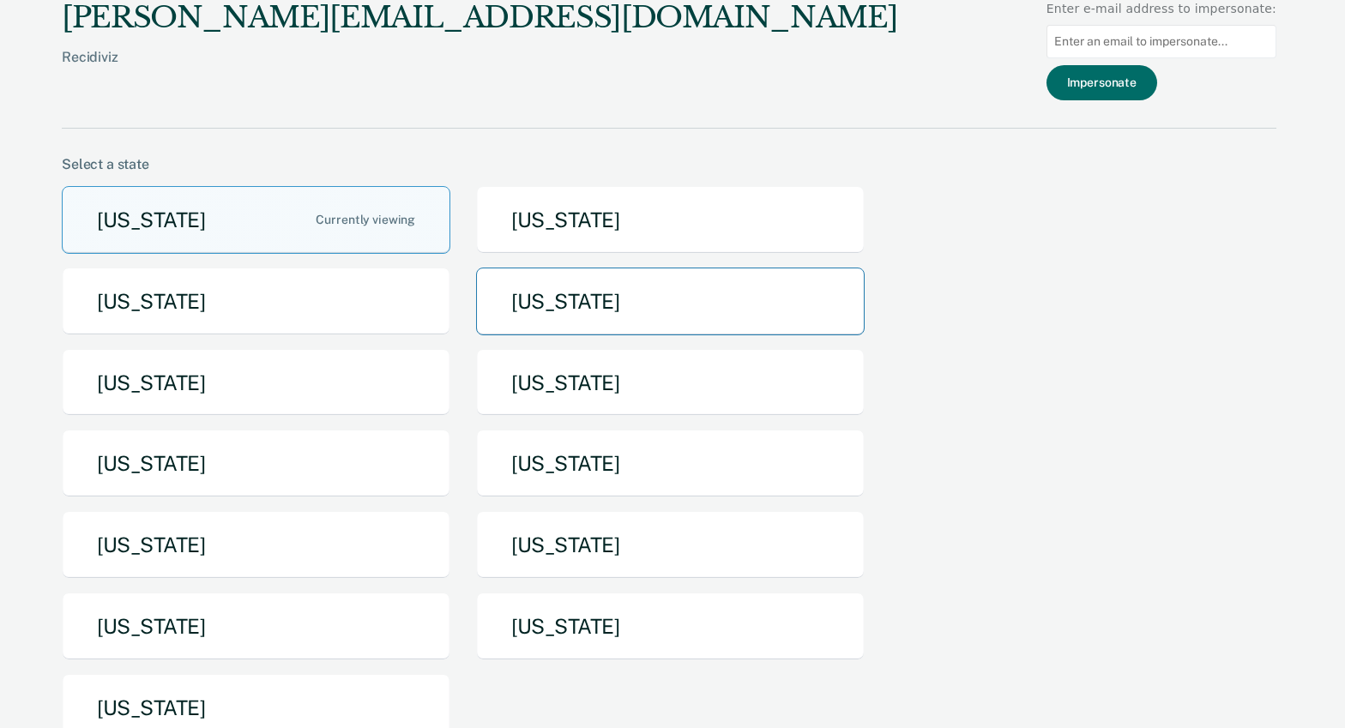
click at [619, 302] on button "[US_STATE]" at bounding box center [670, 302] width 388 height 68
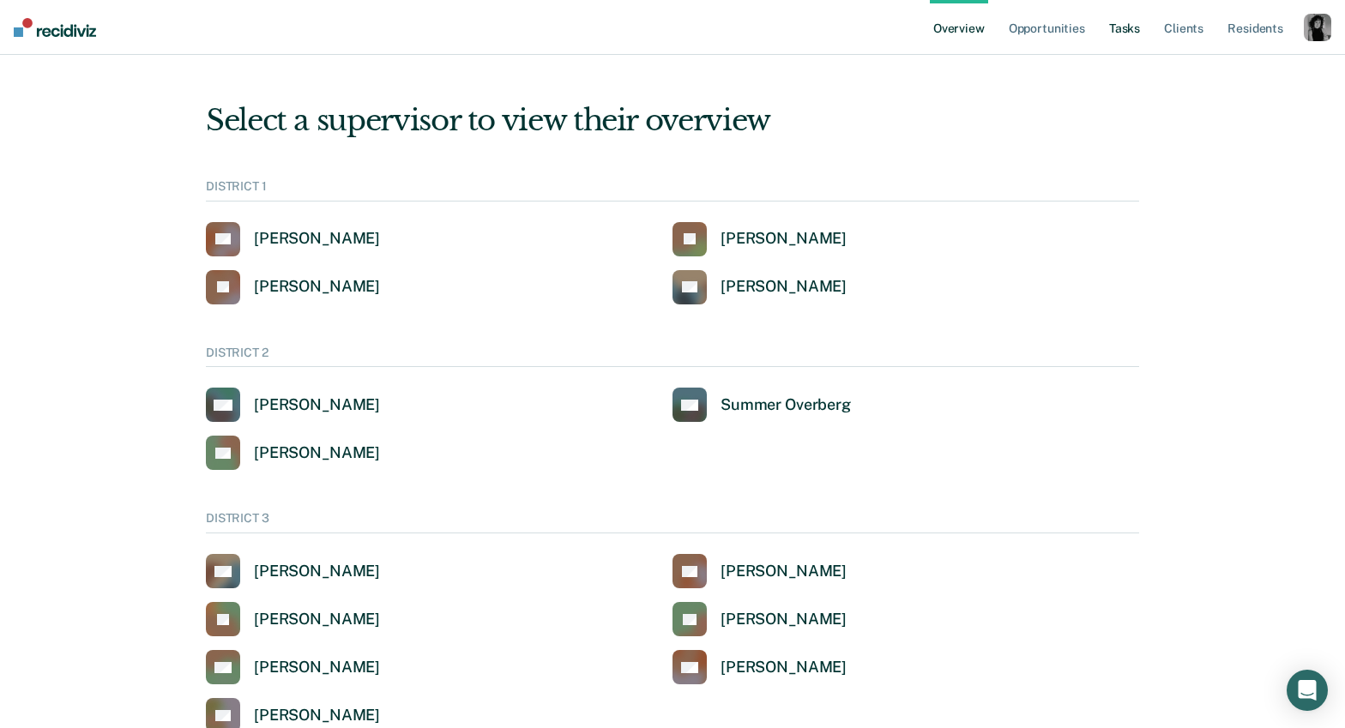
click at [1117, 33] on link "Tasks" at bounding box center [1124, 27] width 38 height 55
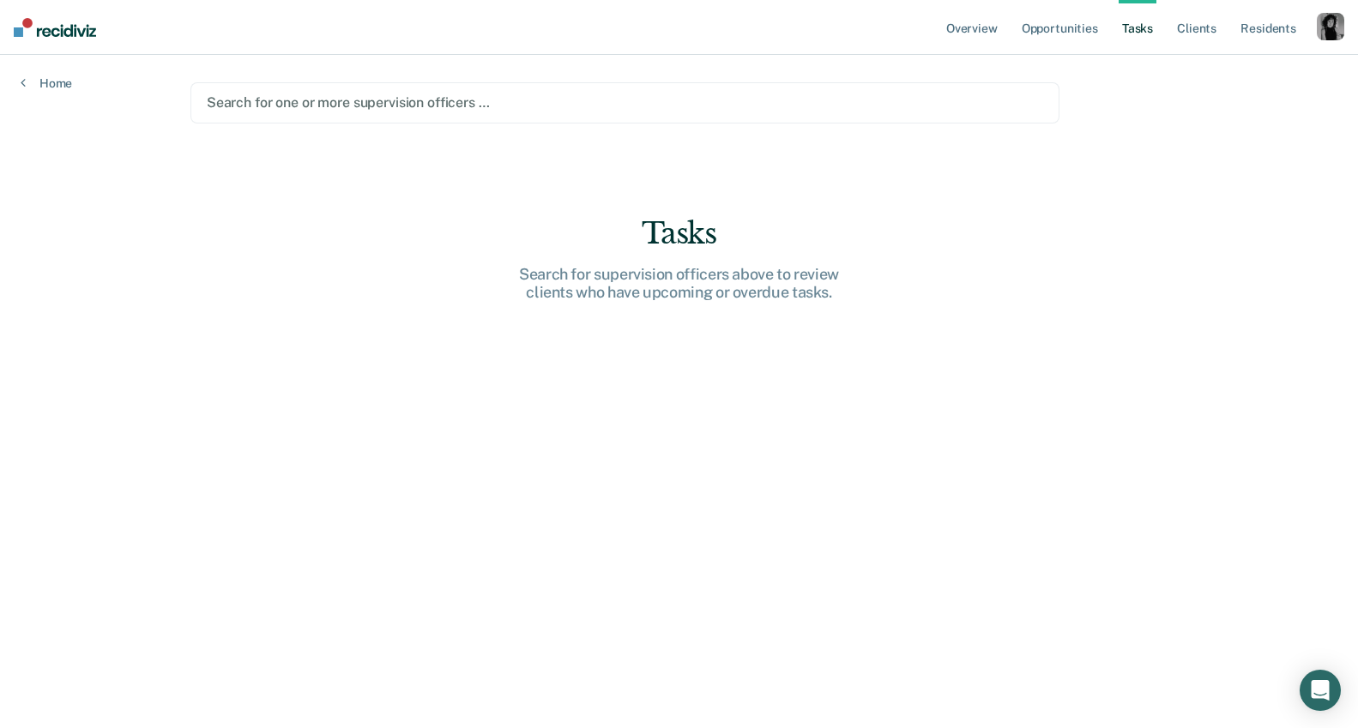
click at [361, 102] on div at bounding box center [625, 103] width 836 height 20
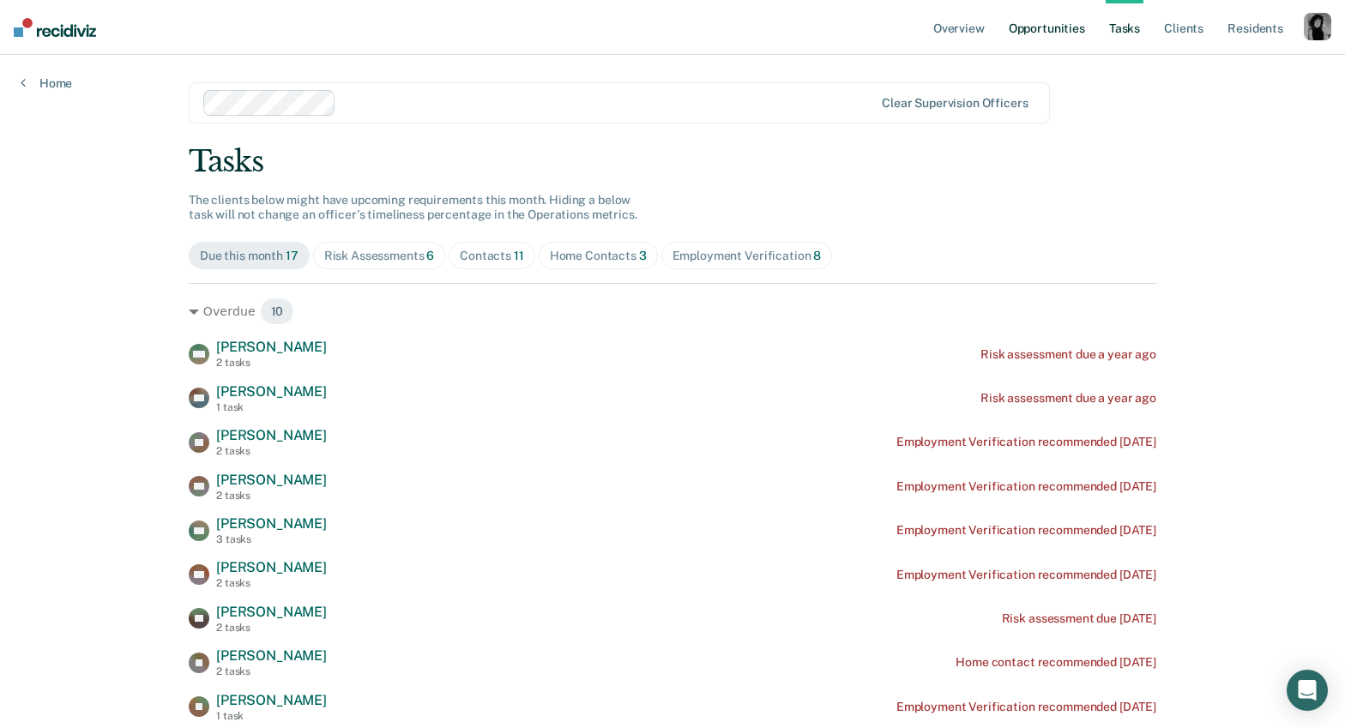
click at [1061, 33] on link "Opportunities" at bounding box center [1046, 27] width 83 height 55
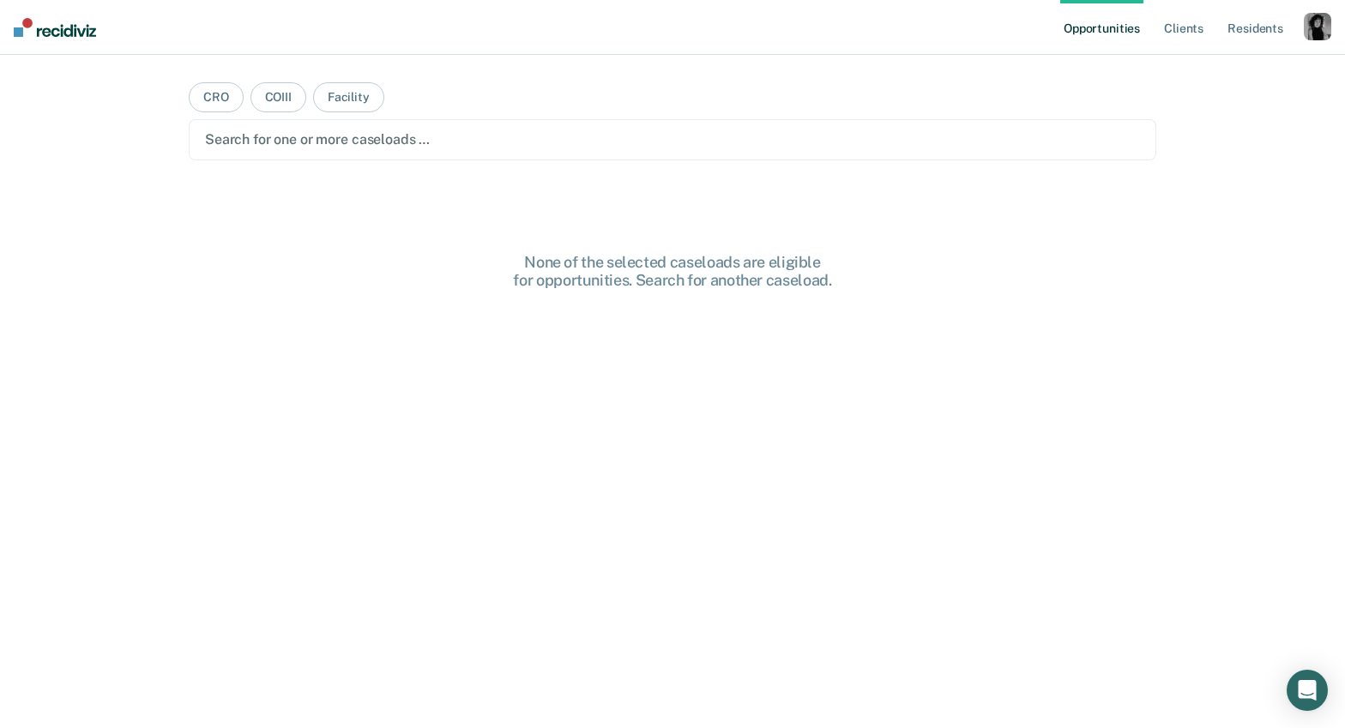
click at [1305, 24] on div "button" at bounding box center [1317, 26] width 27 height 27
click at [1198, 67] on link "Profile" at bounding box center [1248, 70] width 138 height 15
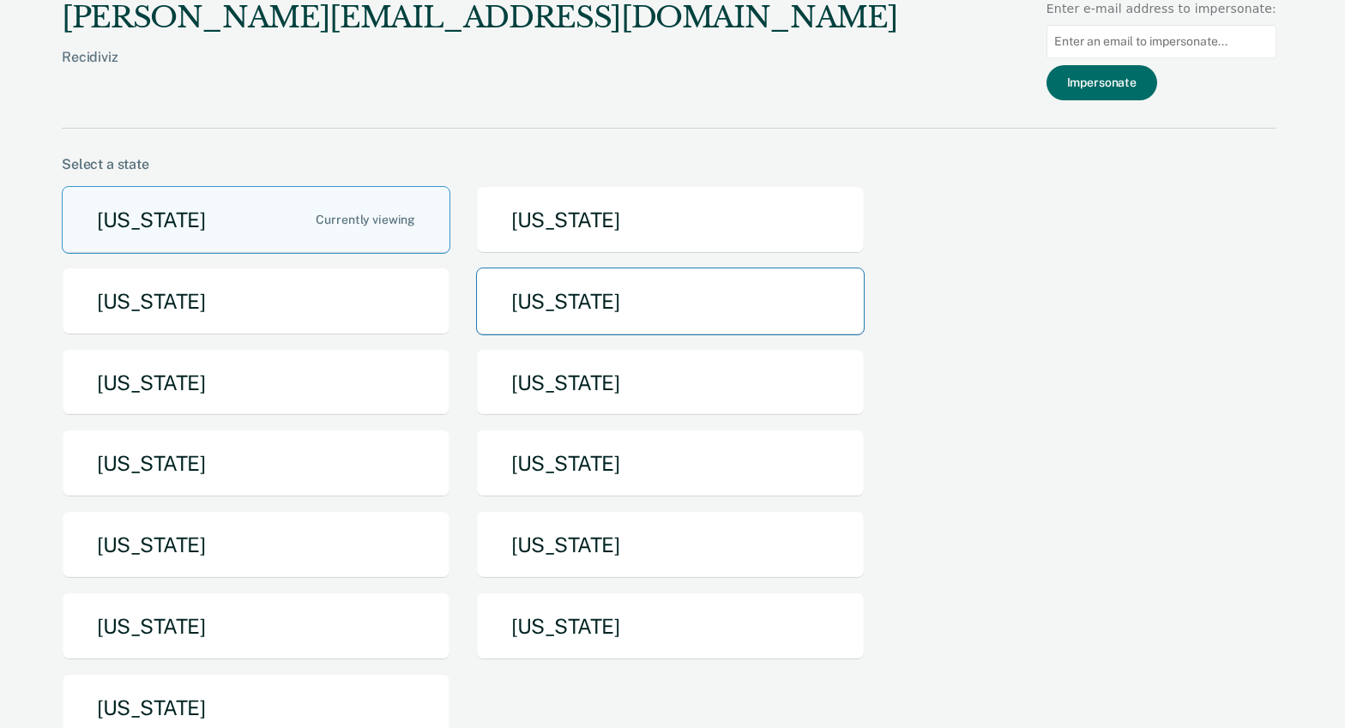
click at [601, 301] on button "[US_STATE]" at bounding box center [670, 302] width 388 height 68
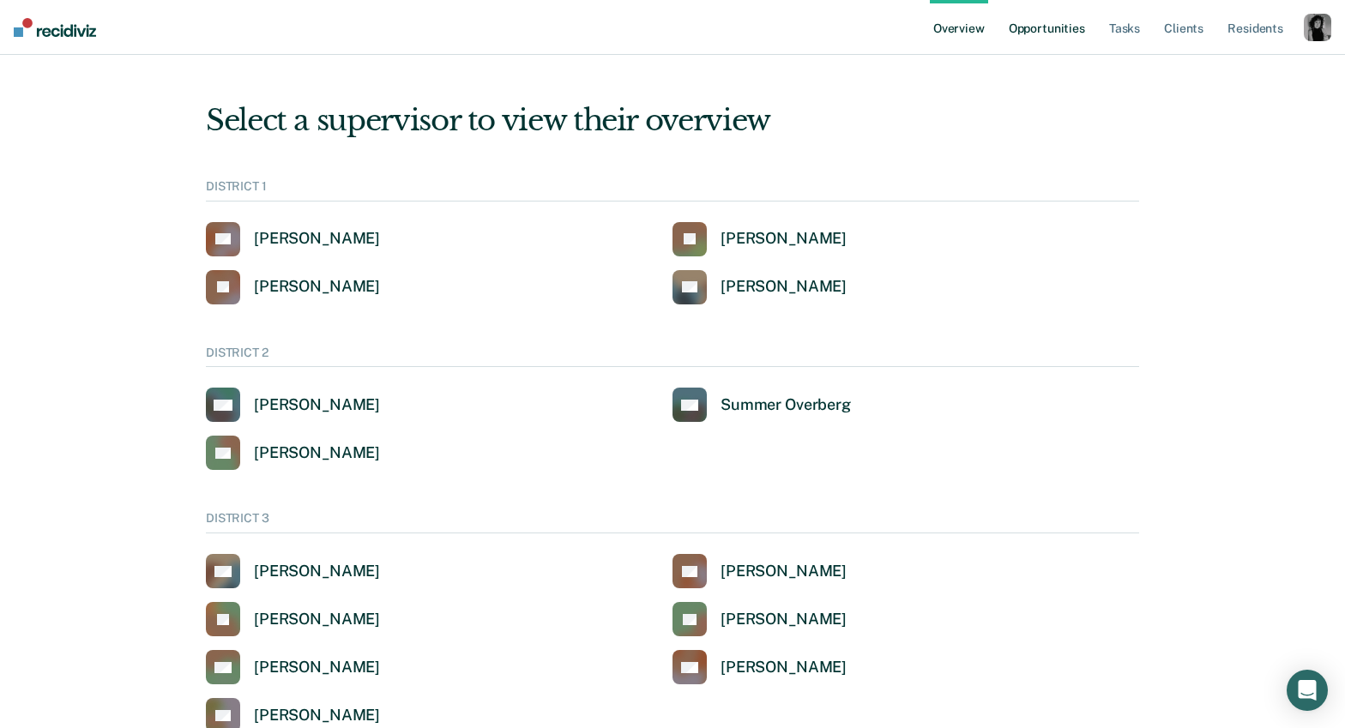
click at [1040, 33] on link "Opportunities" at bounding box center [1046, 27] width 83 height 55
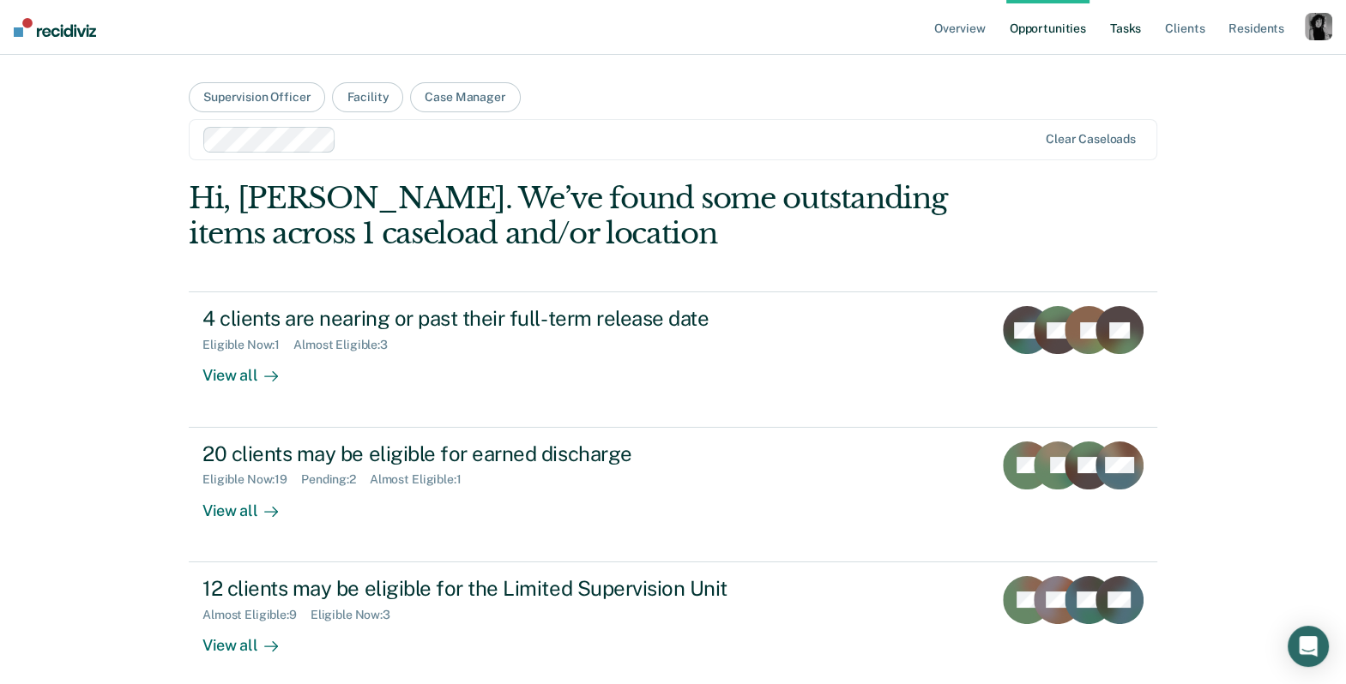
click at [1119, 26] on link "Tasks" at bounding box center [1125, 27] width 38 height 55
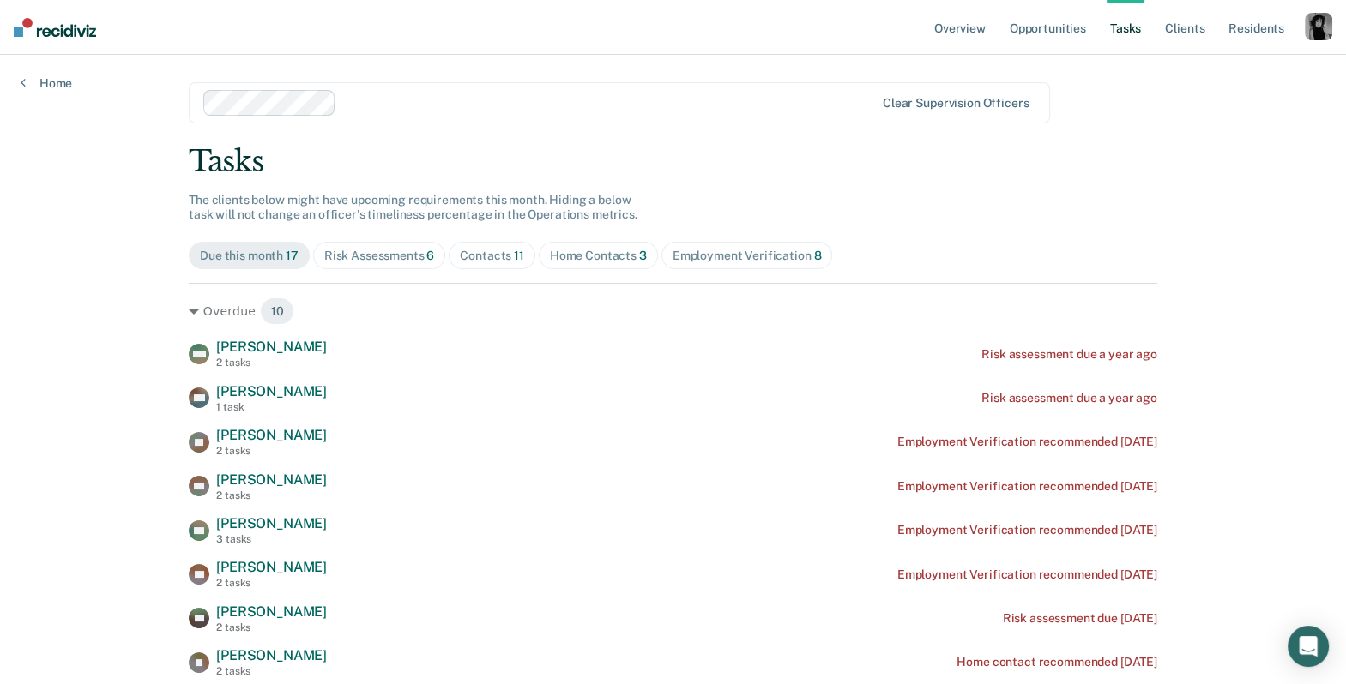
click at [375, 263] on span "Risk Assessments 6" at bounding box center [379, 255] width 133 height 27
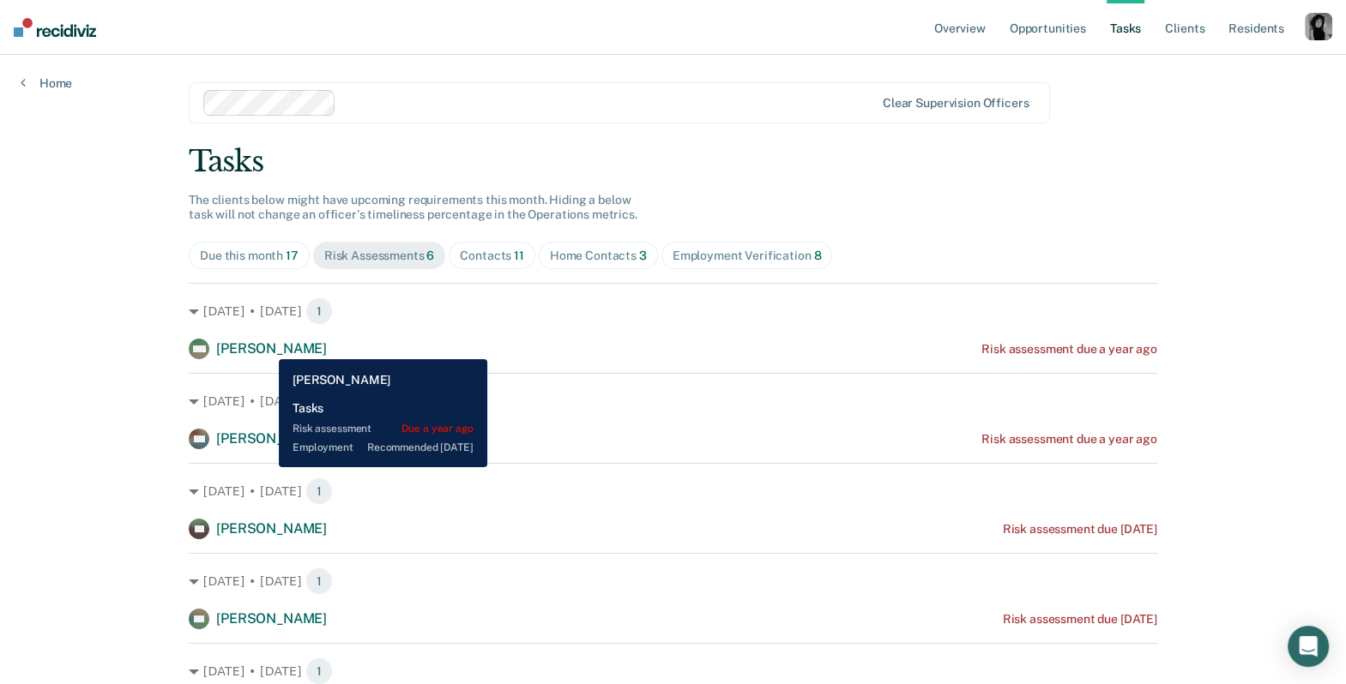
click at [266, 346] on span "[PERSON_NAME]" at bounding box center [271, 348] width 111 height 16
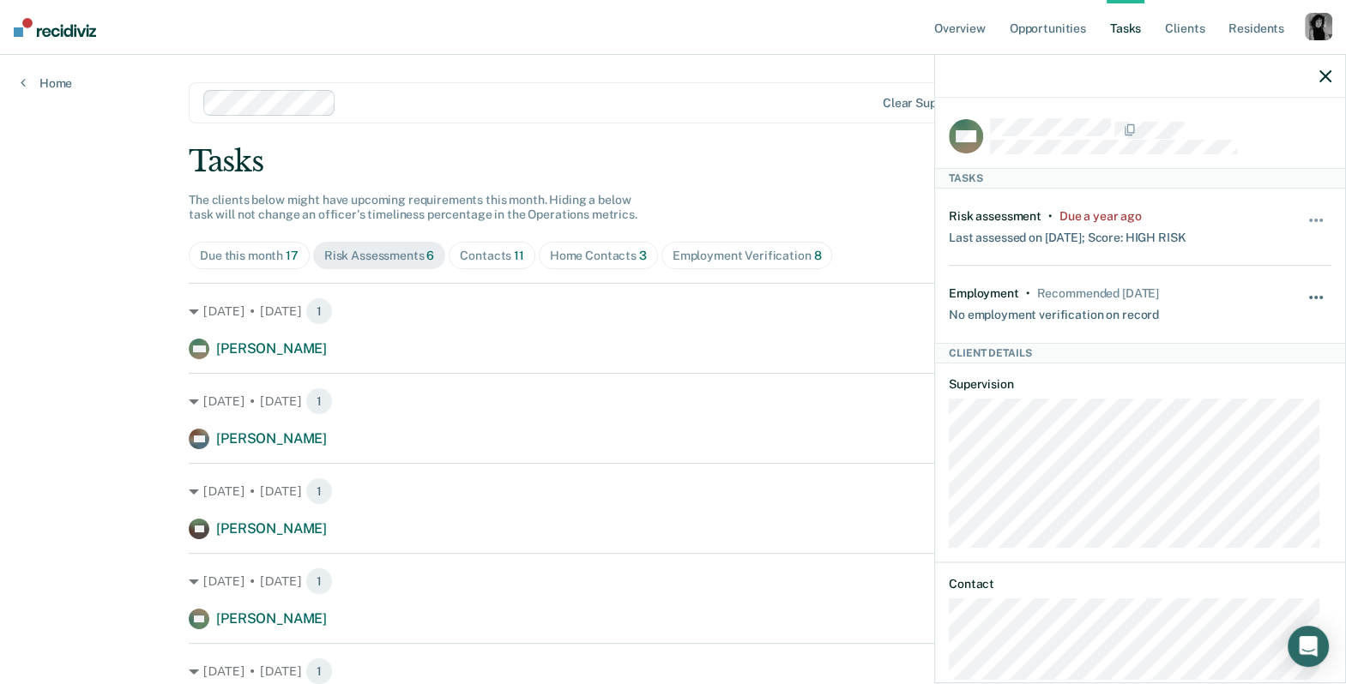
click at [1306, 293] on button "button" at bounding box center [1316, 305] width 29 height 27
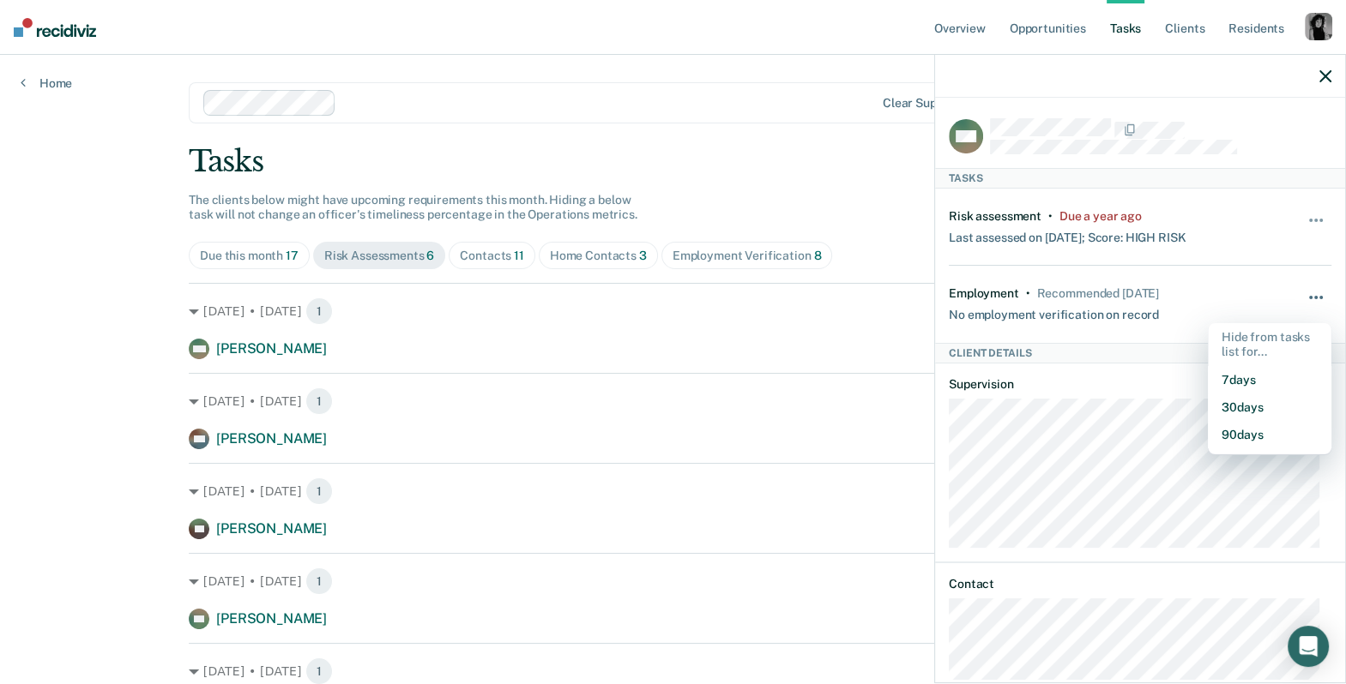
click at [1306, 293] on button "button" at bounding box center [1316, 305] width 29 height 27
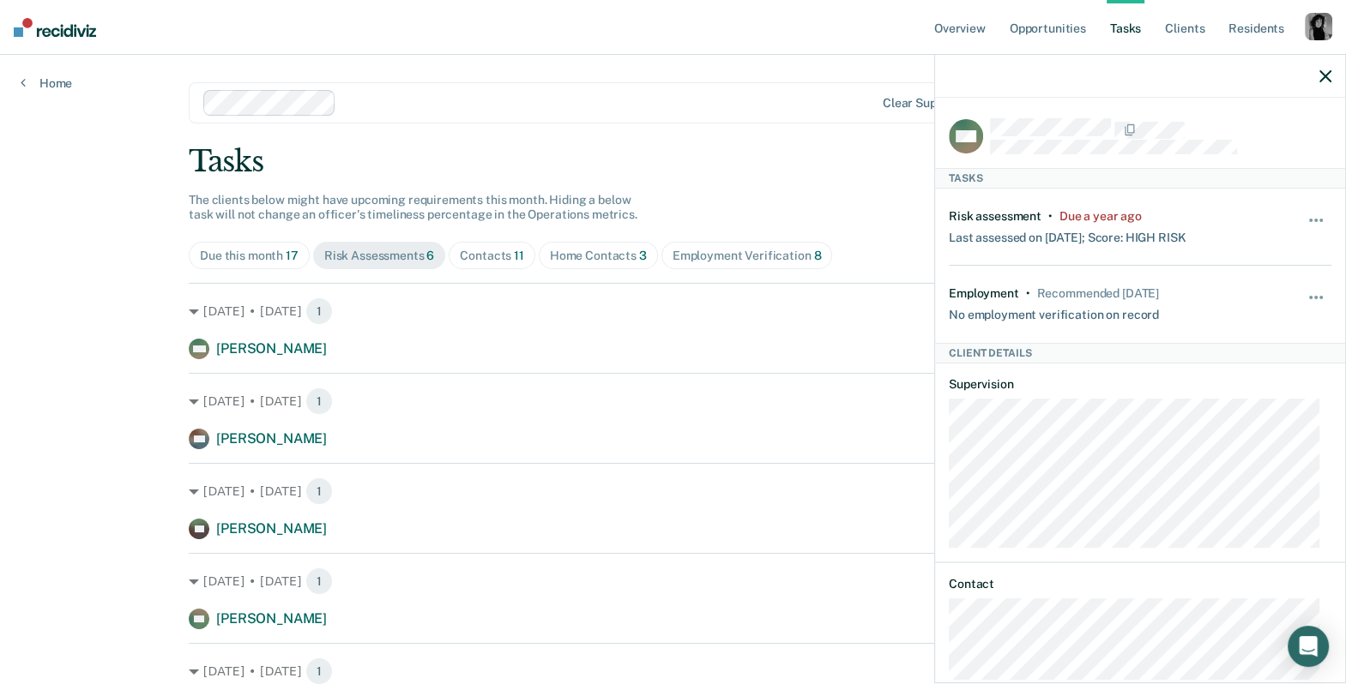
click at [460, 261] on div "Contacts 11" at bounding box center [492, 256] width 64 height 15
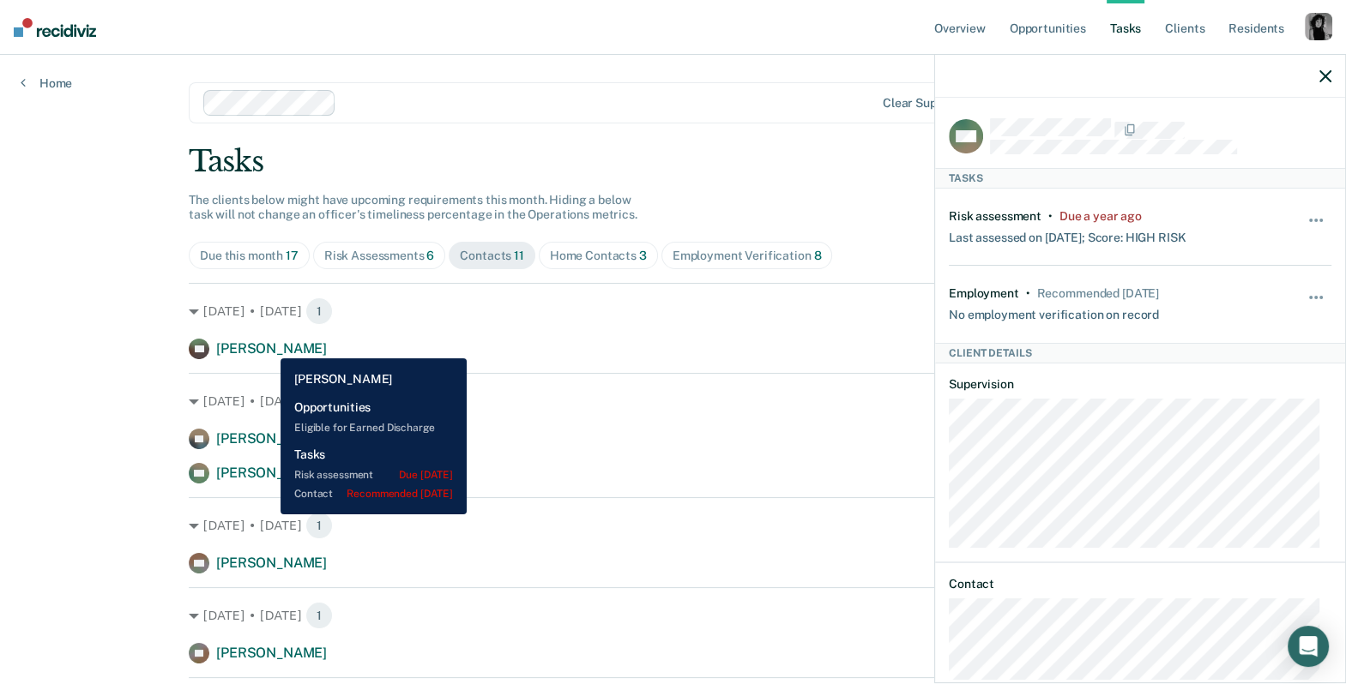
click at [268, 346] on span "[PERSON_NAME]" at bounding box center [271, 348] width 111 height 16
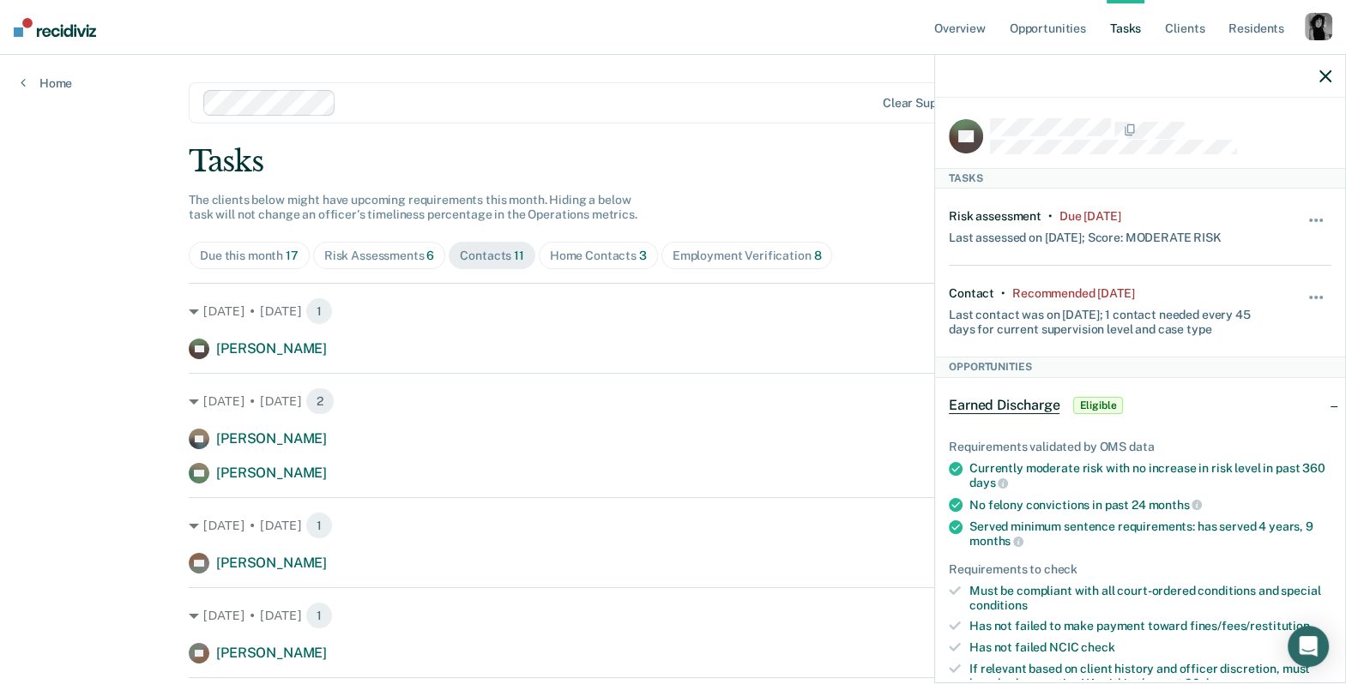
click at [587, 253] on div "Home Contacts 3" at bounding box center [598, 256] width 97 height 15
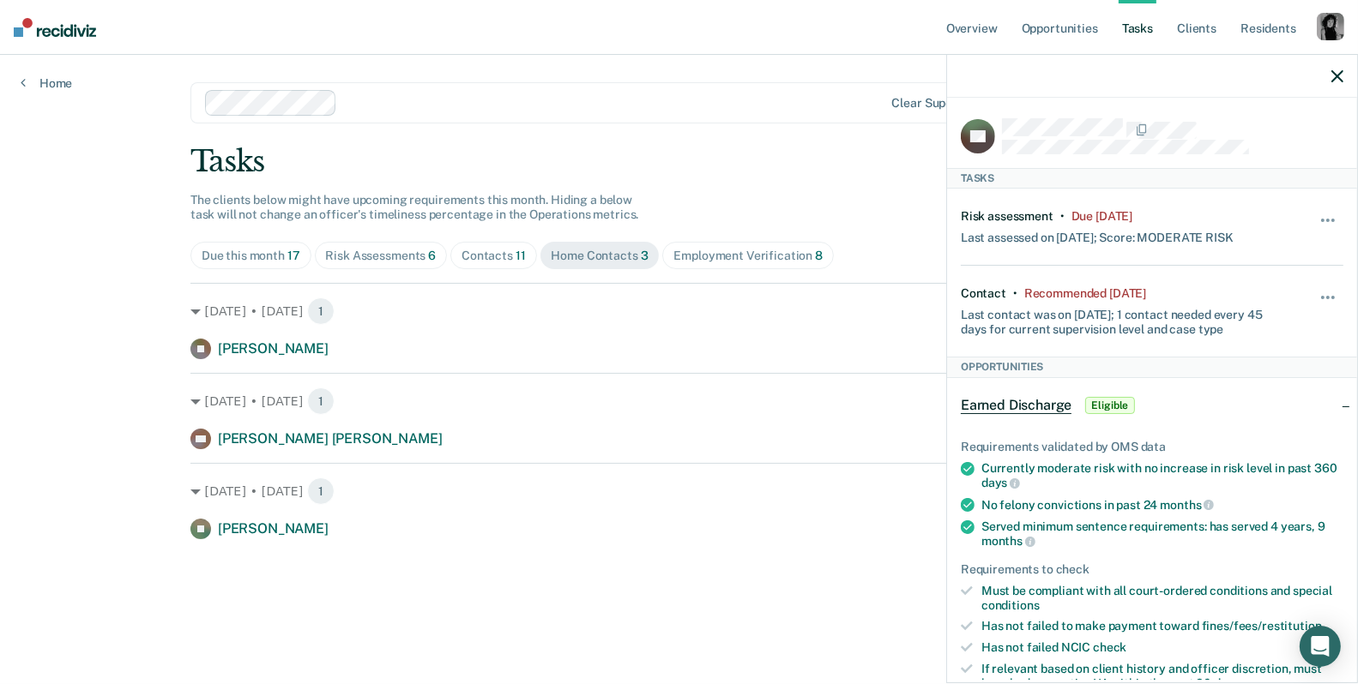
click at [781, 256] on div "Employment Verification 8" at bounding box center [747, 256] width 149 height 15
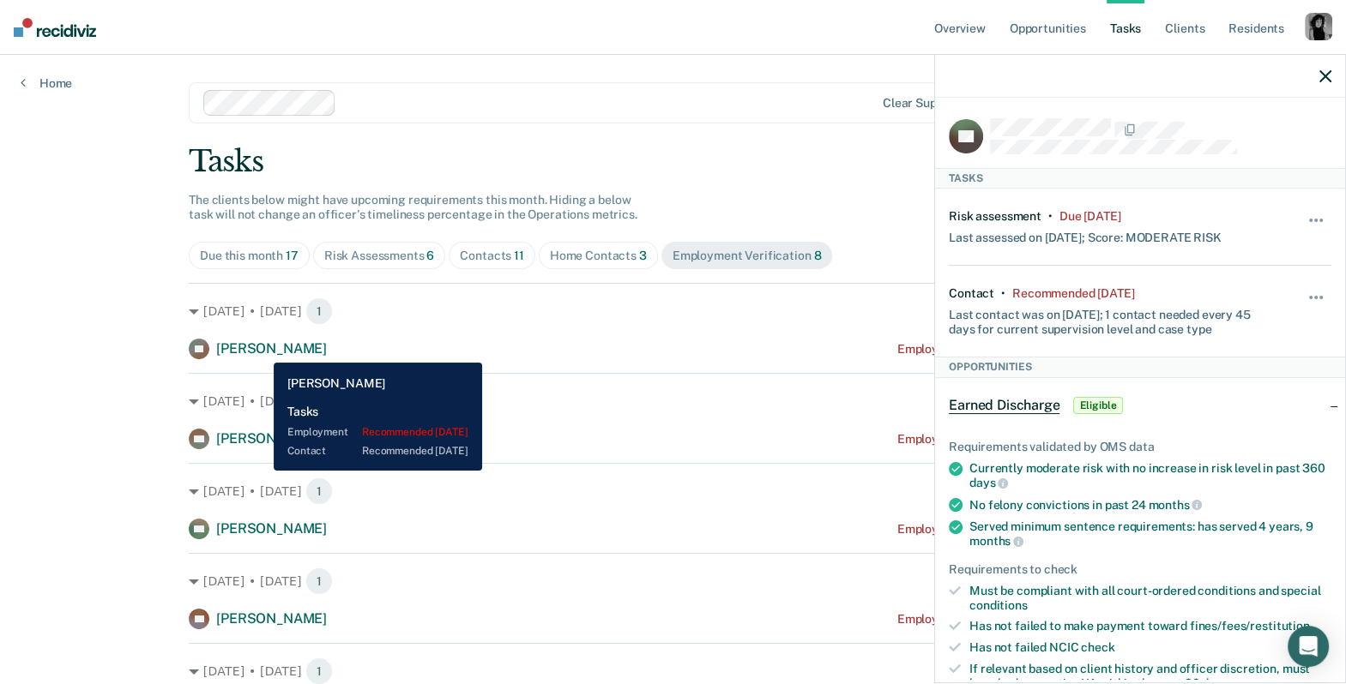
click at [262, 349] on span "[PERSON_NAME]" at bounding box center [271, 348] width 111 height 16
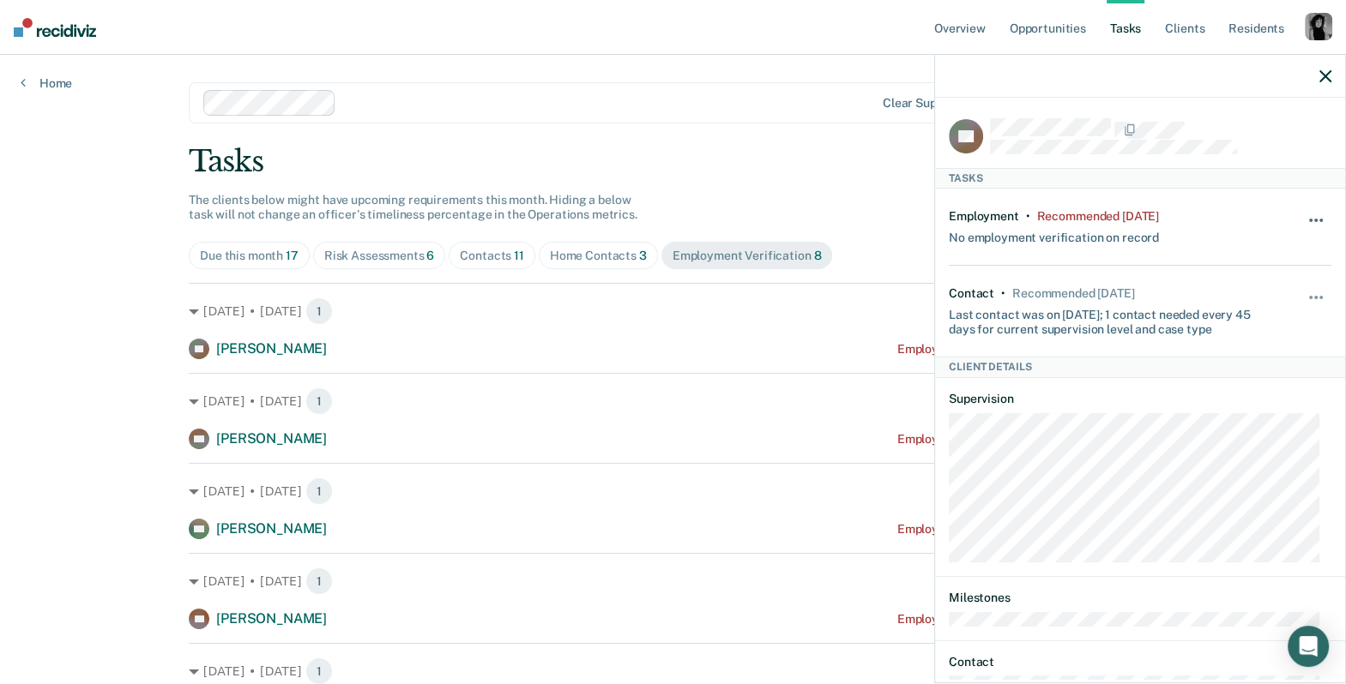
click at [1319, 219] on span "button" at bounding box center [1320, 220] width 3 height 3
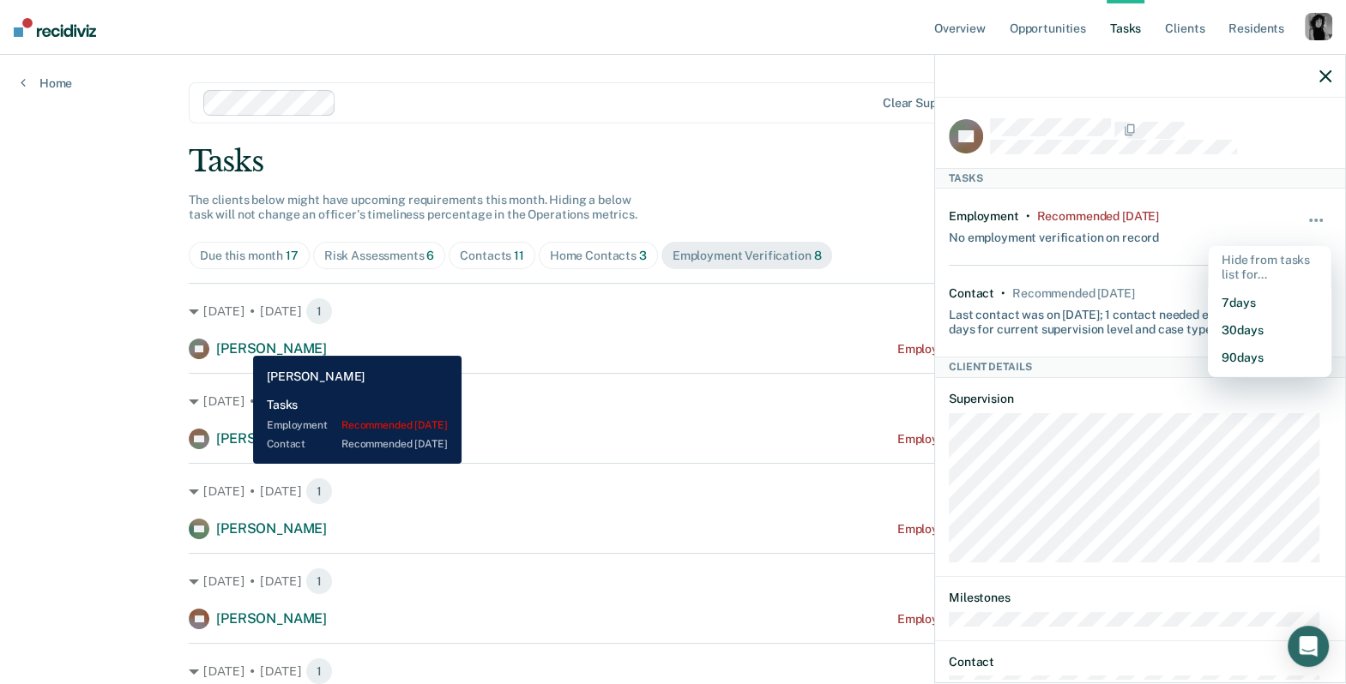
click at [241, 344] on span "[PERSON_NAME]" at bounding box center [271, 348] width 111 height 16
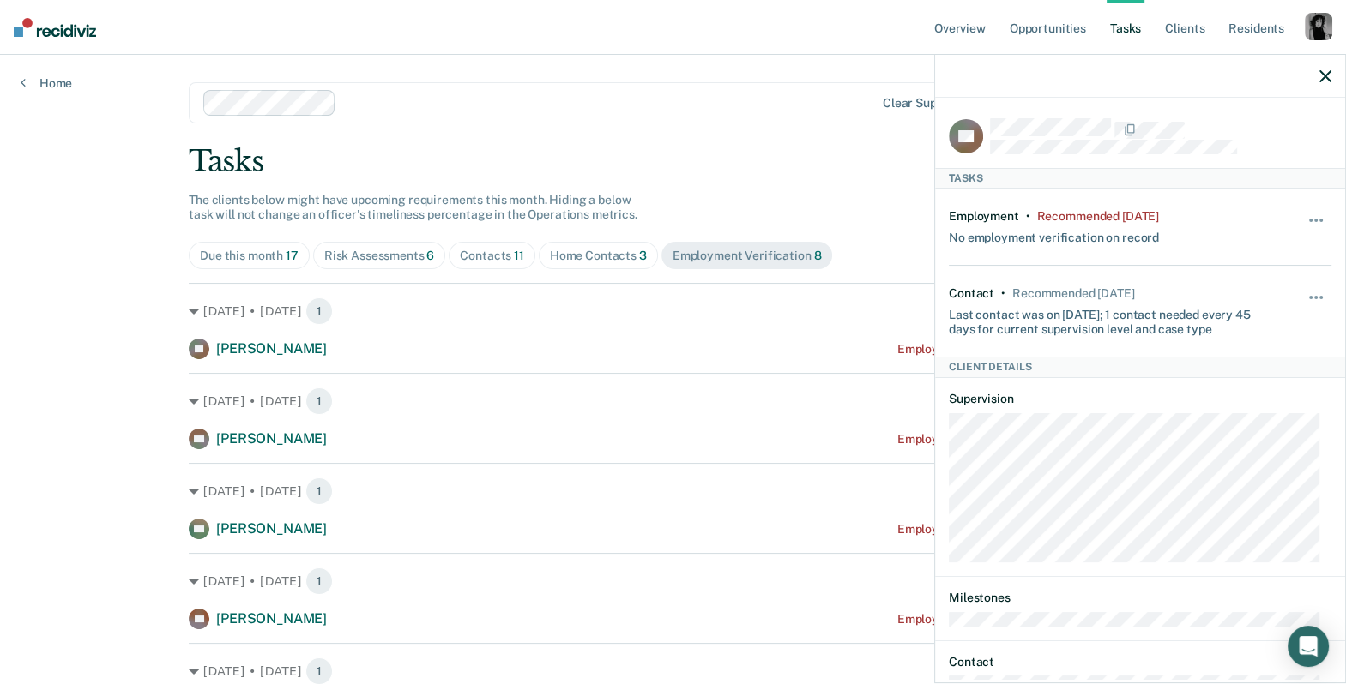
click at [254, 249] on div "Due this month 17" at bounding box center [249, 256] width 99 height 15
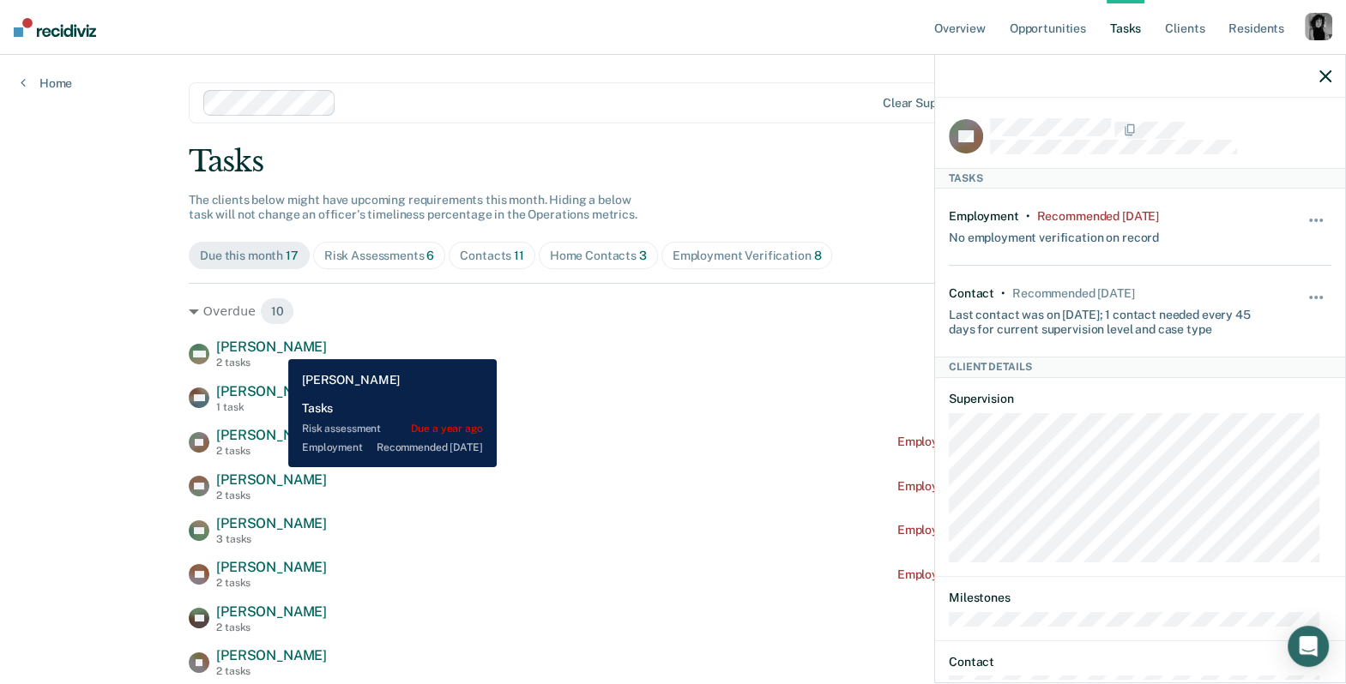
click at [275, 346] on span "[PERSON_NAME]" at bounding box center [271, 347] width 111 height 16
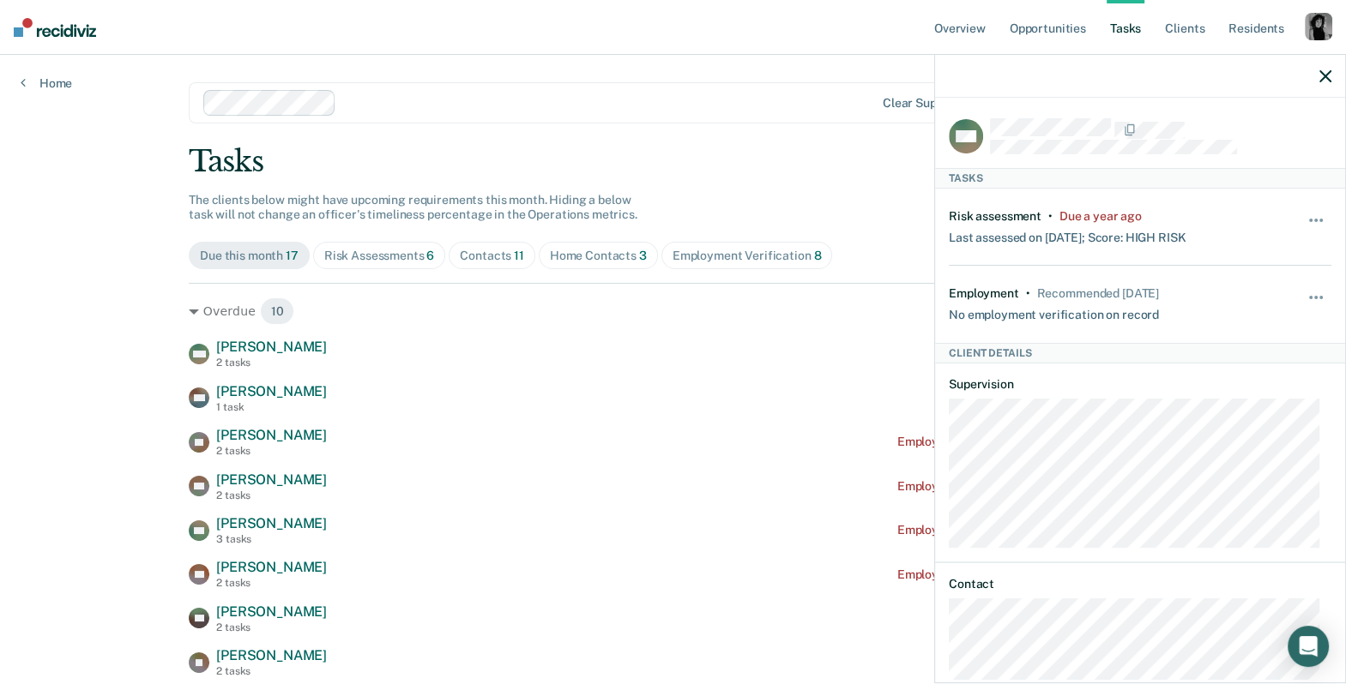
click at [1319, 80] on icon "button" at bounding box center [1325, 76] width 12 height 12
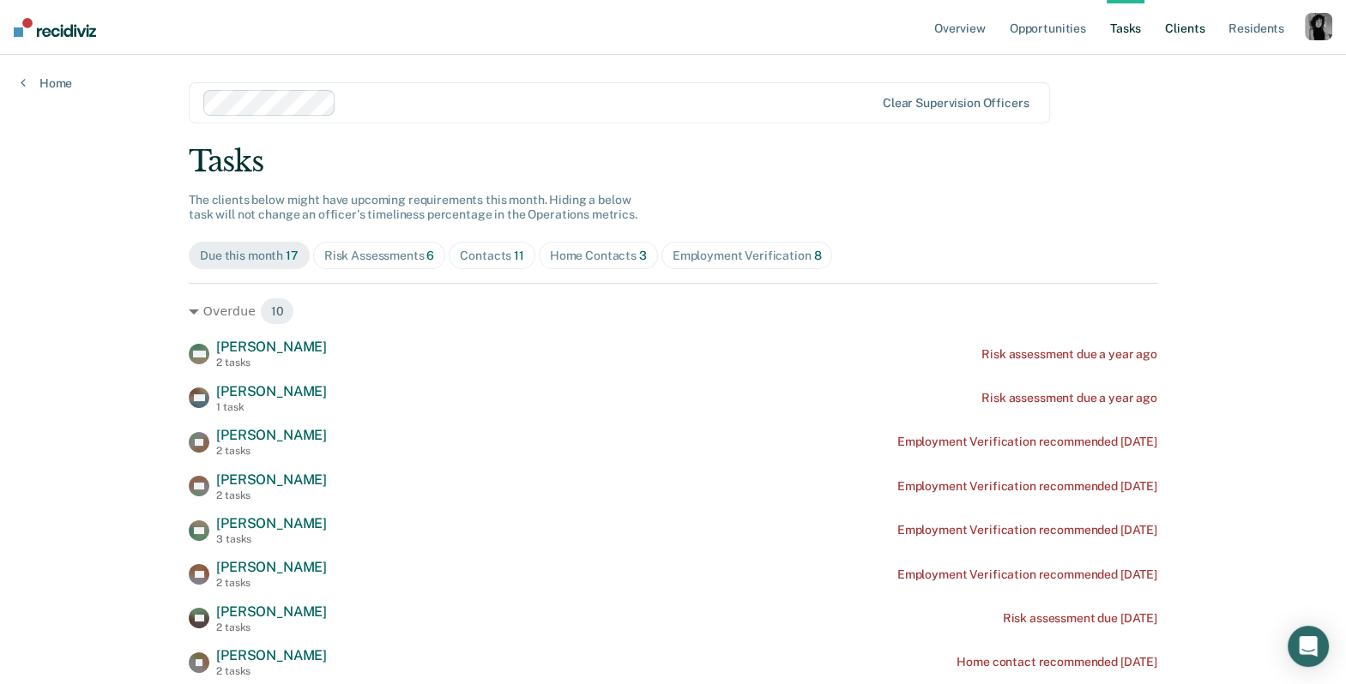
click at [1190, 33] on link "Client s" at bounding box center [1184, 27] width 46 height 55
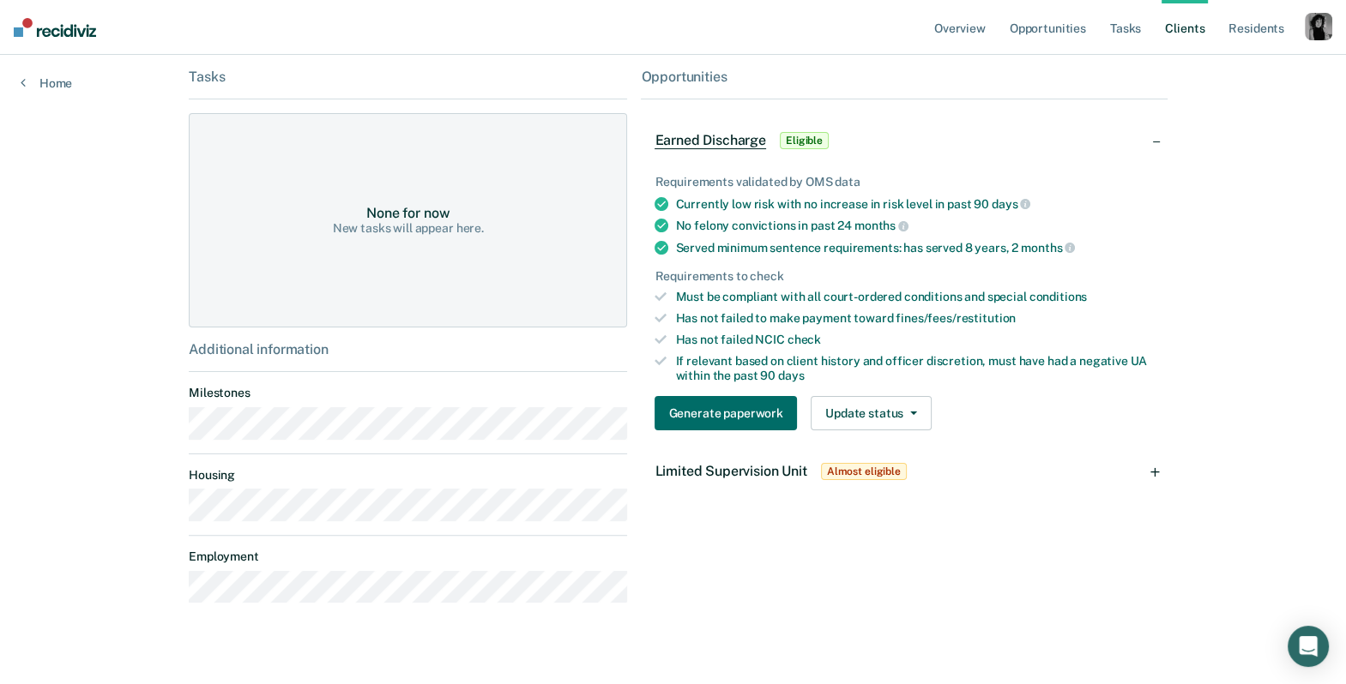
scroll to position [362, 0]
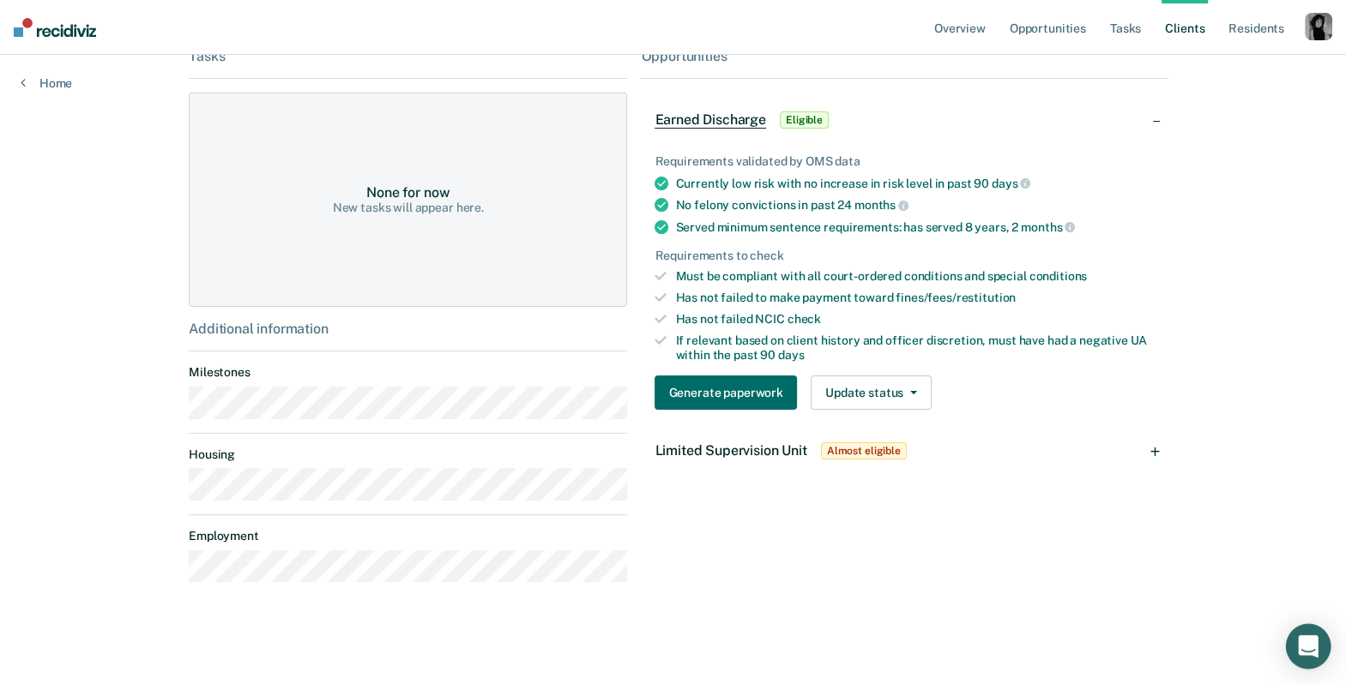
click at [1311, 648] on icon "Open Intercom Messenger" at bounding box center [1308, 646] width 20 height 22
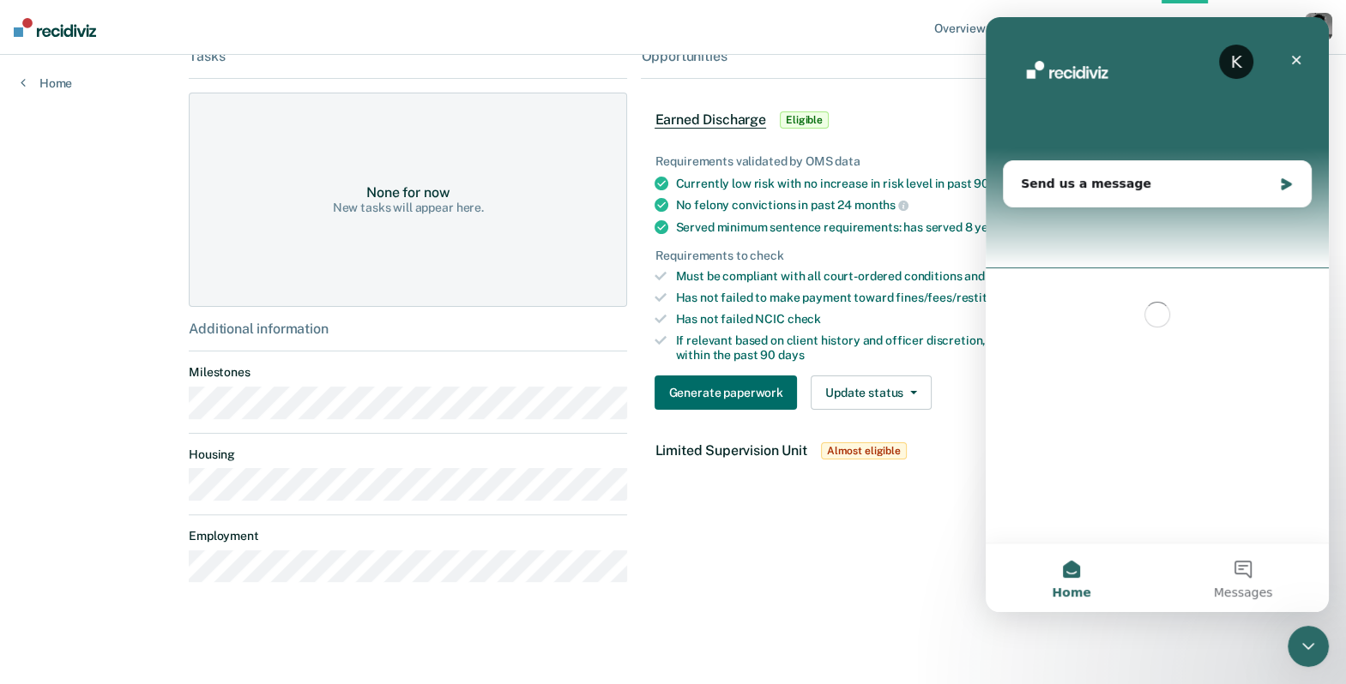
scroll to position [0, 0]
click at [1164, 190] on div "Send us a message" at bounding box center [1146, 184] width 251 height 18
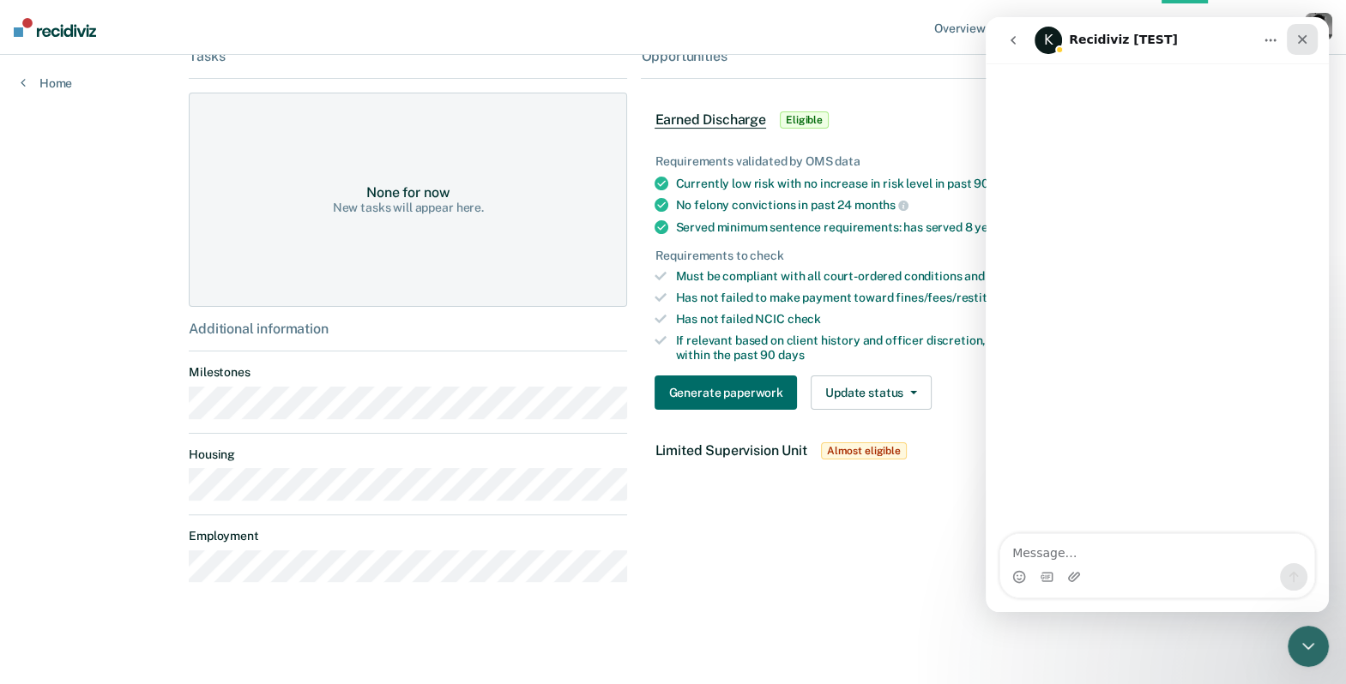
click at [1302, 42] on icon "Close" at bounding box center [1302, 40] width 14 height 14
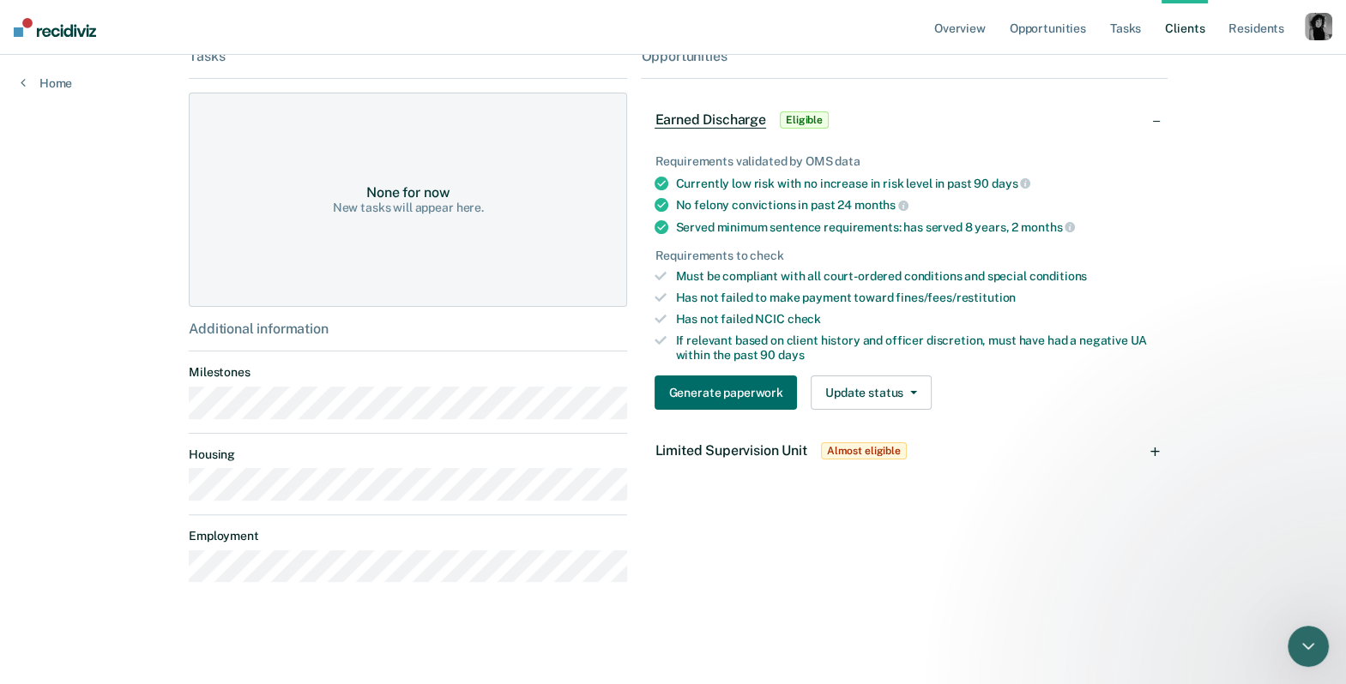
click at [1301, 42] on ul "Overview Opportunities Tasks Client s Resident s" at bounding box center [1118, 27] width 374 height 55
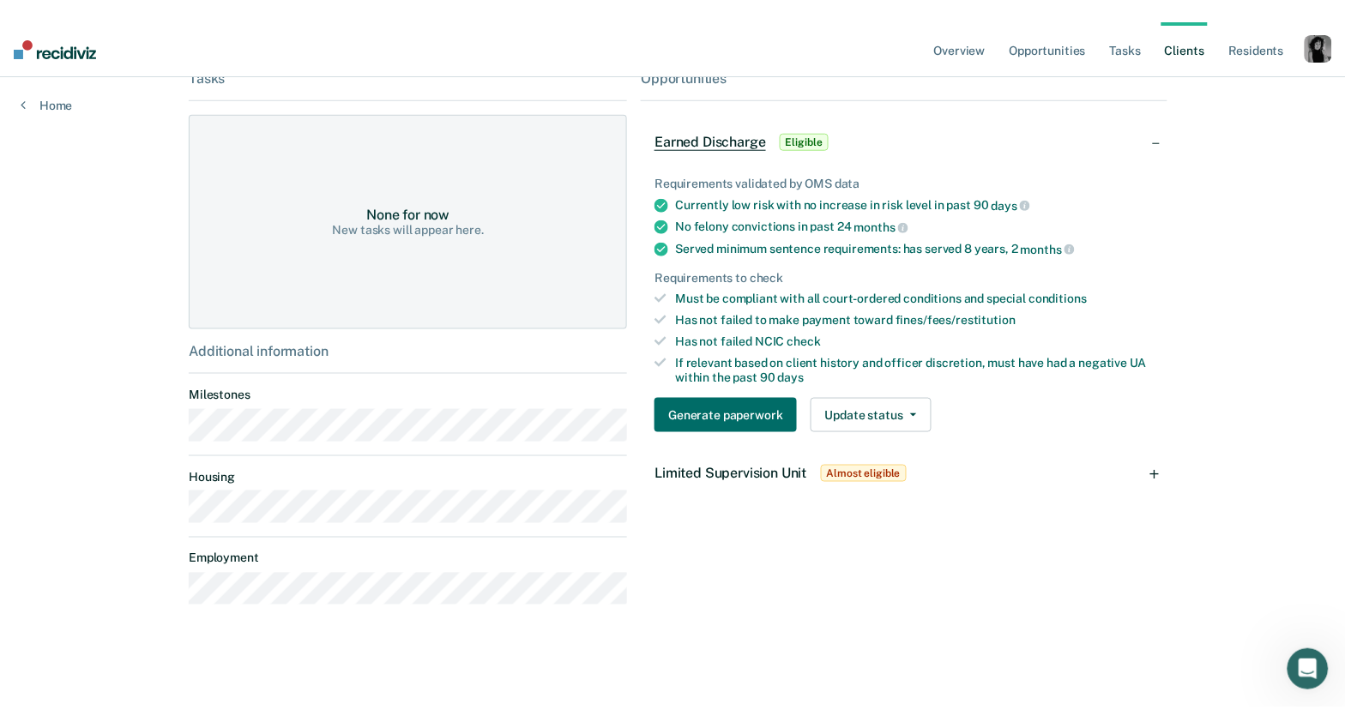
scroll to position [319, 0]
